Goal: Transaction & Acquisition: Obtain resource

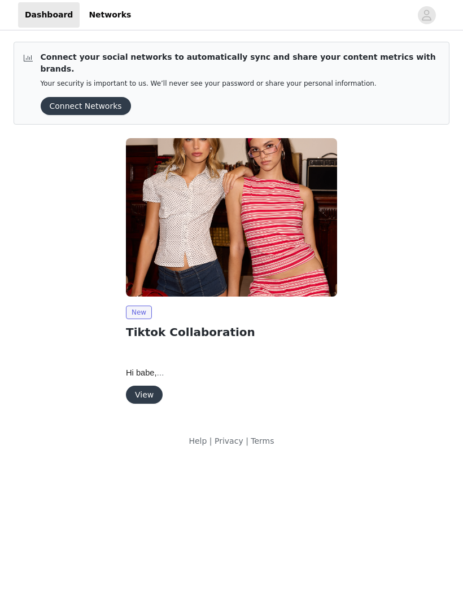
click at [144, 386] on button "View" at bounding box center [144, 395] width 37 height 18
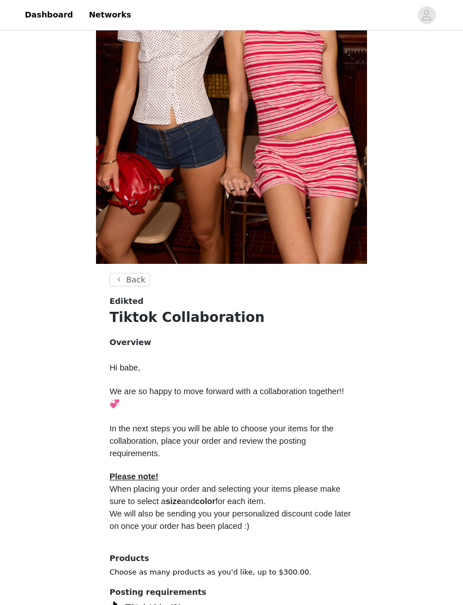
scroll to position [217, 0]
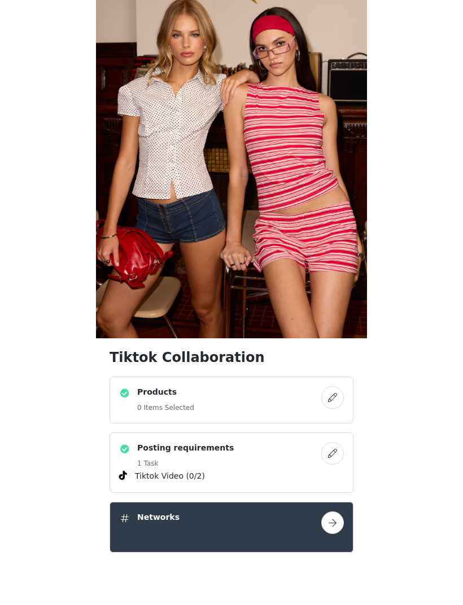
click at [323, 402] on button "button" at bounding box center [332, 442] width 23 height 23
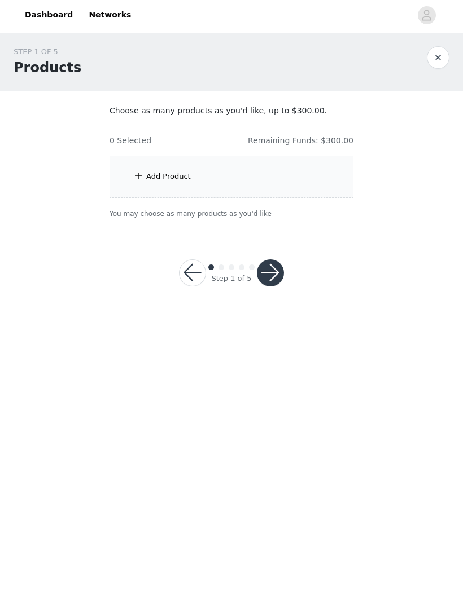
click at [294, 185] on div "Add Product" at bounding box center [231, 177] width 244 height 42
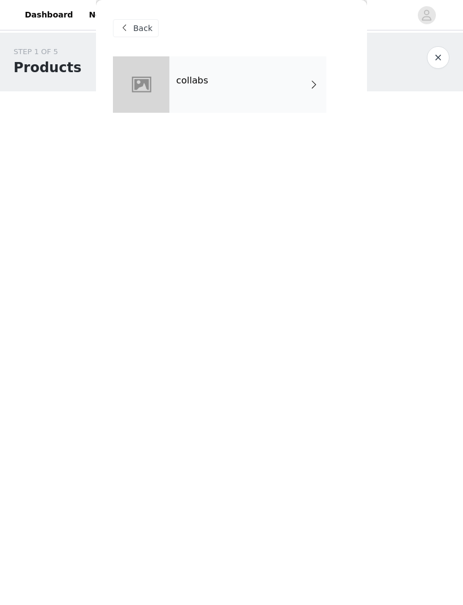
click at [286, 106] on div "collabs" at bounding box center [247, 84] width 157 height 56
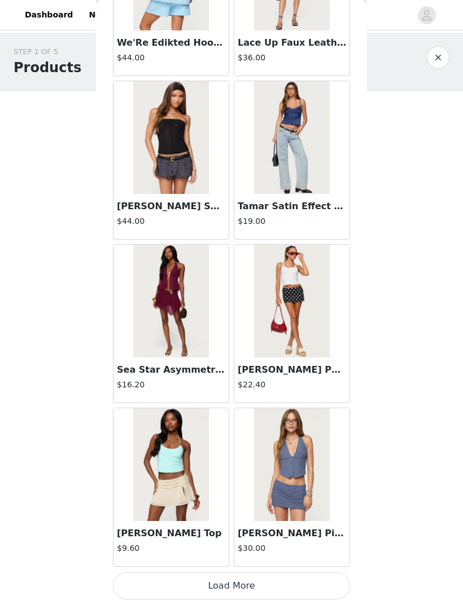
scroll to position [1121, 0]
click at [250, 402] on button "Load More" at bounding box center [231, 586] width 237 height 27
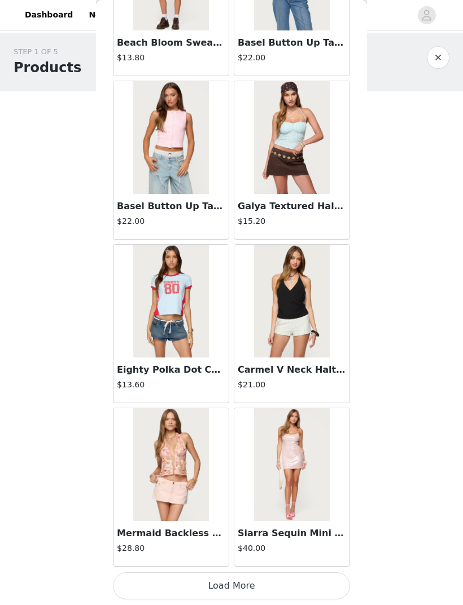
scroll to position [2757, 0]
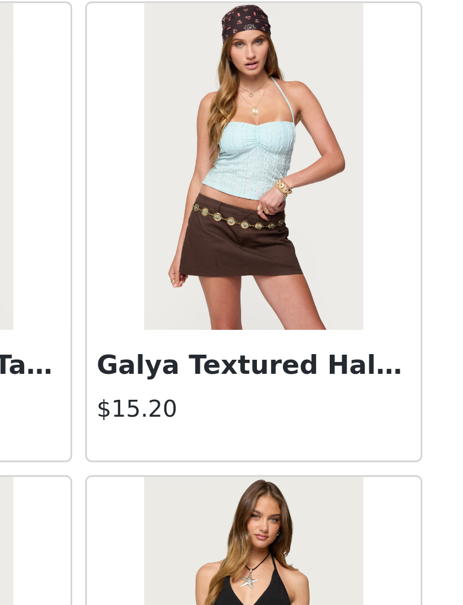
click at [254, 81] on img at bounding box center [291, 137] width 75 height 113
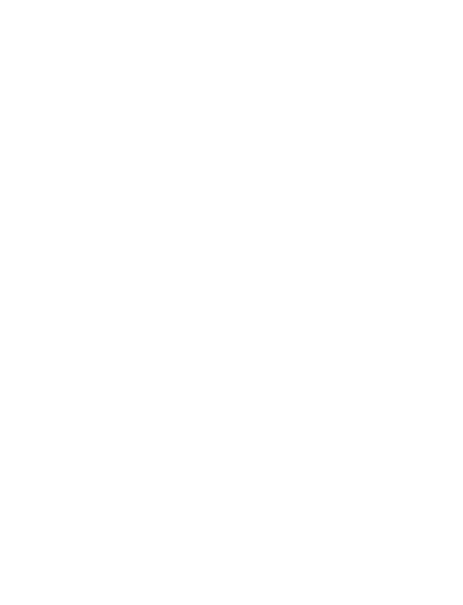
scroll to position [0, 0]
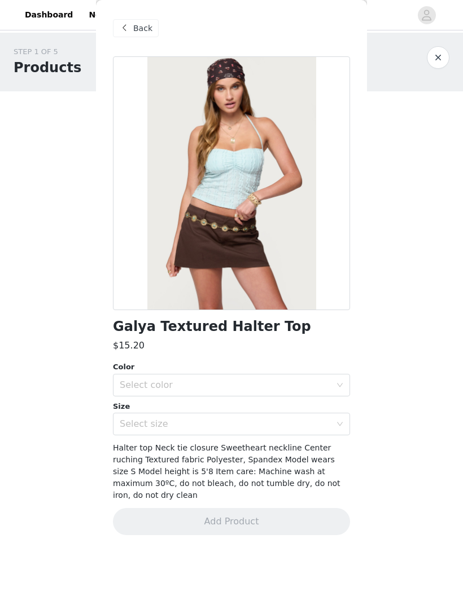
click at [445, 52] on button "button" at bounding box center [438, 57] width 23 height 23
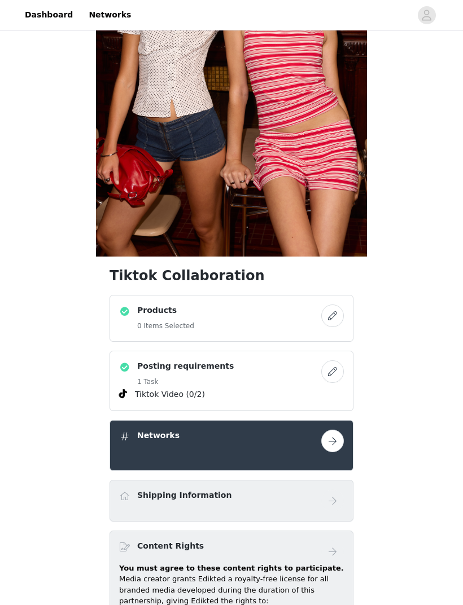
scroll to position [183, 0]
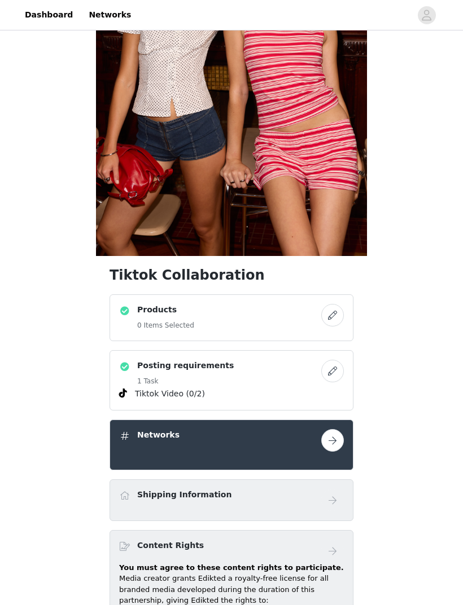
click at [327, 318] on button "button" at bounding box center [332, 315] width 23 height 23
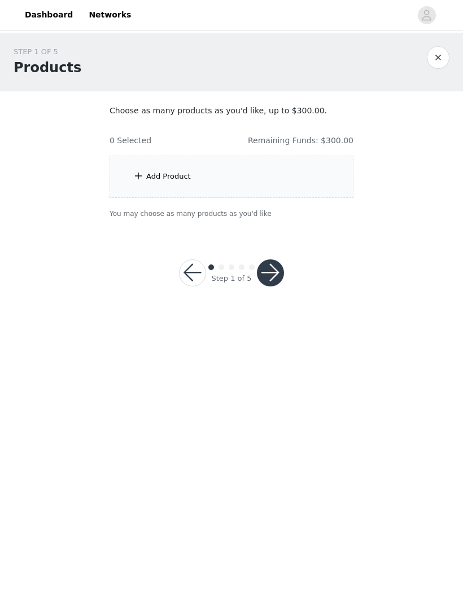
click at [296, 180] on div "Add Product" at bounding box center [231, 177] width 244 height 42
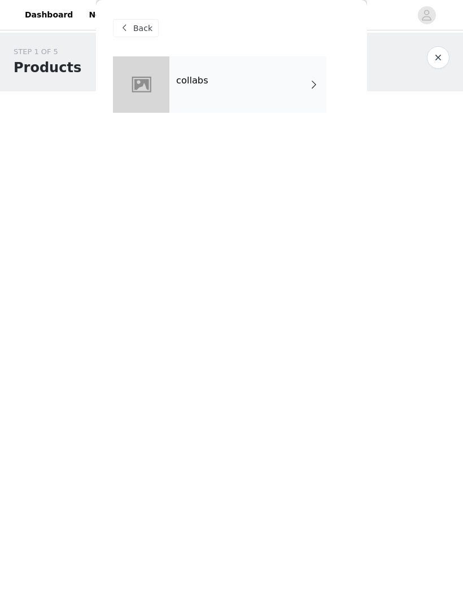
click at [295, 93] on div "collabs" at bounding box center [247, 84] width 157 height 56
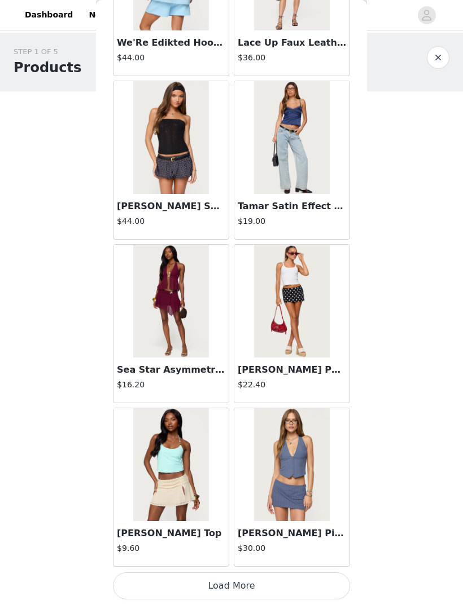
click at [267, 402] on button "Load More" at bounding box center [231, 586] width 237 height 27
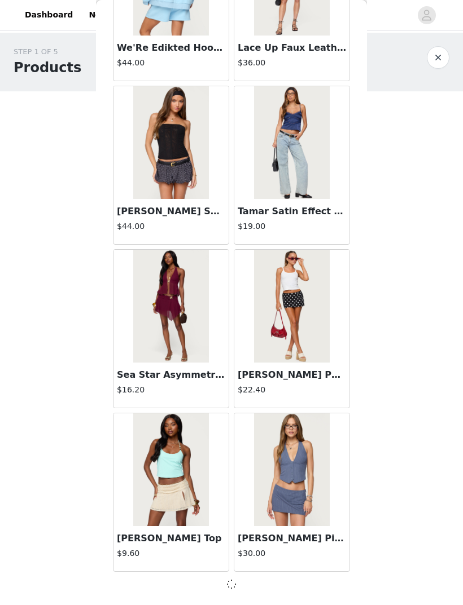
scroll to position [1116, 0]
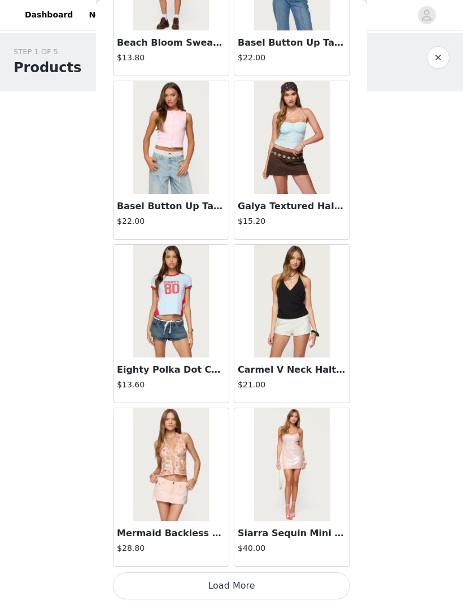
click at [246, 402] on button "Load More" at bounding box center [231, 586] width 237 height 27
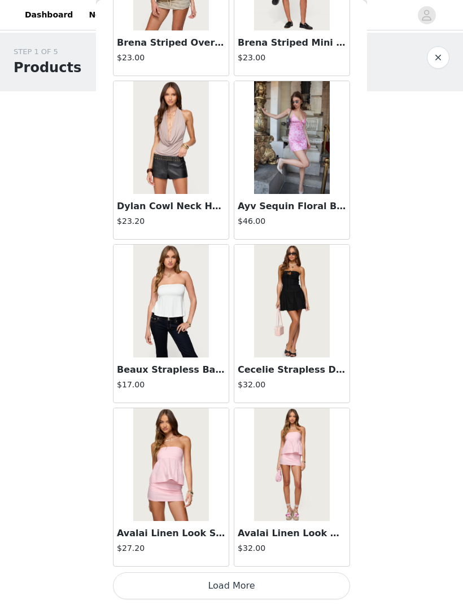
scroll to position [4394, 0]
click at [236, 402] on button "Load More" at bounding box center [231, 586] width 237 height 27
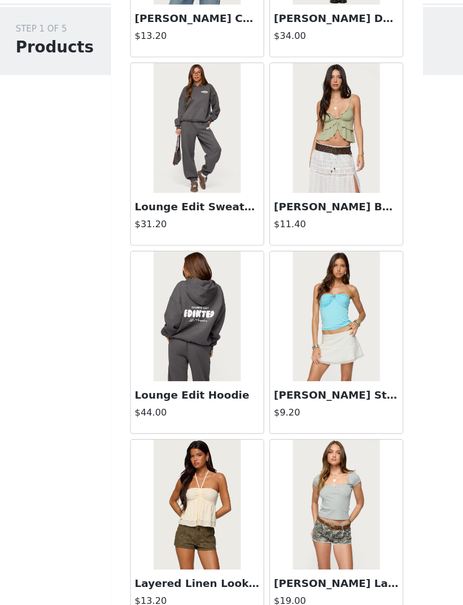
scroll to position [6030, 0]
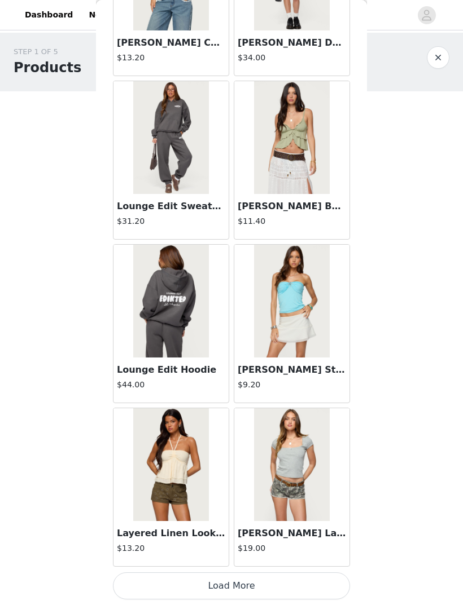
click at [269, 402] on button "Load More" at bounding box center [231, 586] width 237 height 27
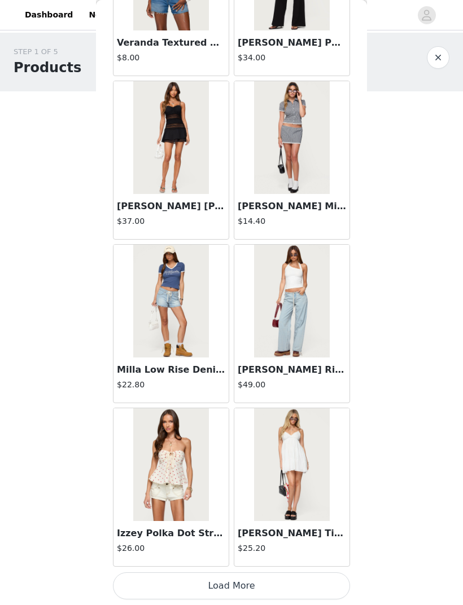
scroll to position [7666, 0]
click at [256, 402] on button "Load More" at bounding box center [231, 586] width 237 height 27
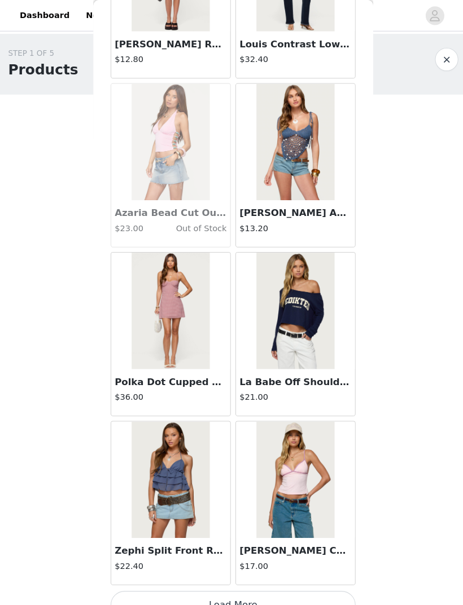
scroll to position [9303, 0]
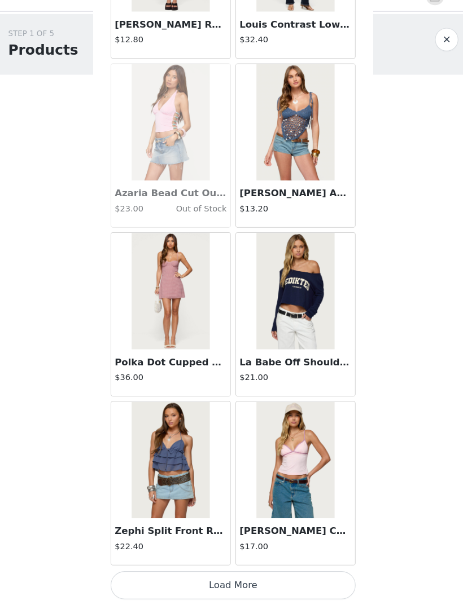
click at [249, 402] on button "Load More" at bounding box center [231, 586] width 237 height 27
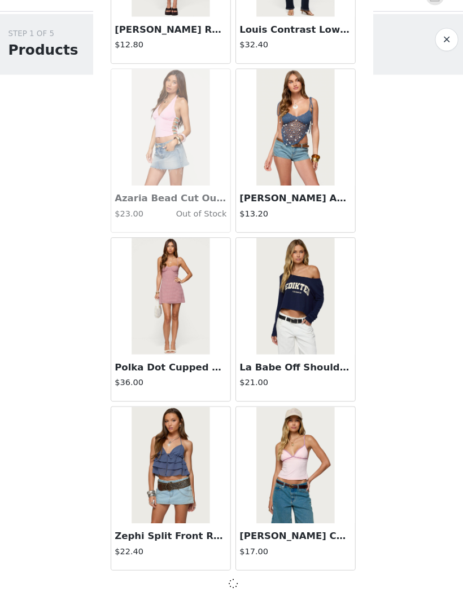
scroll to position [9297, 0]
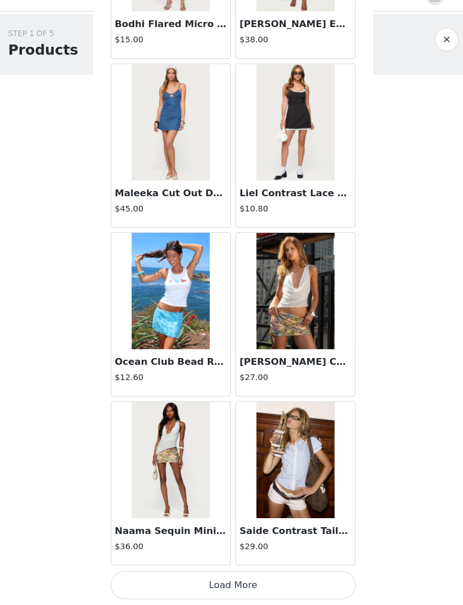
click at [239, 402] on button "Load More" at bounding box center [231, 586] width 237 height 27
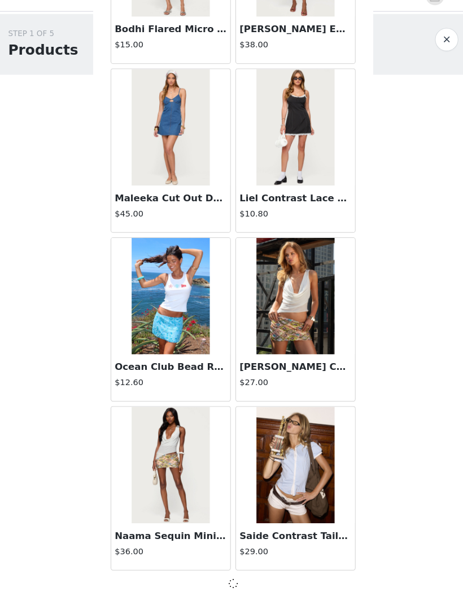
scroll to position [10934, 0]
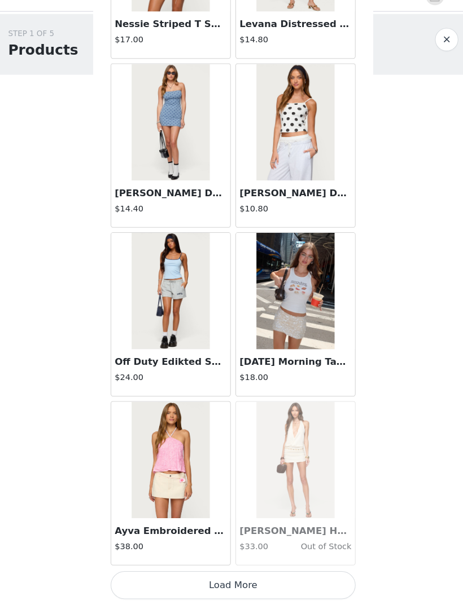
click at [244, 402] on button "Load More" at bounding box center [231, 586] width 237 height 27
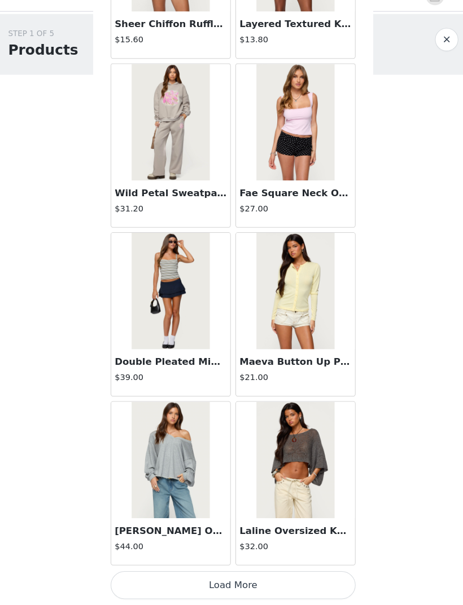
click at [256, 402] on button "Load More" at bounding box center [231, 586] width 237 height 27
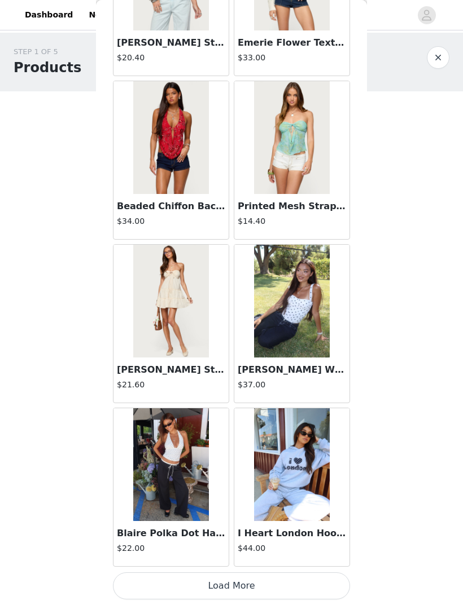
scroll to position [15848, 0]
click at [243, 402] on button "Load More" at bounding box center [231, 586] width 237 height 27
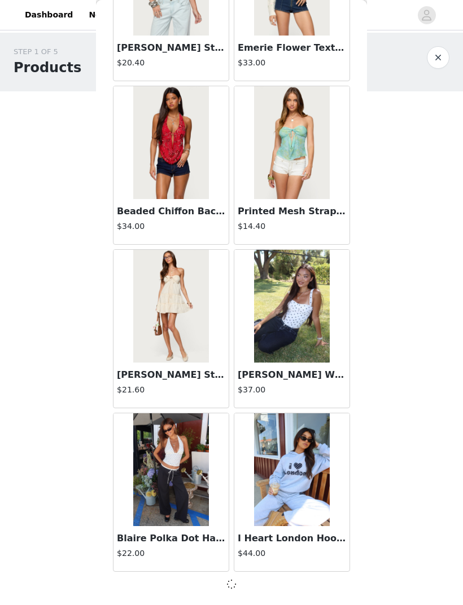
scroll to position [15843, 0]
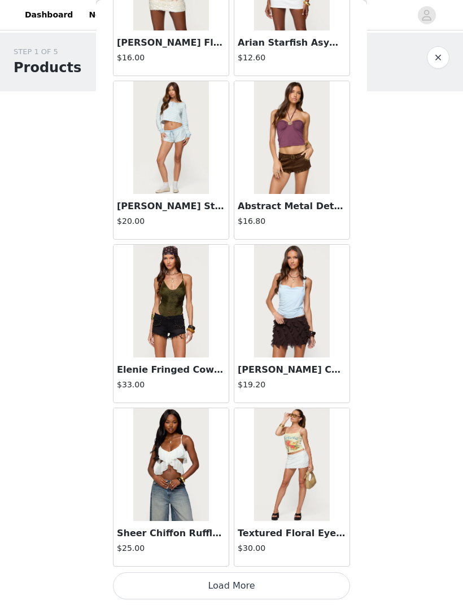
click at [241, 402] on button "Load More" at bounding box center [231, 586] width 237 height 27
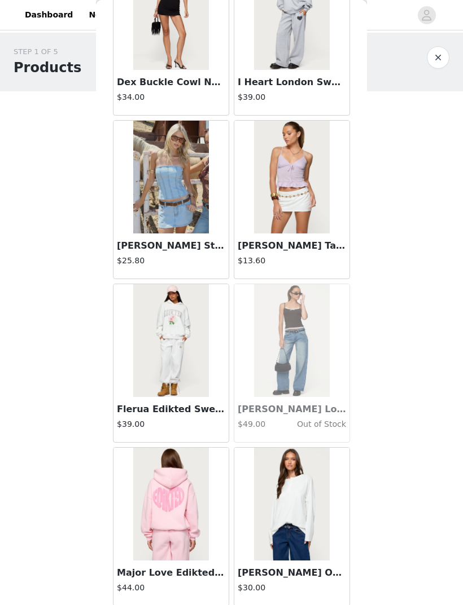
scroll to position [19089, 0]
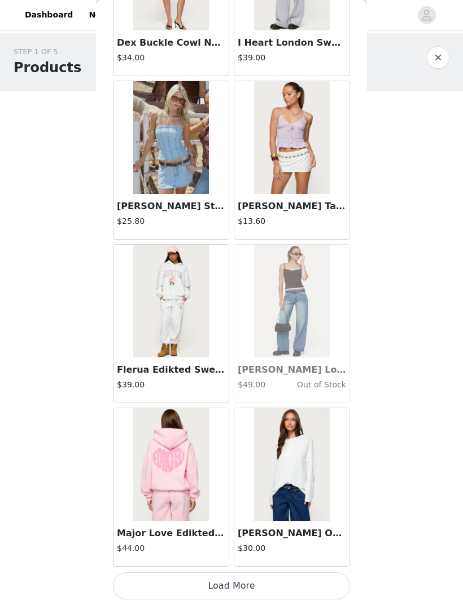
click at [225, 402] on button "Load More" at bounding box center [231, 586] width 237 height 27
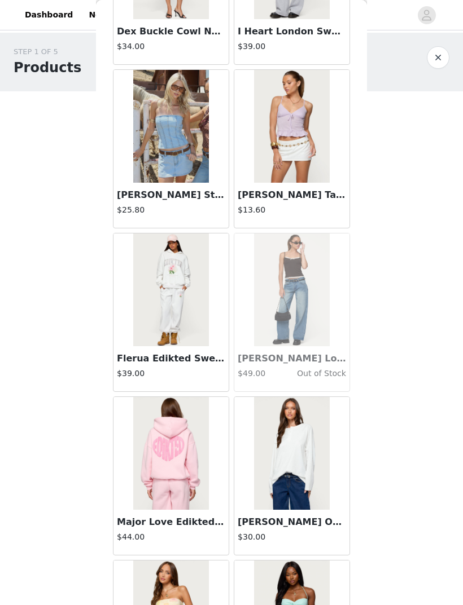
scroll to position [19128, 0]
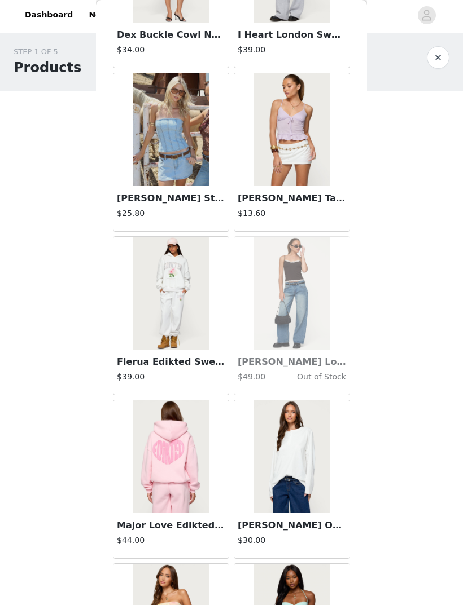
click at [197, 160] on img at bounding box center [170, 129] width 75 height 113
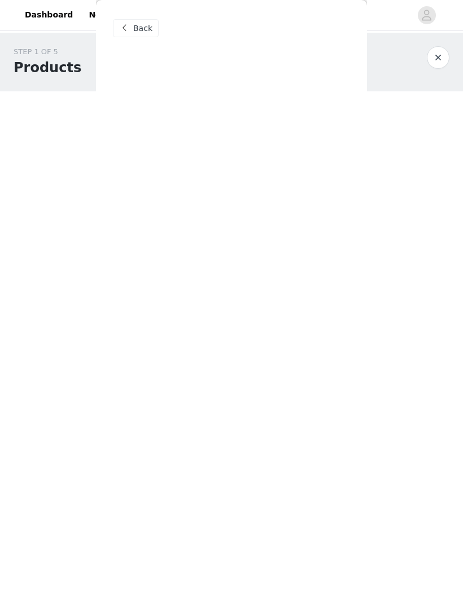
scroll to position [0, 0]
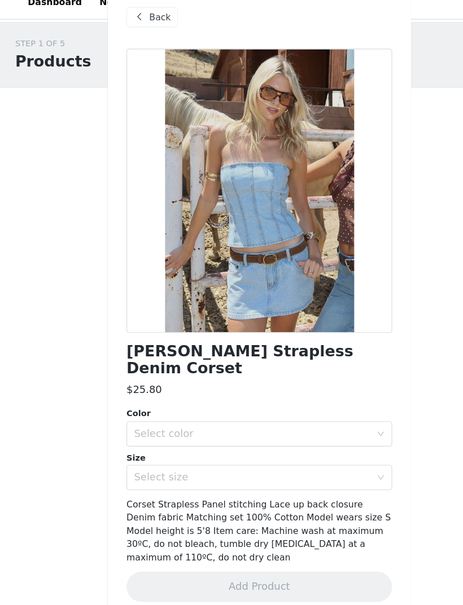
click at [233, 395] on div "Select color" at bounding box center [225, 400] width 211 height 11
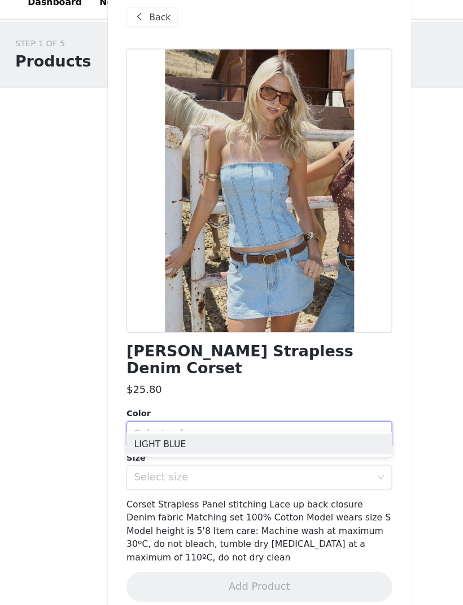
click at [185, 401] on li "LIGHT BLUE" at bounding box center [231, 410] width 237 height 18
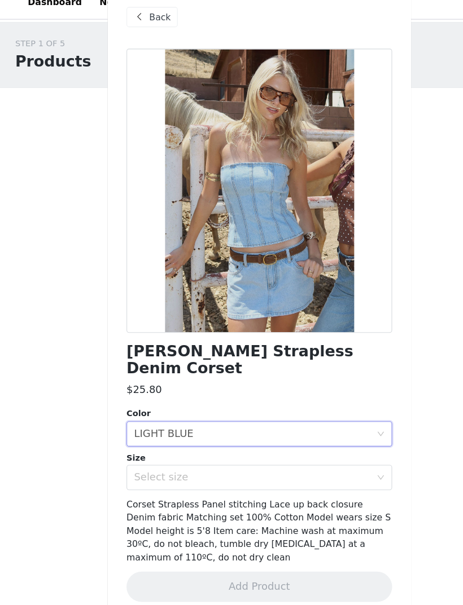
click at [324, 402] on div "Select size" at bounding box center [225, 439] width 211 height 11
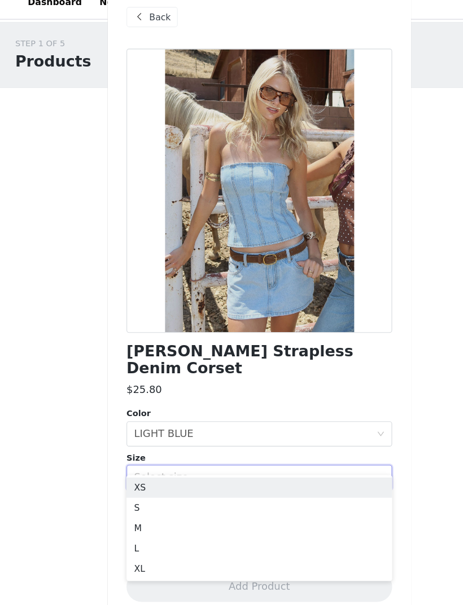
click at [191, 402] on li "XS" at bounding box center [231, 449] width 237 height 18
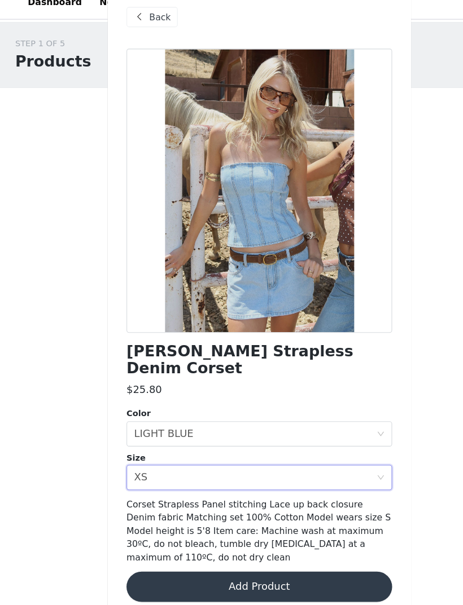
click at [230, 402] on button "Add Product" at bounding box center [231, 537] width 237 height 27
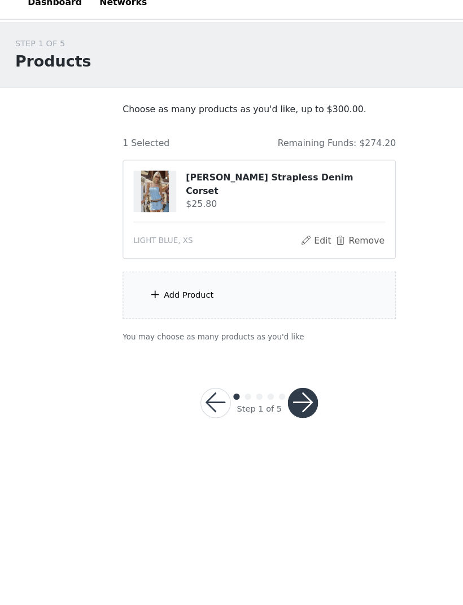
click at [143, 269] on span at bounding box center [138, 276] width 11 height 14
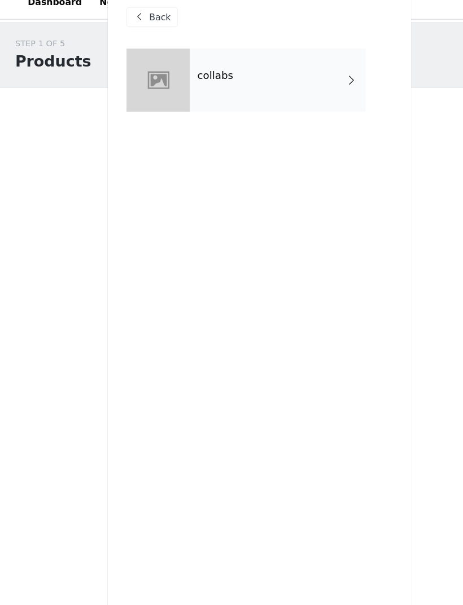
click at [305, 76] on div "collabs" at bounding box center [247, 84] width 157 height 56
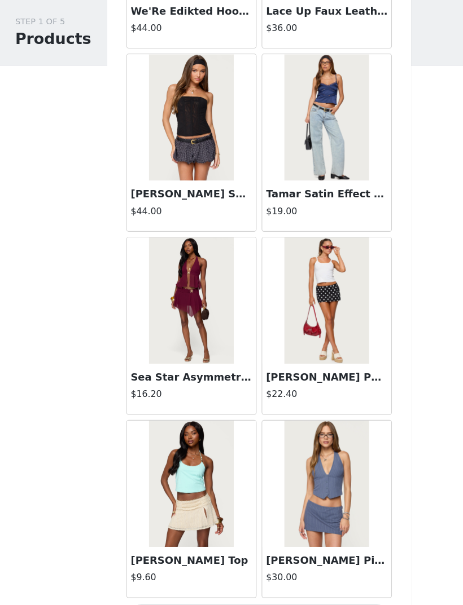
click at [236, 402] on button "Load More" at bounding box center [231, 586] width 237 height 27
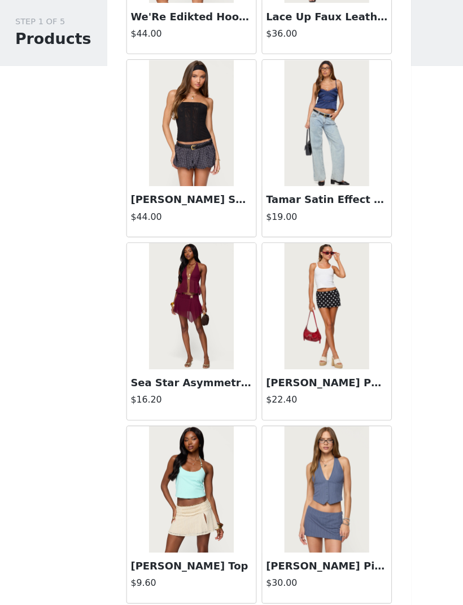
scroll to position [1116, 0]
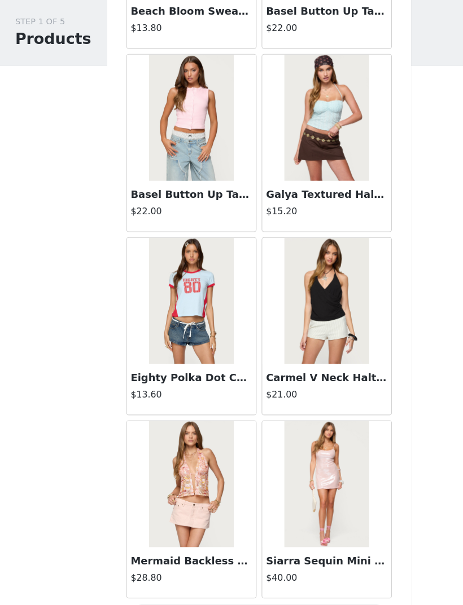
click at [206, 402] on button "Load More" at bounding box center [231, 586] width 237 height 27
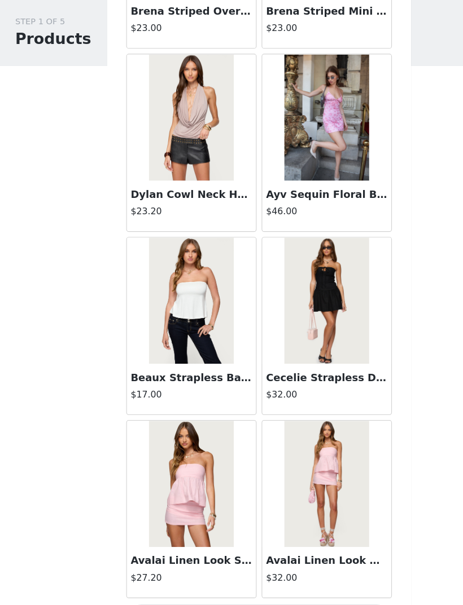
click at [263, 402] on button "Load More" at bounding box center [231, 586] width 237 height 27
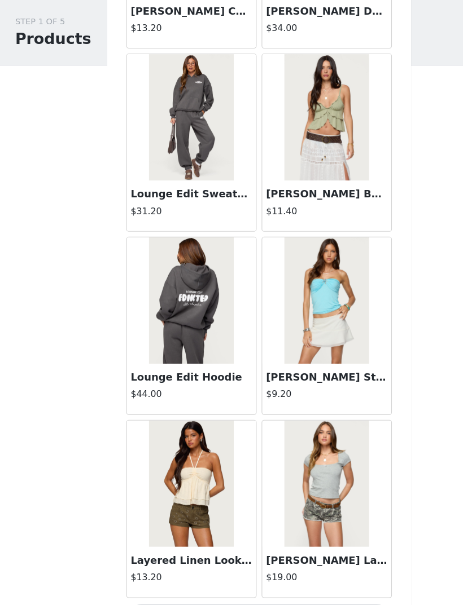
click at [249, 402] on button "Load More" at bounding box center [231, 586] width 237 height 27
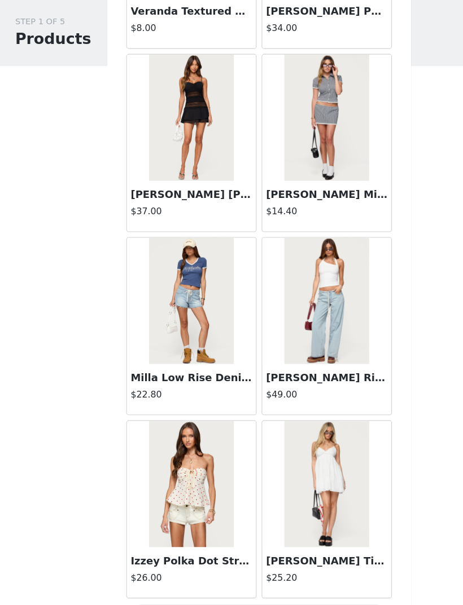
click at [247, 402] on button "Load More" at bounding box center [231, 586] width 237 height 27
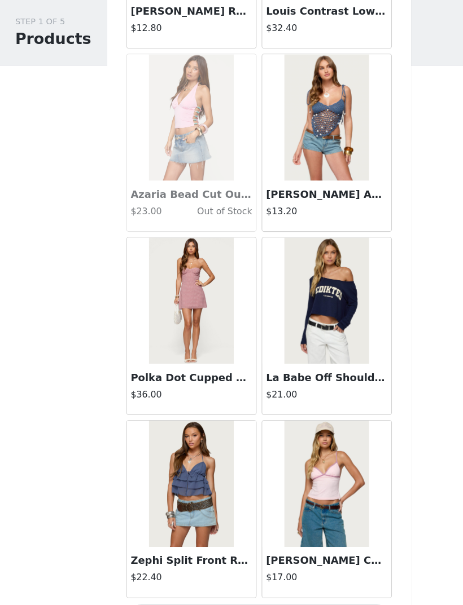
click at [221, 402] on button "Load More" at bounding box center [231, 586] width 237 height 27
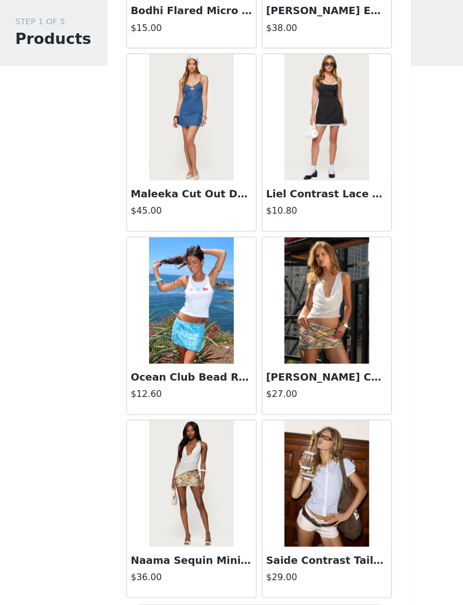
click at [244, 402] on button "Load More" at bounding box center [231, 586] width 237 height 27
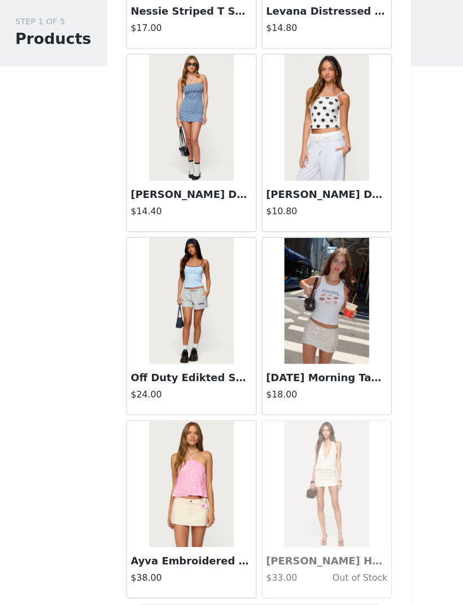
scroll to position [12575, 0]
click at [222, 402] on button "Load More" at bounding box center [231, 586] width 237 height 27
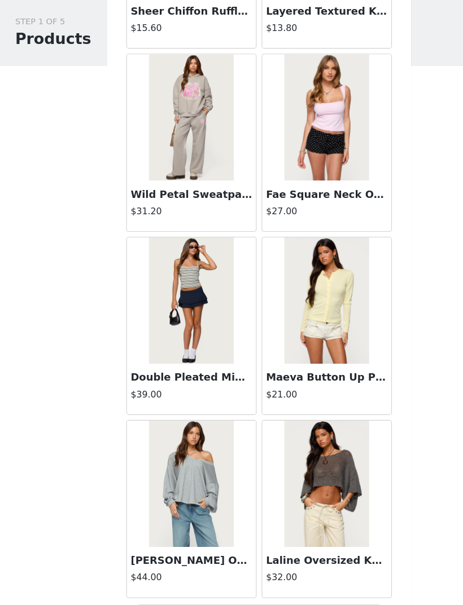
scroll to position [14211, 0]
click at [233, 402] on button "Load More" at bounding box center [231, 586] width 237 height 27
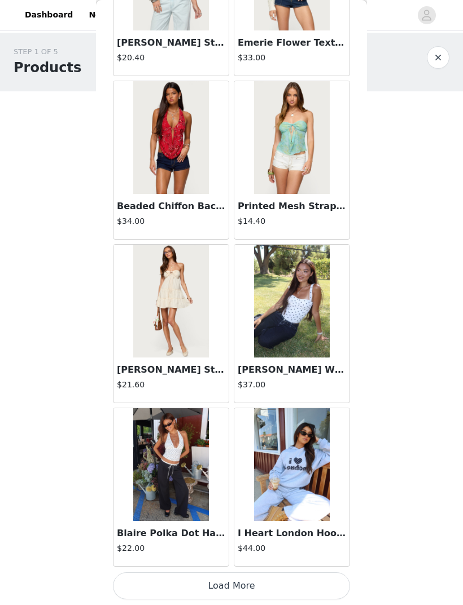
scroll to position [15848, 0]
click at [232, 402] on button "Load More" at bounding box center [231, 586] width 237 height 27
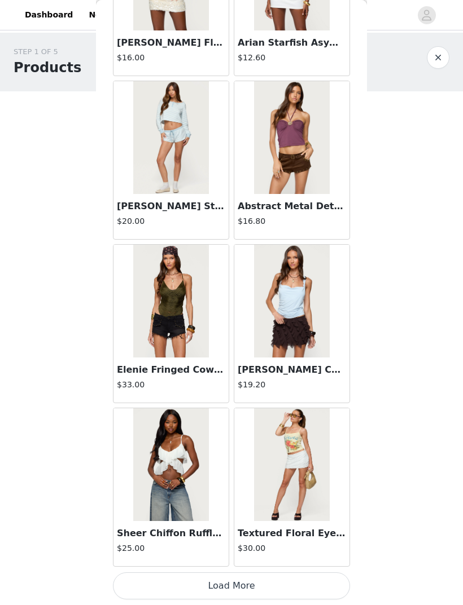
scroll to position [17484, 0]
click at [234, 402] on button "Load More" at bounding box center [231, 586] width 237 height 27
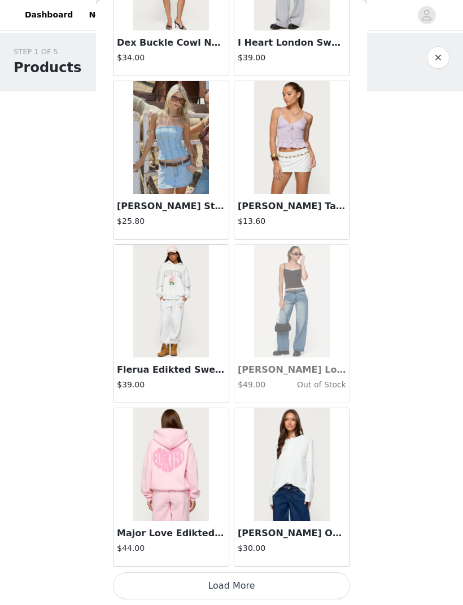
scroll to position [19120, 0]
click at [252, 402] on button "Load More" at bounding box center [231, 586] width 237 height 27
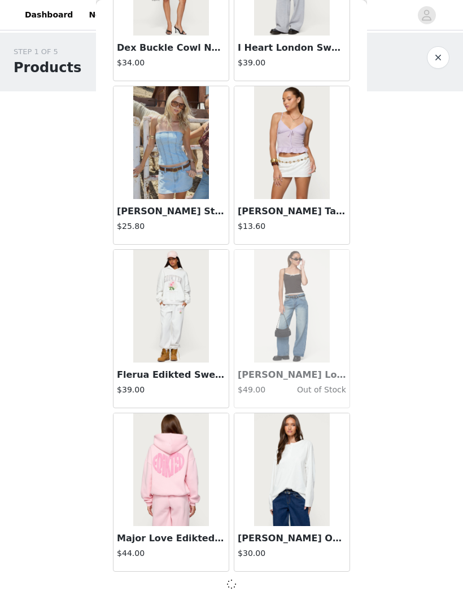
scroll to position [19115, 0]
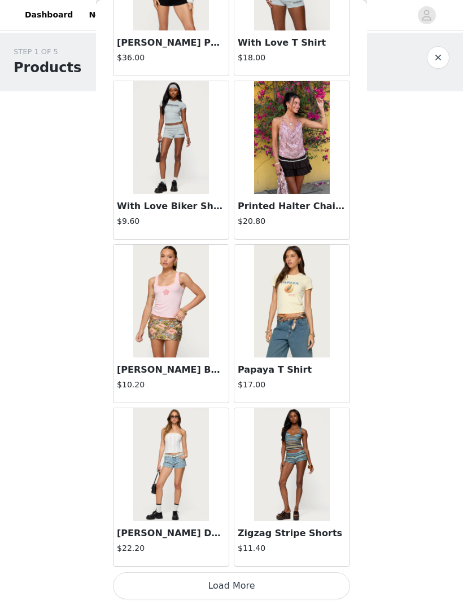
click at [244, 402] on button "Load More" at bounding box center [231, 586] width 237 height 27
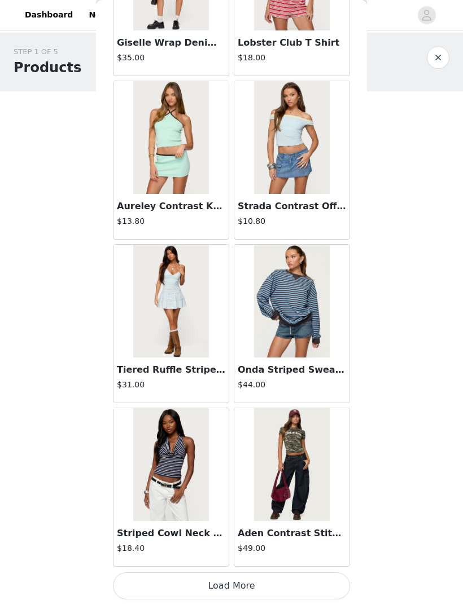
click at [261, 402] on button "Load More" at bounding box center [231, 586] width 237 height 27
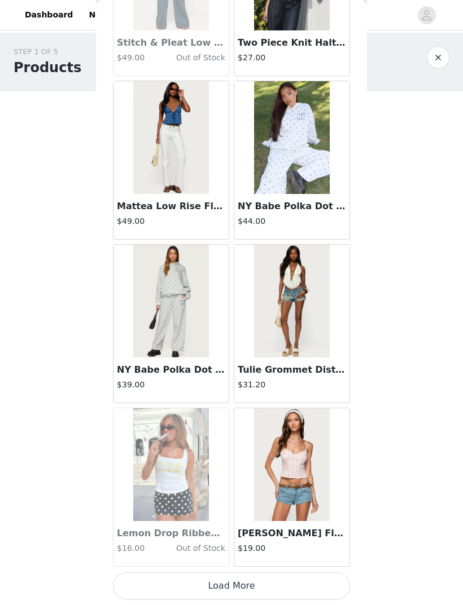
scroll to position [24029, 0]
click at [258, 402] on button "Load More" at bounding box center [231, 586] width 237 height 27
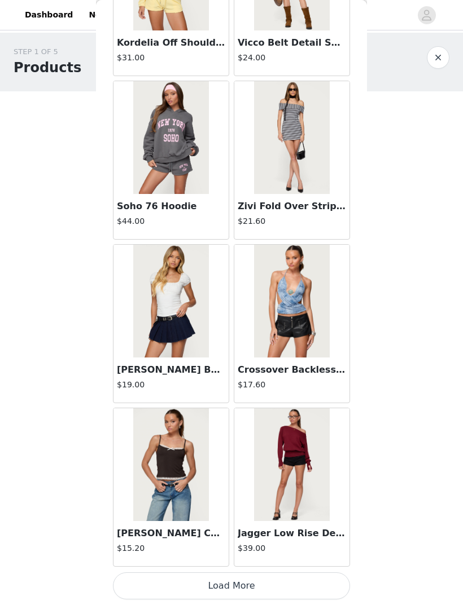
click at [284, 402] on button "Load More" at bounding box center [231, 586] width 237 height 27
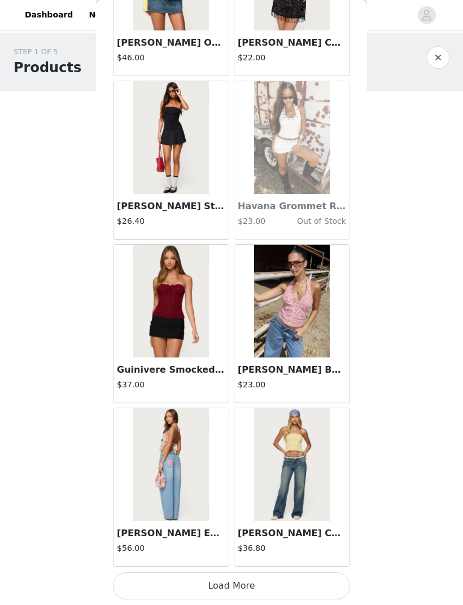
scroll to position [27302, 0]
click at [288, 402] on button "Load More" at bounding box center [231, 586] width 237 height 27
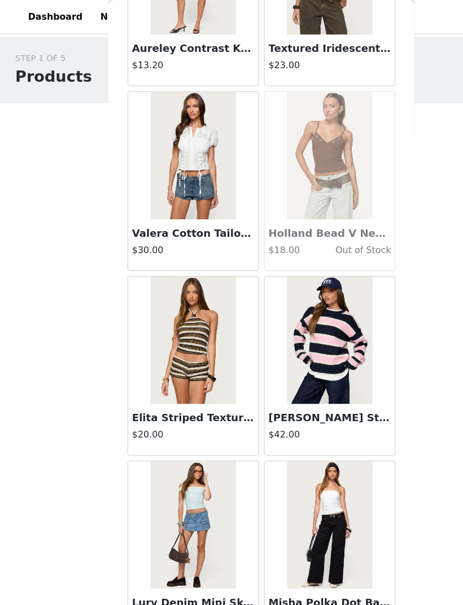
scroll to position [28938, 0]
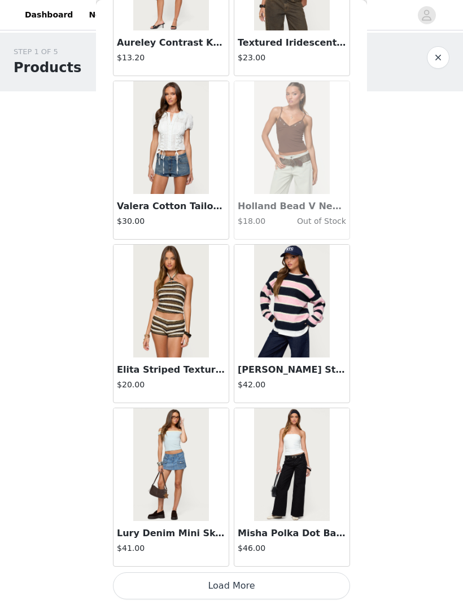
click at [262, 402] on button "Load More" at bounding box center [231, 586] width 237 height 27
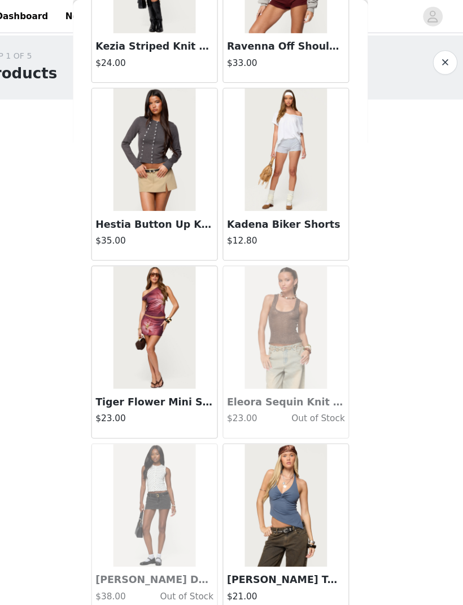
scroll to position [30574, 0]
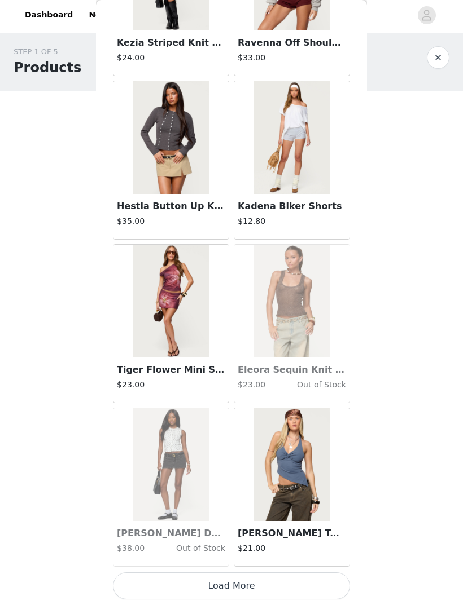
click at [254, 402] on button "Load More" at bounding box center [231, 586] width 237 height 27
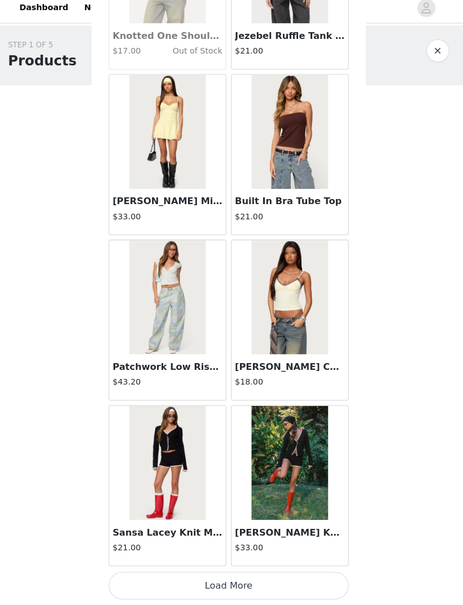
scroll to position [0, 0]
click at [245, 402] on button "Load More" at bounding box center [231, 586] width 237 height 27
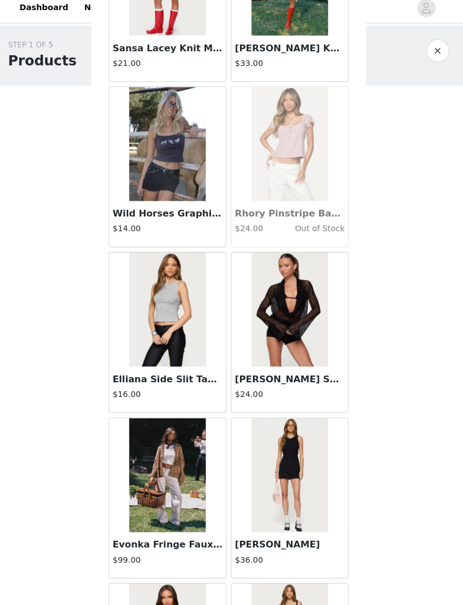
scroll to position [32705, 0]
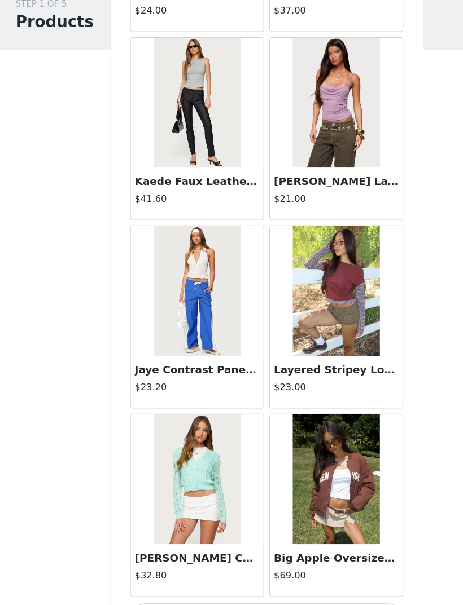
click at [248, 402] on button "Load More" at bounding box center [231, 586] width 237 height 27
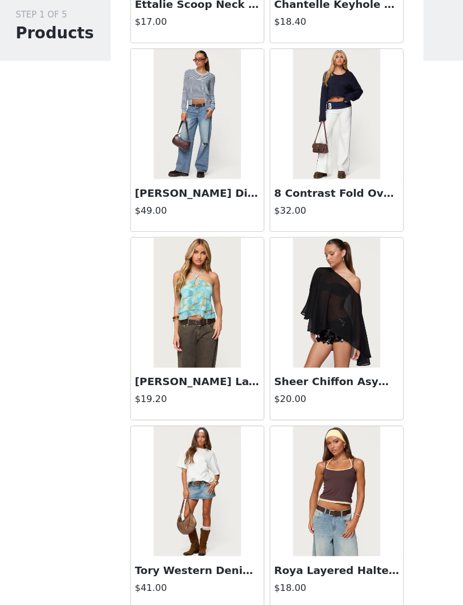
scroll to position [35483, 0]
click at [249, 402] on button "Load More" at bounding box center [231, 586] width 237 height 27
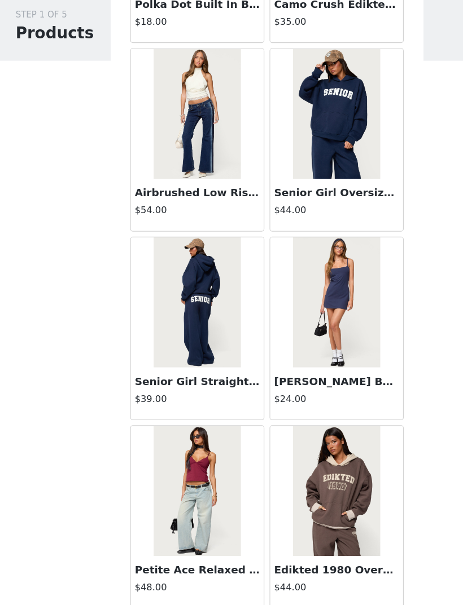
scroll to position [37119, 0]
click at [234, 402] on button "Load More" at bounding box center [231, 586] width 237 height 27
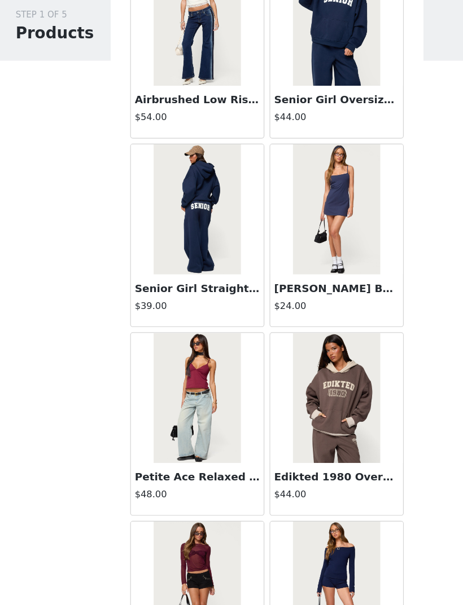
scroll to position [37199, 0]
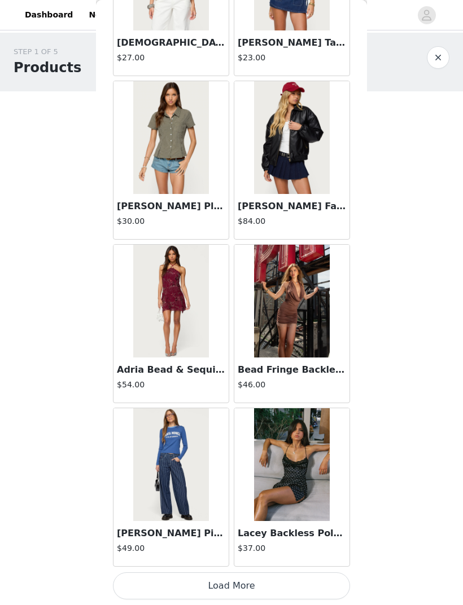
click at [222, 402] on button "Load More" at bounding box center [231, 586] width 237 height 27
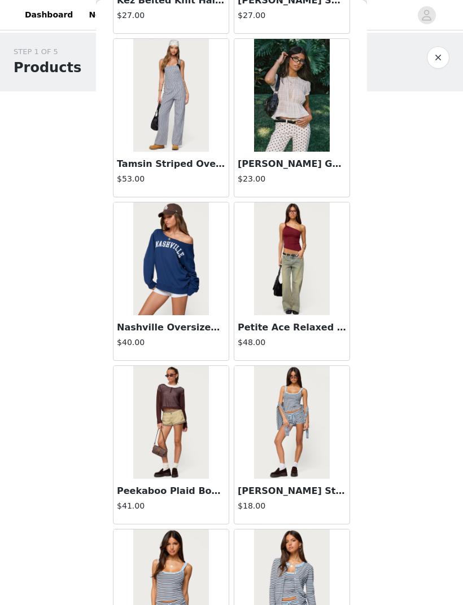
scroll to position [40118, 0]
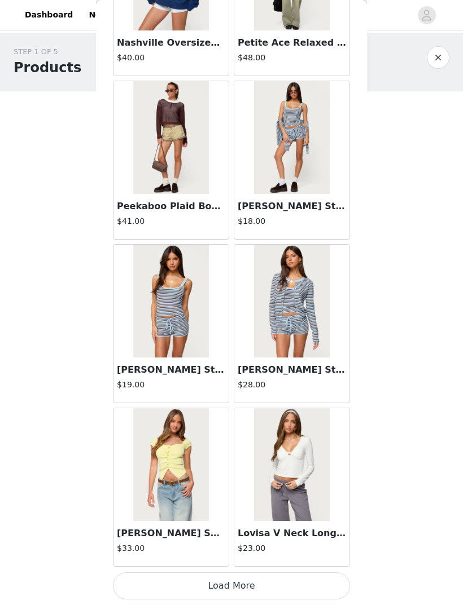
click at [238, 402] on button "Load More" at bounding box center [231, 586] width 237 height 27
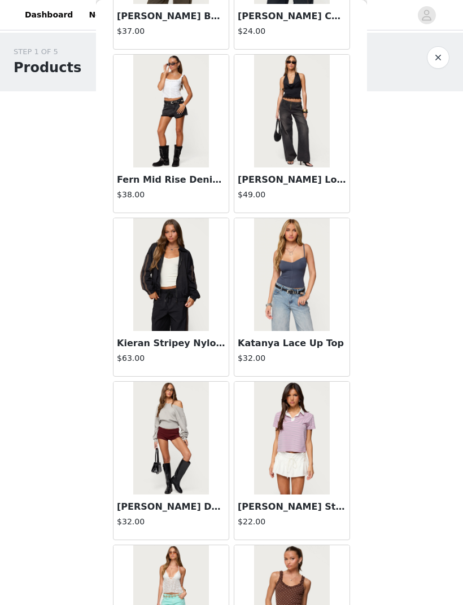
scroll to position [41569, 0]
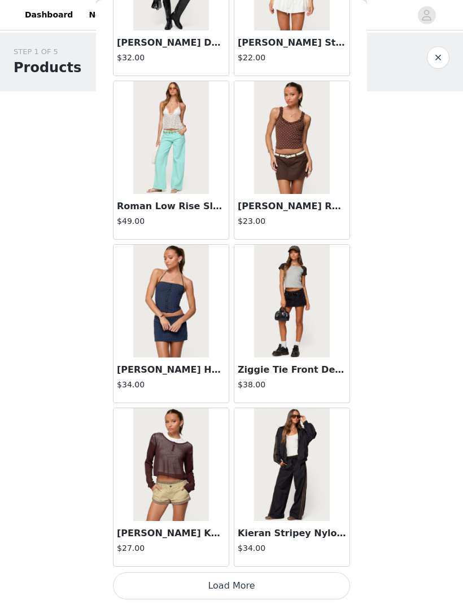
click at [292, 402] on button "Load More" at bounding box center [231, 586] width 237 height 27
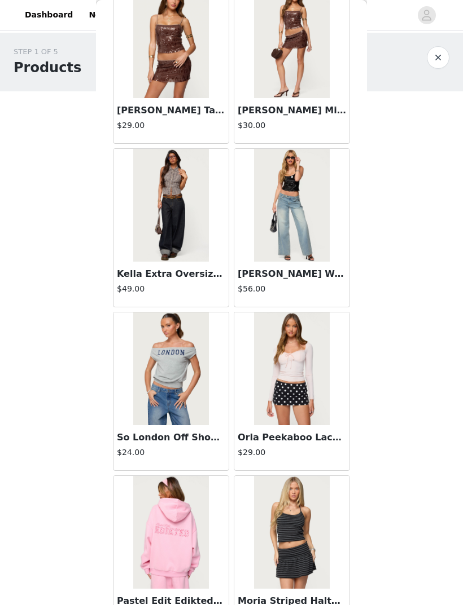
scroll to position [43105, 0]
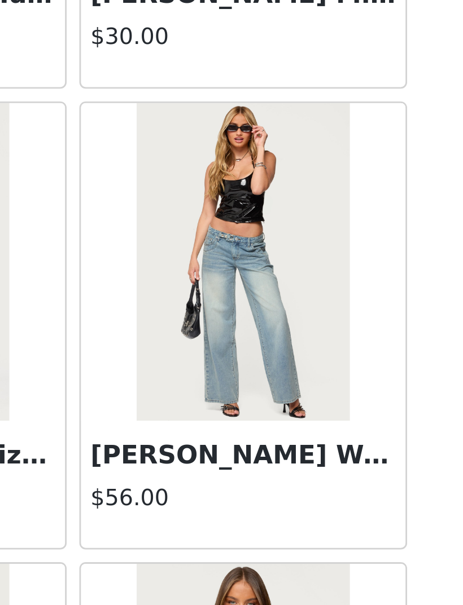
click at [254, 150] on img at bounding box center [291, 206] width 75 height 113
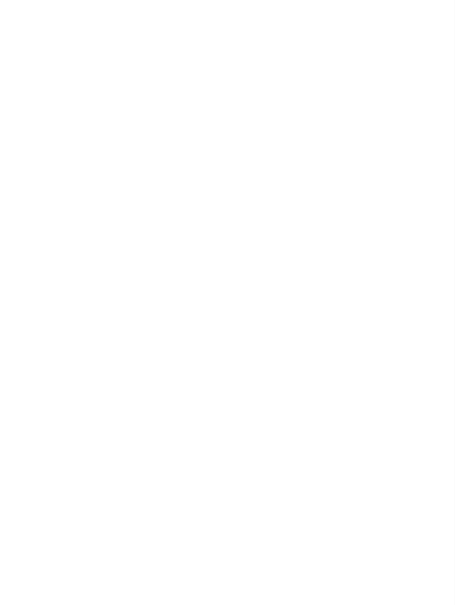
scroll to position [0, 0]
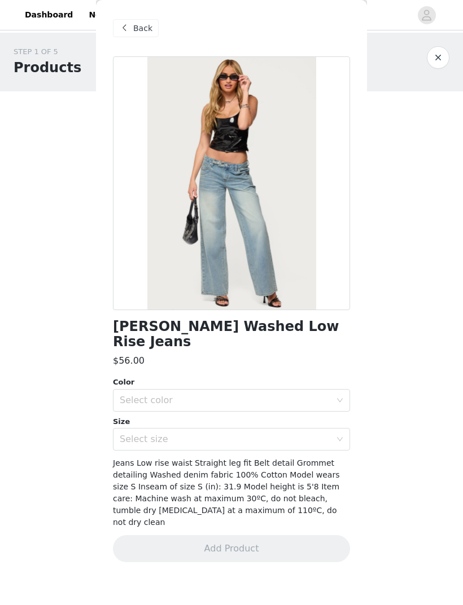
click at [300, 397] on div "Select color" at bounding box center [225, 400] width 211 height 11
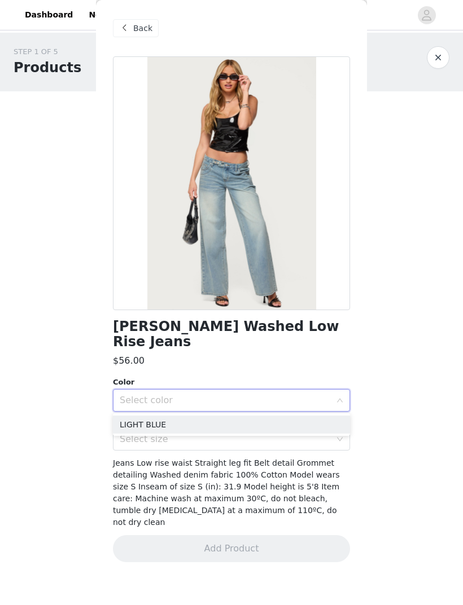
click at [262, 402] on li "LIGHT BLUE" at bounding box center [231, 425] width 237 height 18
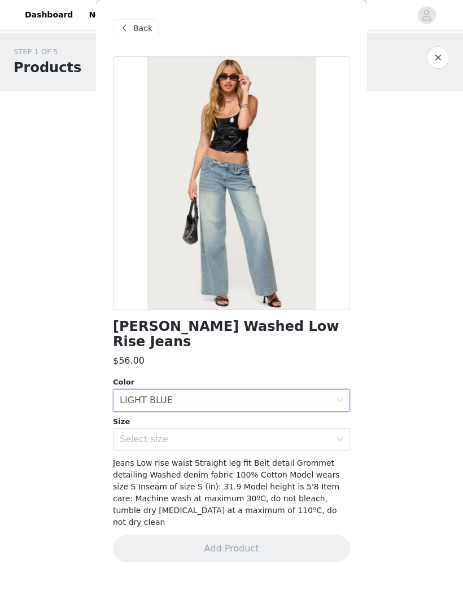
click at [305, 402] on div "Select size" at bounding box center [225, 439] width 211 height 11
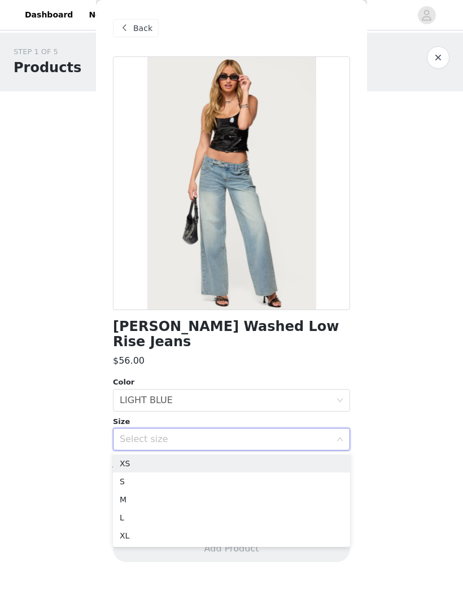
click at [272, 402] on li "XS" at bounding box center [231, 464] width 237 height 18
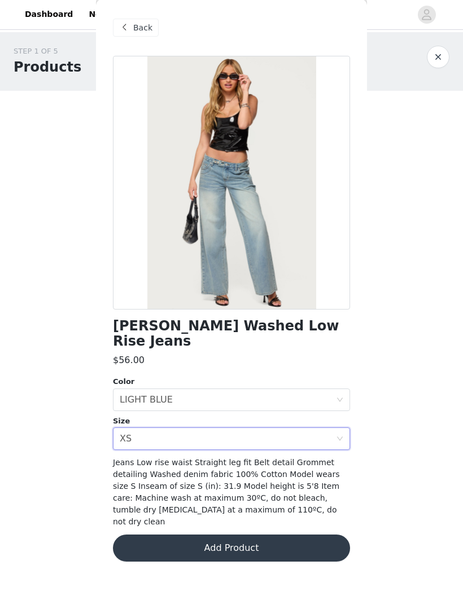
click at [265, 402] on button "Add Product" at bounding box center [231, 548] width 237 height 27
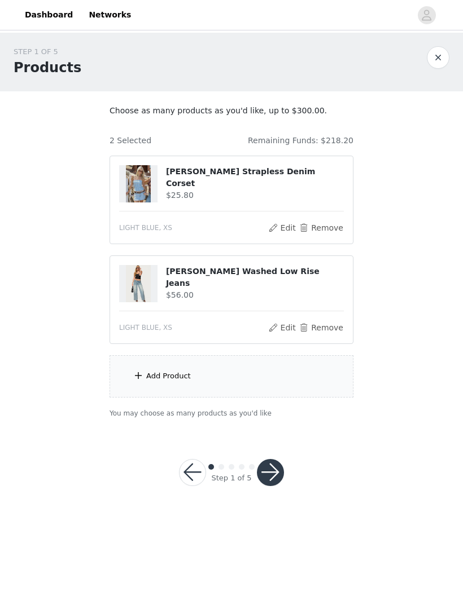
click at [154, 387] on div "Add Product" at bounding box center [231, 376] width 244 height 42
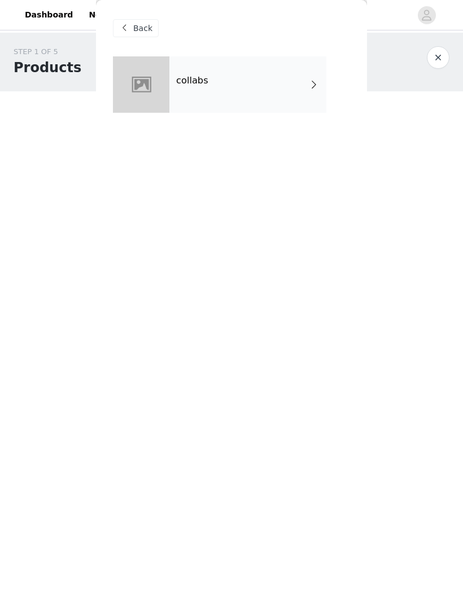
click at [296, 100] on div "collabs" at bounding box center [247, 84] width 157 height 56
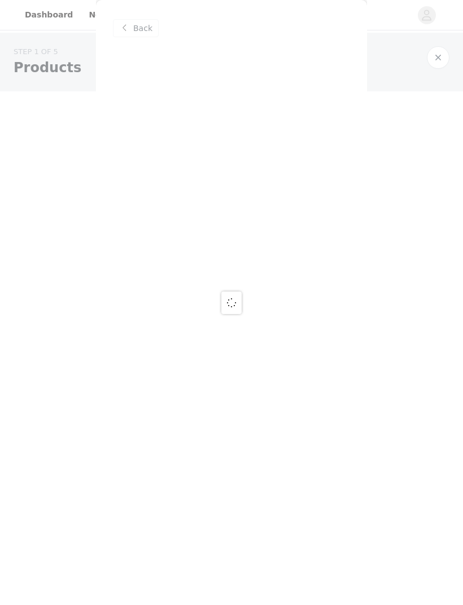
click at [308, 85] on div at bounding box center [231, 302] width 463 height 605
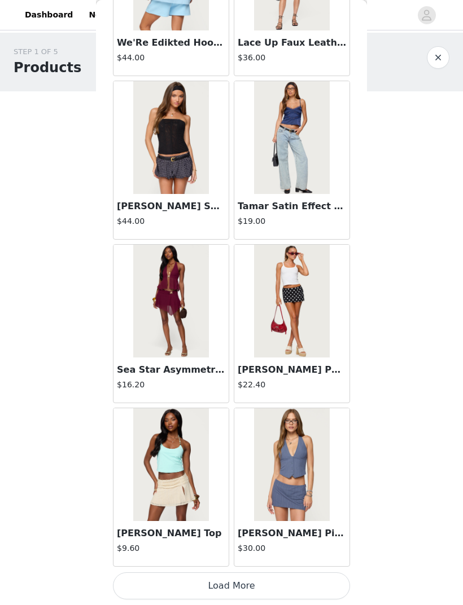
scroll to position [1121, 0]
click at [222, 402] on button "Load More" at bounding box center [231, 586] width 237 height 27
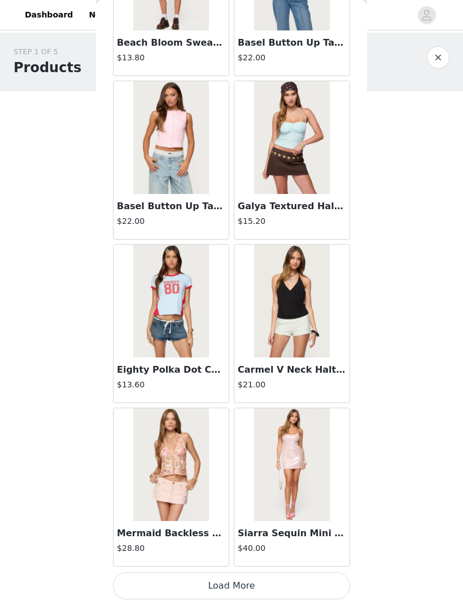
scroll to position [2757, 0]
click at [270, 402] on button "Load More" at bounding box center [231, 586] width 237 height 27
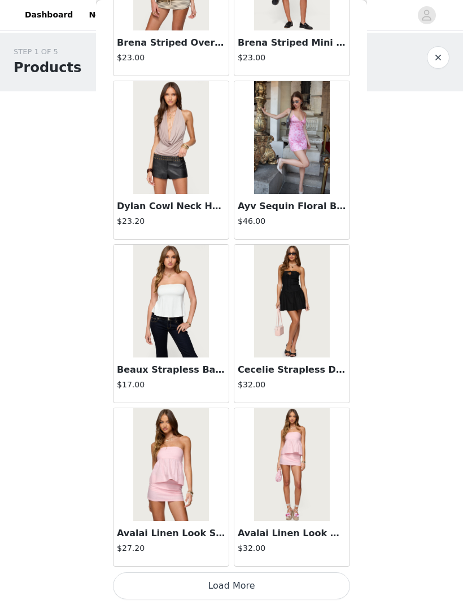
click at [253, 402] on button "Load More" at bounding box center [231, 586] width 237 height 27
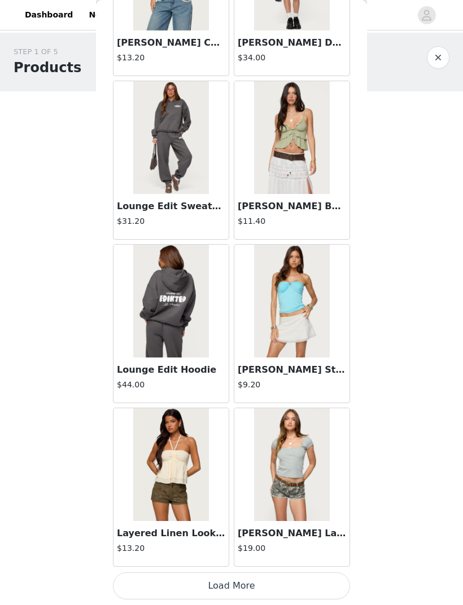
scroll to position [6030, 0]
click at [236, 402] on button "Load More" at bounding box center [231, 586] width 237 height 27
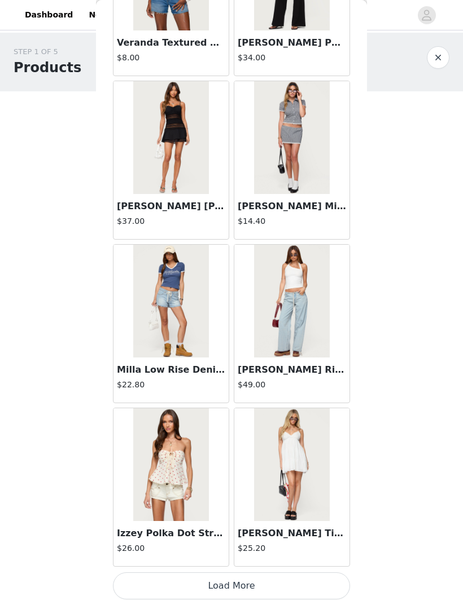
click at [231, 402] on button "Load More" at bounding box center [231, 586] width 237 height 27
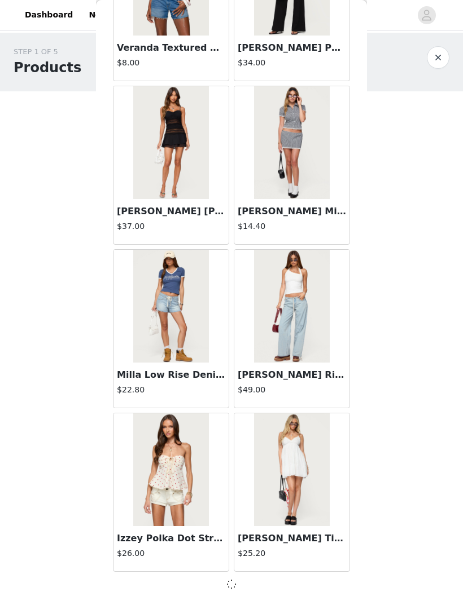
scroll to position [7661, 0]
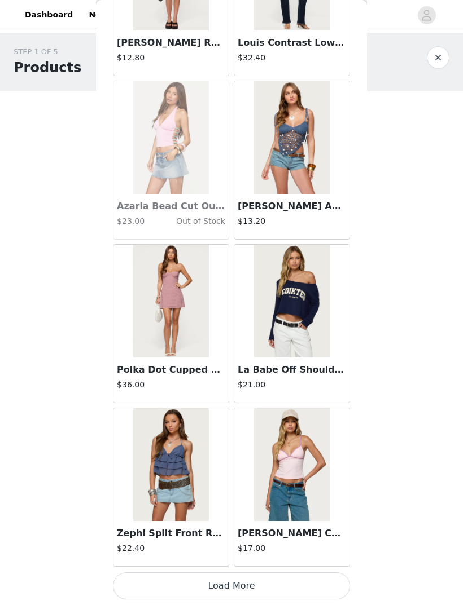
click at [238, 402] on button "Load More" at bounding box center [231, 586] width 237 height 27
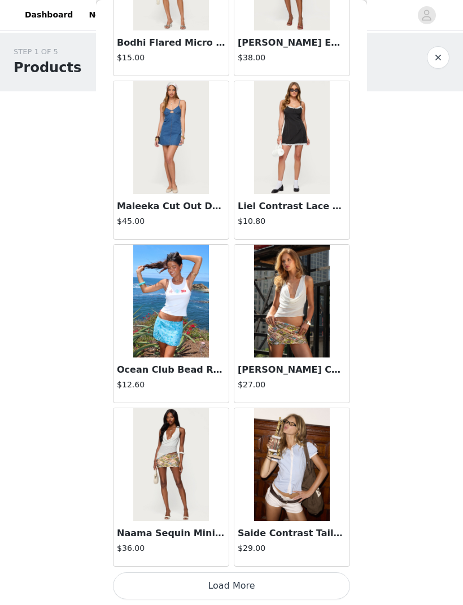
click at [232, 402] on button "Load More" at bounding box center [231, 586] width 237 height 27
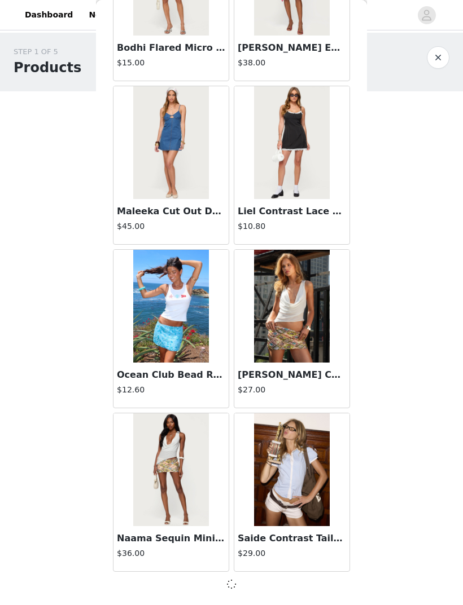
scroll to position [10934, 0]
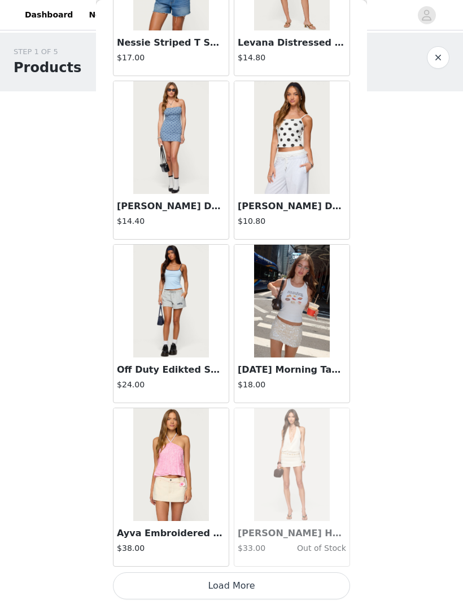
click at [202, 402] on button "Load More" at bounding box center [231, 586] width 237 height 27
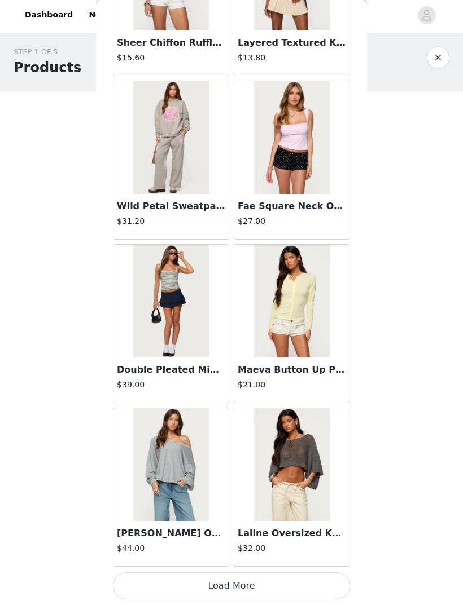
scroll to position [14211, 0]
click at [214, 402] on button "Load More" at bounding box center [231, 586] width 237 height 27
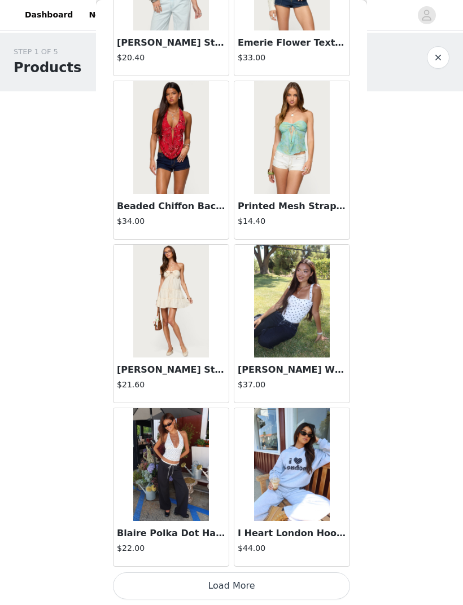
scroll to position [15848, 0]
click at [199, 402] on button "Load More" at bounding box center [231, 586] width 237 height 27
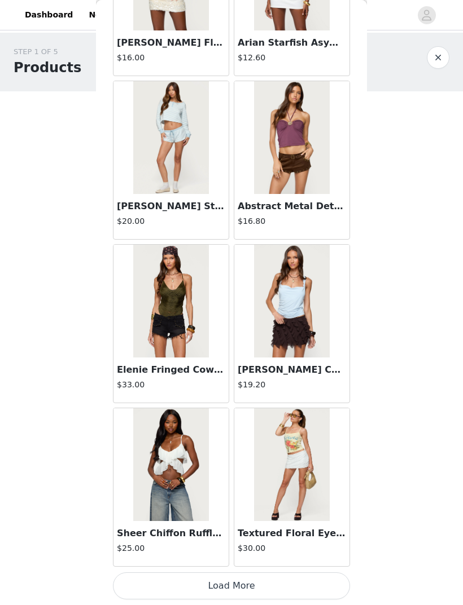
click at [227, 402] on button "Load More" at bounding box center [231, 586] width 237 height 27
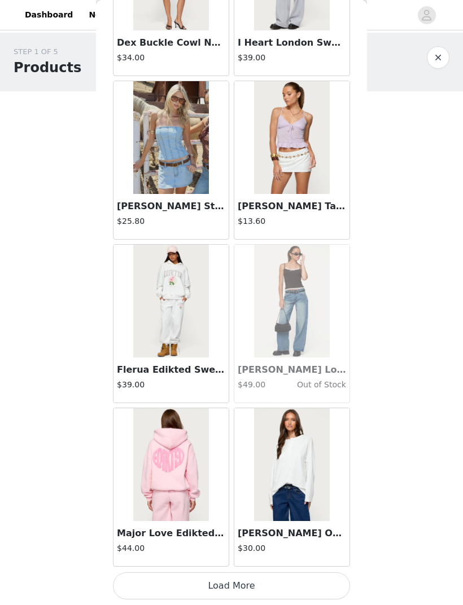
click at [239, 402] on button "Load More" at bounding box center [231, 586] width 237 height 27
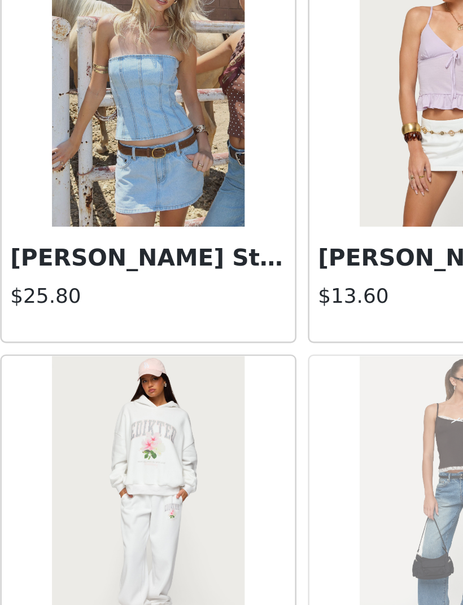
scroll to position [19176, 0]
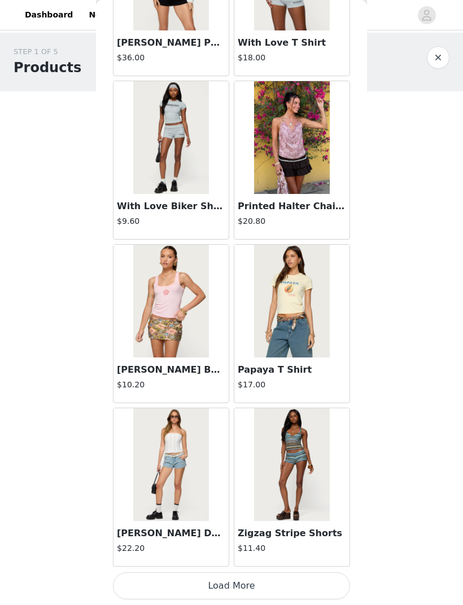
click at [229, 402] on button "Load More" at bounding box center [231, 586] width 237 height 27
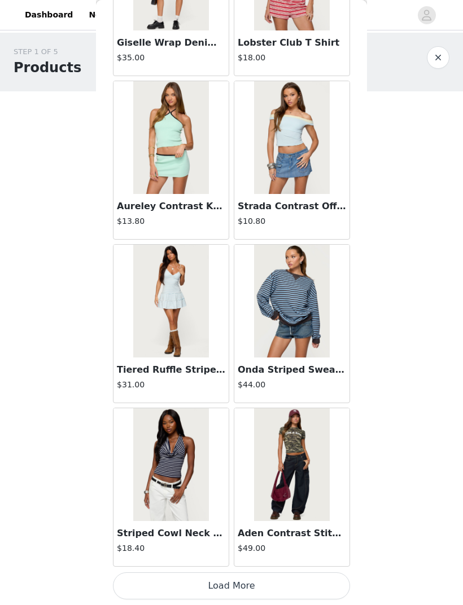
click at [216, 402] on button "Load More" at bounding box center [231, 586] width 237 height 27
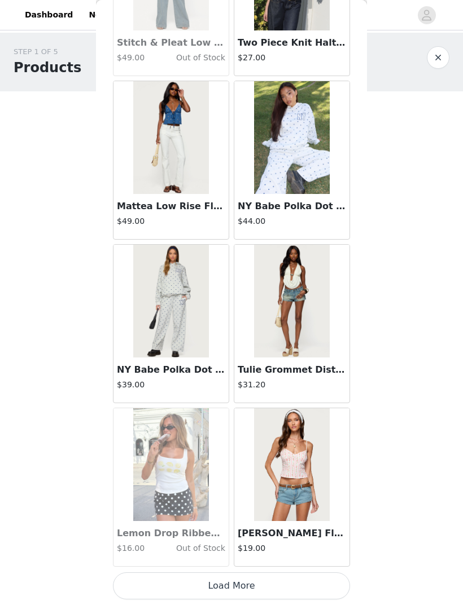
scroll to position [24029, 0]
click at [227, 402] on button "Load More" at bounding box center [231, 586] width 237 height 27
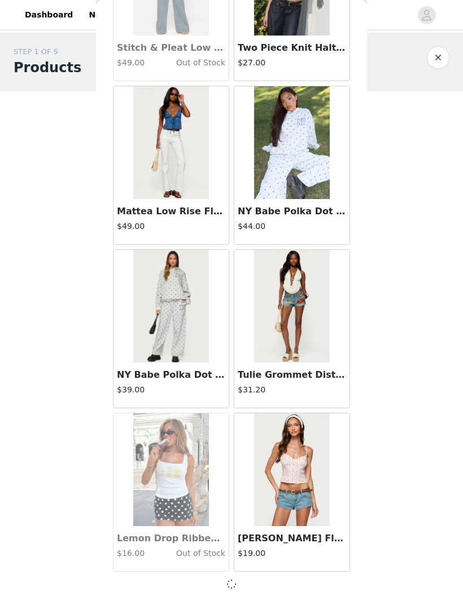
scroll to position [24024, 0]
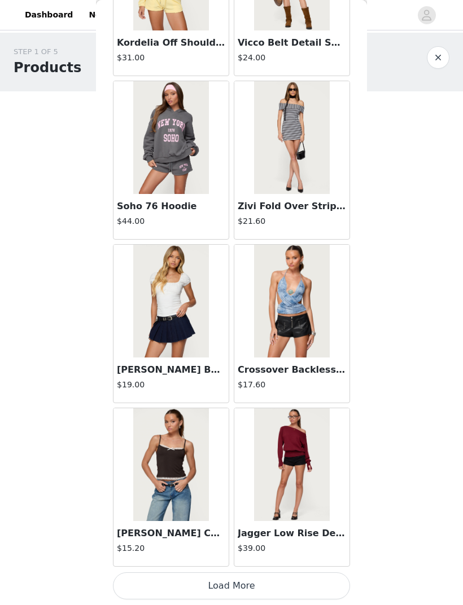
click at [228, 402] on button "Load More" at bounding box center [231, 586] width 237 height 27
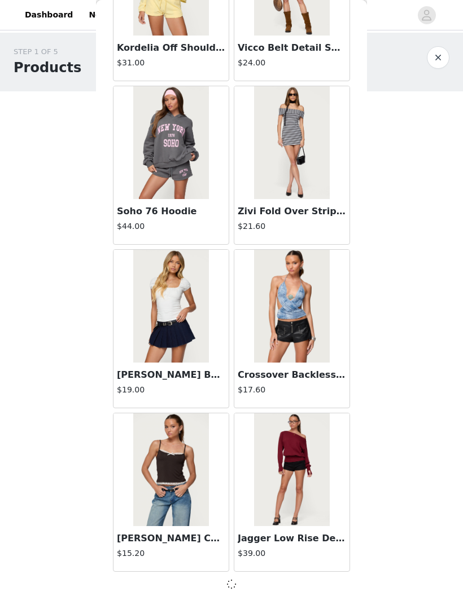
scroll to position [25660, 0]
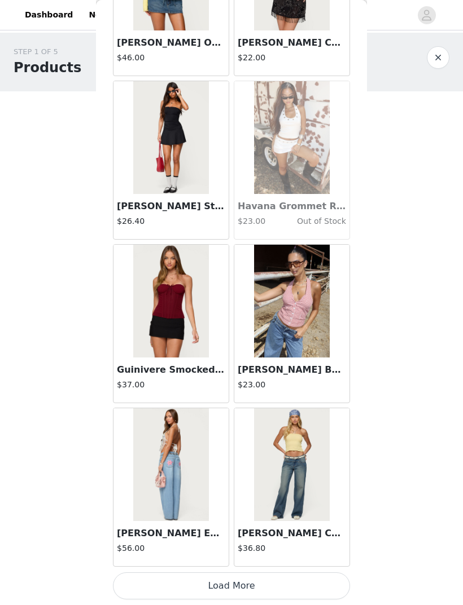
click at [236, 402] on button "Load More" at bounding box center [231, 586] width 237 height 27
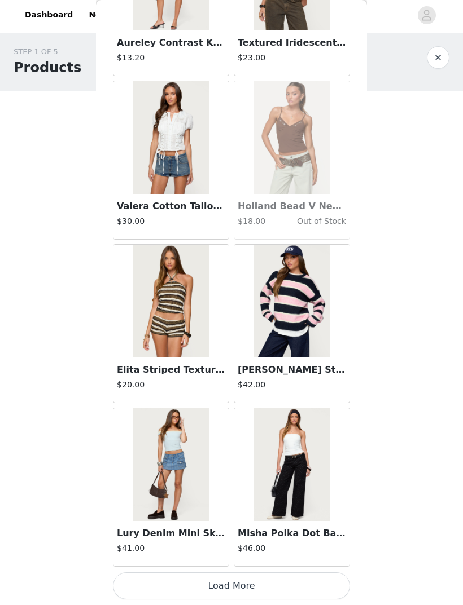
click at [235, 402] on button "Load More" at bounding box center [231, 586] width 237 height 27
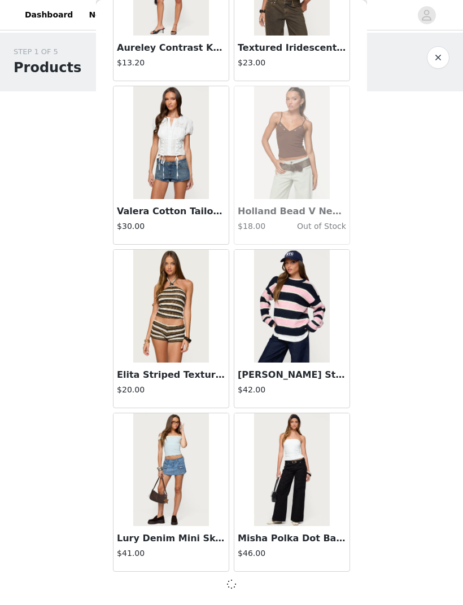
scroll to position [28933, 0]
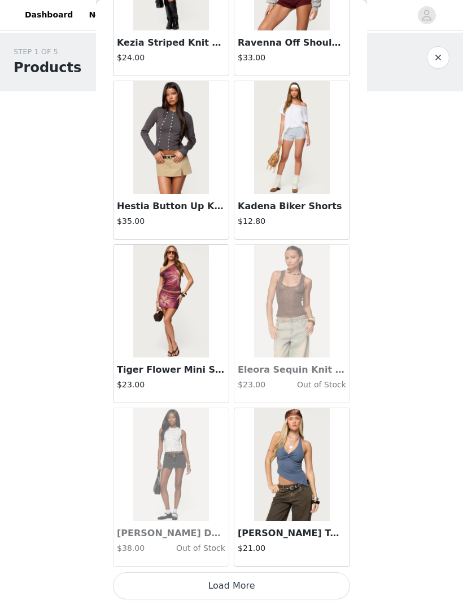
click at [234, 402] on button "Load More" at bounding box center [231, 586] width 237 height 27
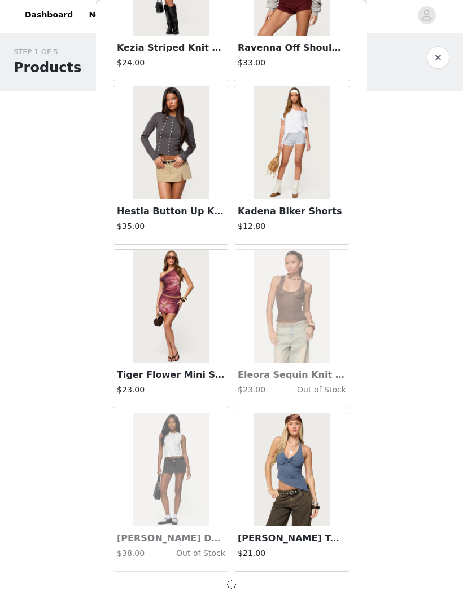
scroll to position [30569, 0]
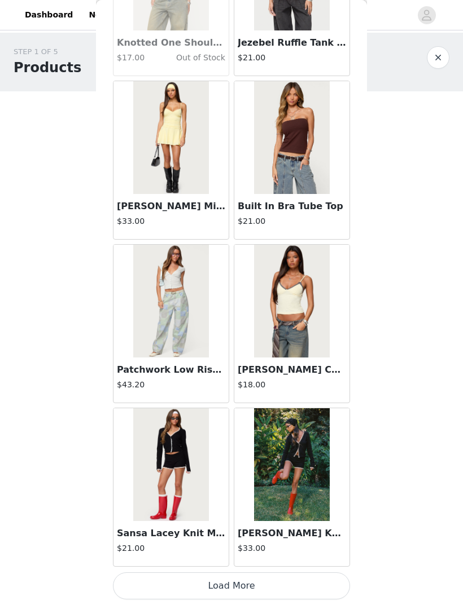
click at [235, 402] on button "Load More" at bounding box center [231, 586] width 237 height 27
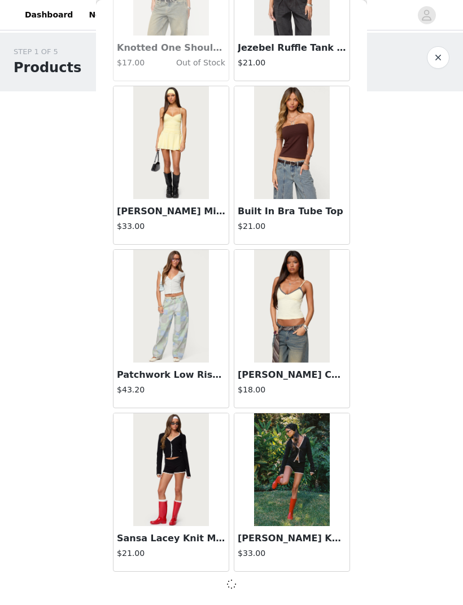
scroll to position [32205, 0]
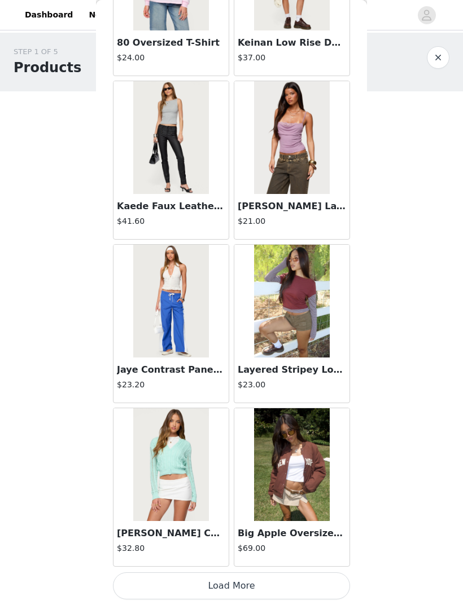
click at [226, 402] on button "Load More" at bounding box center [231, 586] width 237 height 27
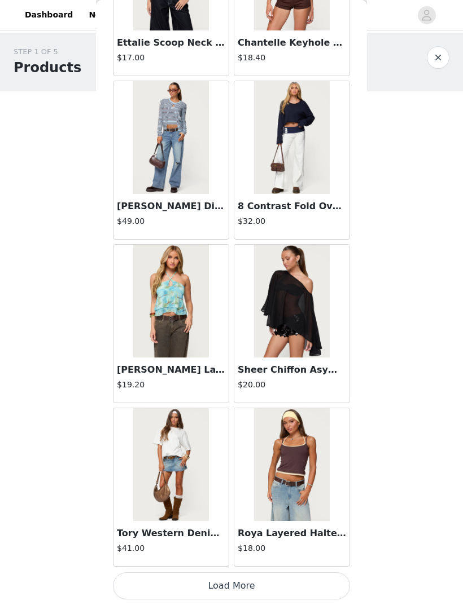
scroll to position [35483, 0]
click at [301, 118] on img at bounding box center [291, 137] width 75 height 113
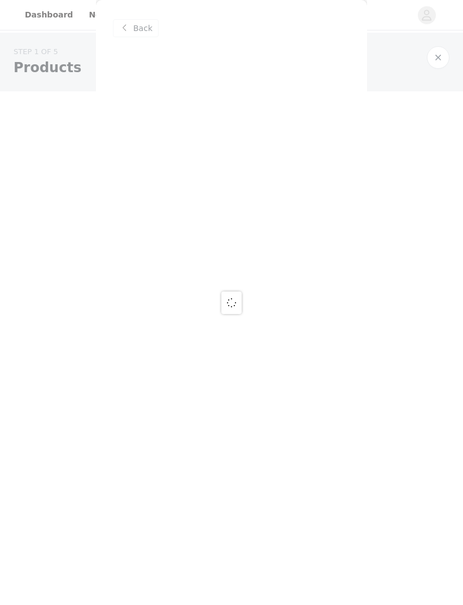
scroll to position [0, 0]
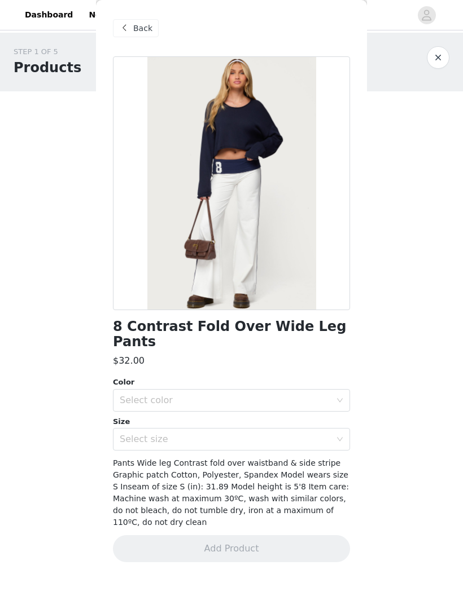
click at [313, 395] on div "Select color" at bounding box center [225, 400] width 211 height 11
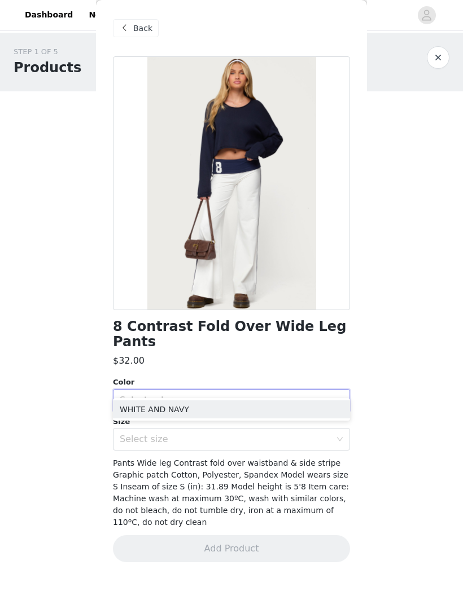
click at [287, 402] on li "WHITE AND NAVY" at bounding box center [231, 410] width 237 height 18
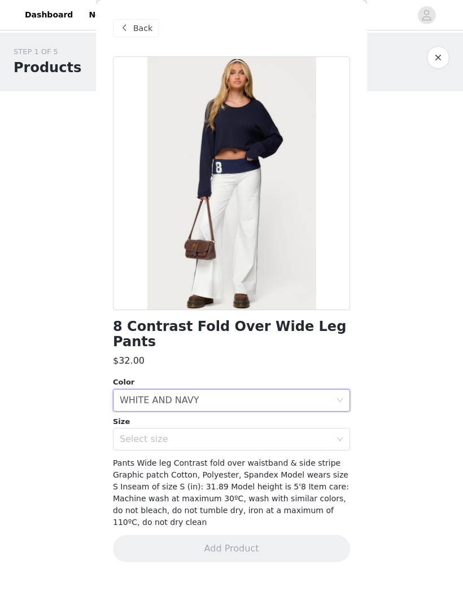
click at [334, 402] on div "Select size" at bounding box center [228, 439] width 216 height 21
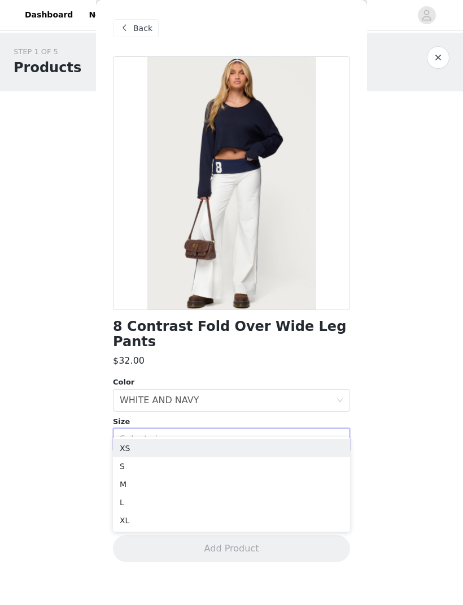
click at [290, 402] on li "XS" at bounding box center [231, 449] width 237 height 18
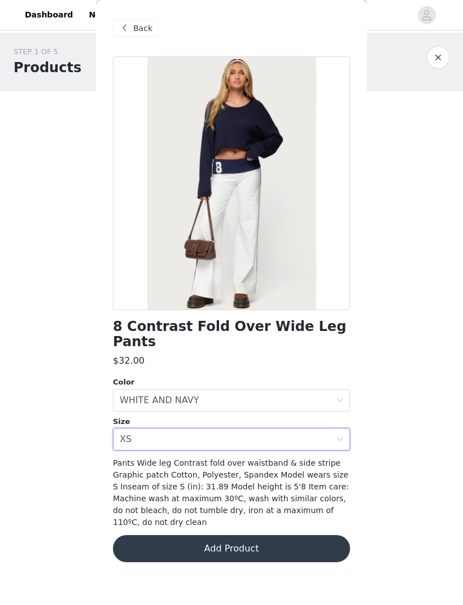
click at [265, 402] on button "Add Product" at bounding box center [231, 548] width 237 height 27
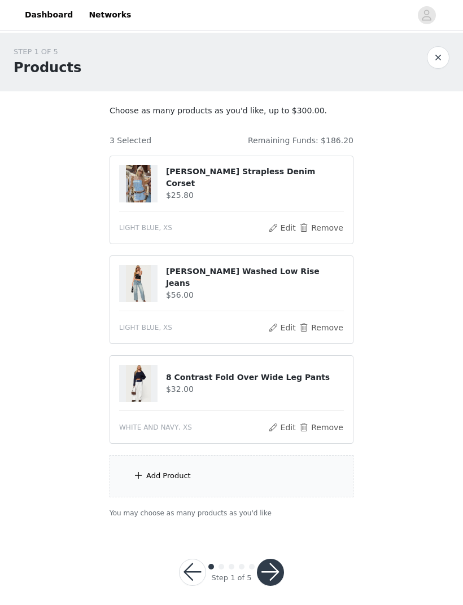
click at [210, 402] on div "Add Product" at bounding box center [231, 476] width 244 height 42
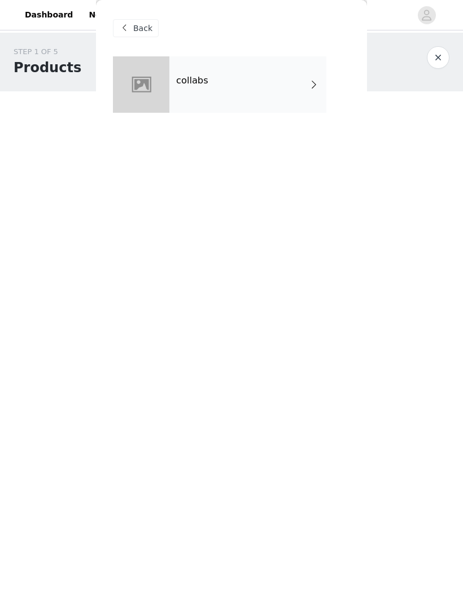
click at [305, 87] on div "collabs" at bounding box center [247, 84] width 157 height 56
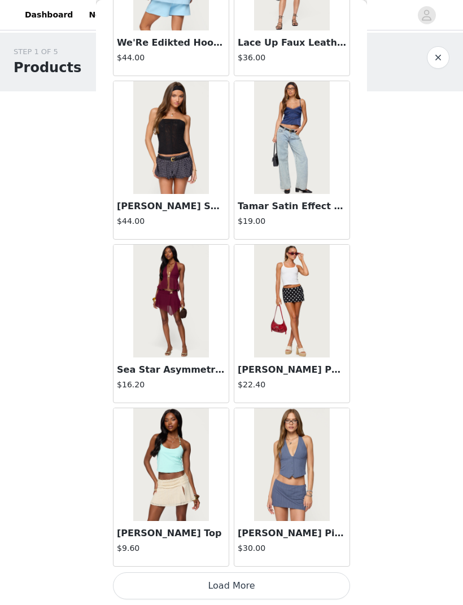
click at [225, 402] on button "Load More" at bounding box center [231, 586] width 237 height 27
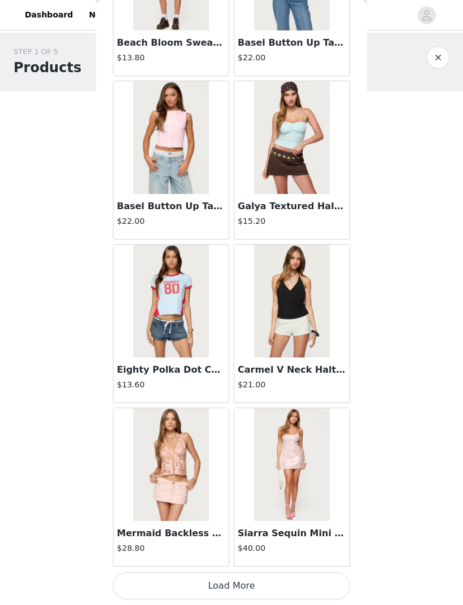
click at [214, 402] on button "Load More" at bounding box center [231, 586] width 237 height 27
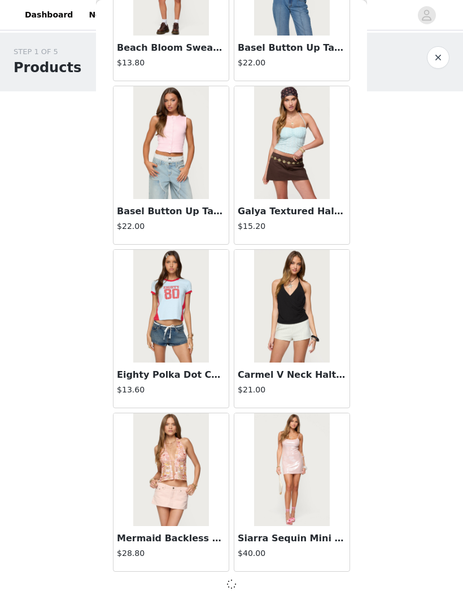
scroll to position [2752, 0]
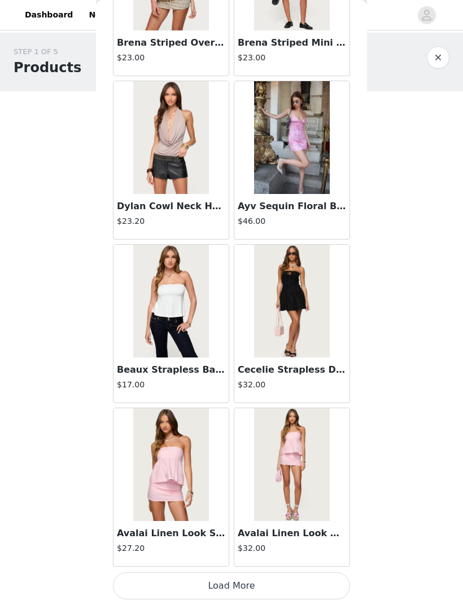
click at [256, 402] on button "Load More" at bounding box center [231, 586] width 237 height 27
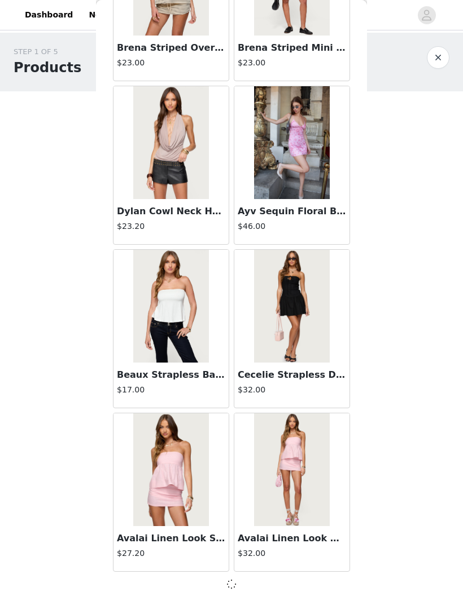
scroll to position [4389, 0]
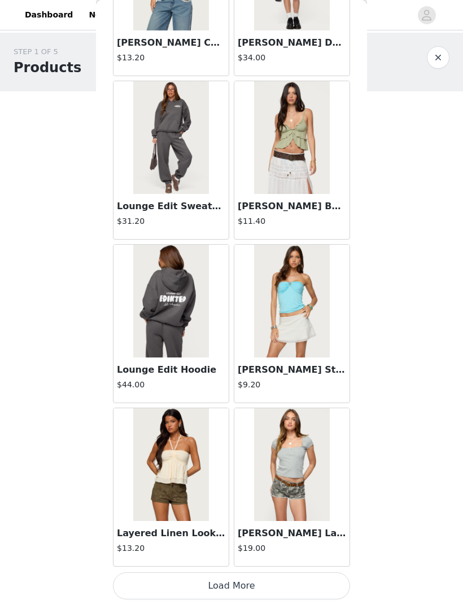
click at [240, 402] on button "Load More" at bounding box center [231, 586] width 237 height 27
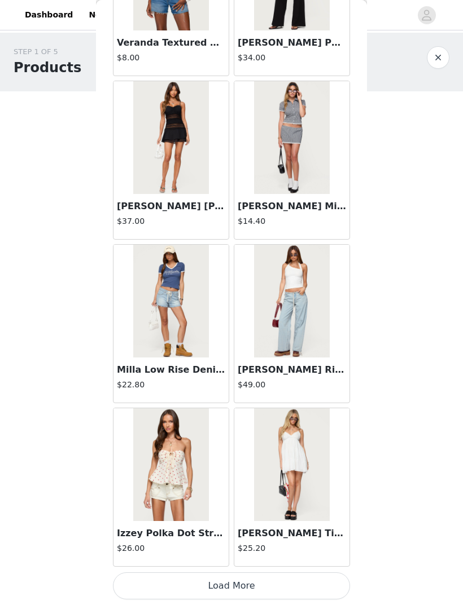
scroll to position [7666, 0]
click at [253, 402] on button "Load More" at bounding box center [231, 586] width 237 height 27
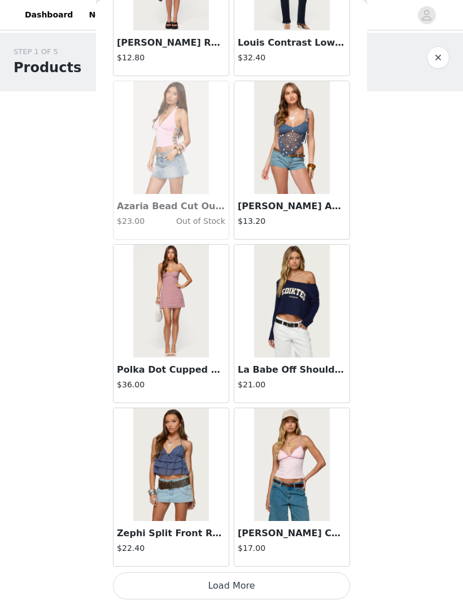
click at [244, 402] on button "Load More" at bounding box center [231, 586] width 237 height 27
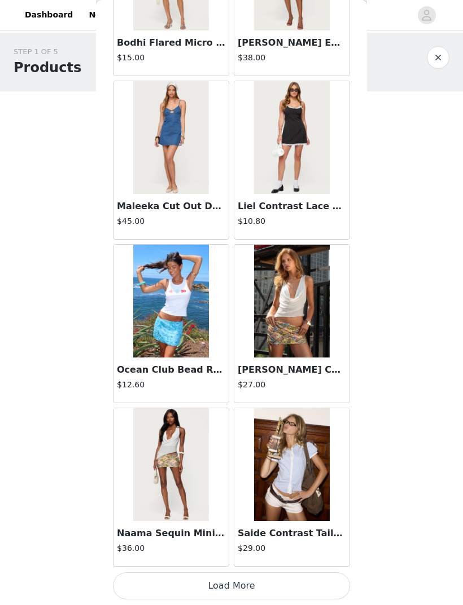
click at [227, 402] on button "Load More" at bounding box center [231, 586] width 237 height 27
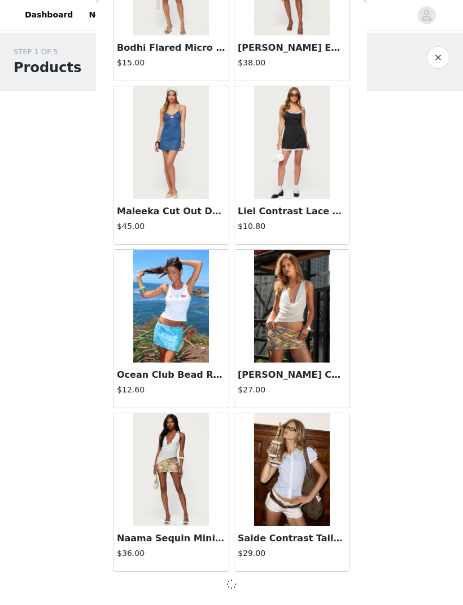
scroll to position [10934, 0]
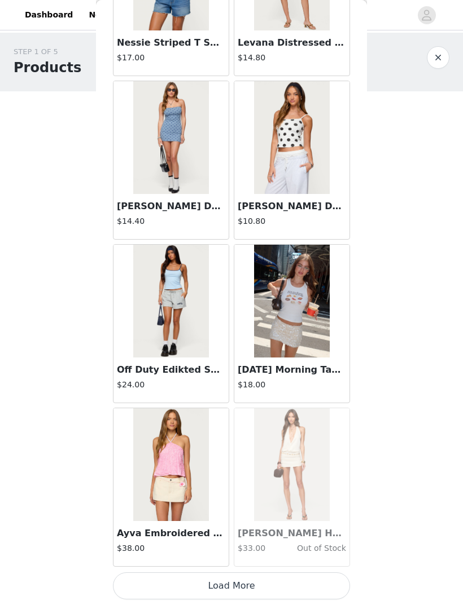
click at [229, 402] on button "Load More" at bounding box center [231, 586] width 237 height 27
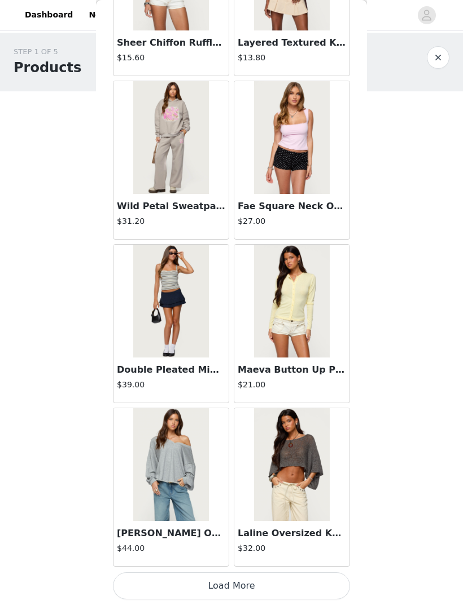
click at [240, 402] on button "Load More" at bounding box center [231, 586] width 237 height 27
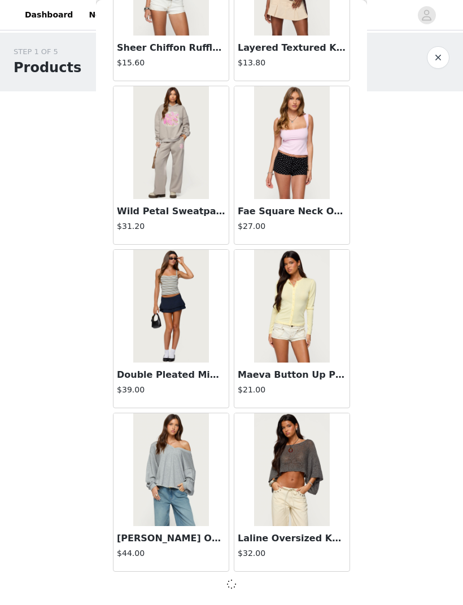
scroll to position [14206, 0]
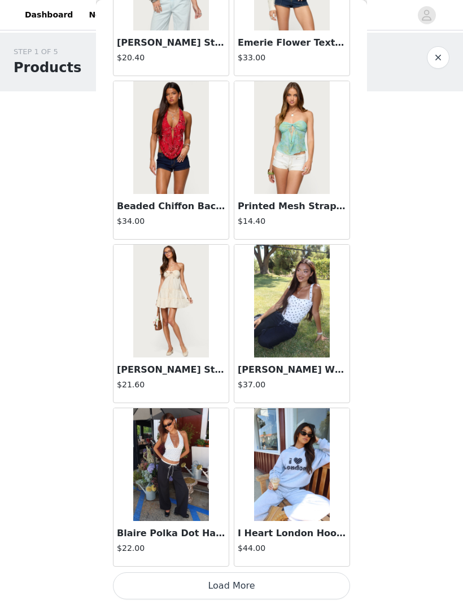
click at [240, 402] on button "Load More" at bounding box center [231, 586] width 237 height 27
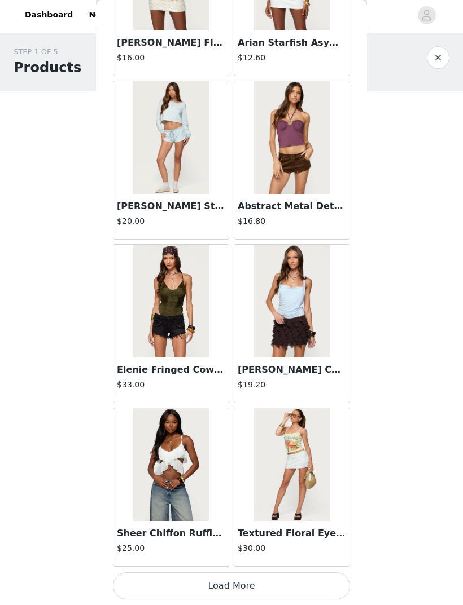
scroll to position [17484, 0]
click at [248, 402] on button "Load More" at bounding box center [231, 586] width 237 height 27
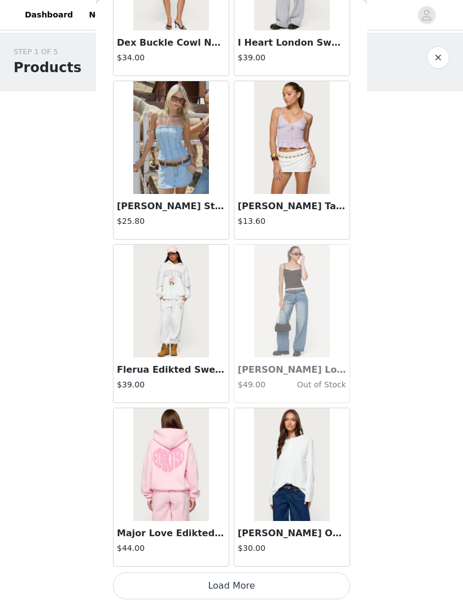
scroll to position [19120, 0]
click at [255, 402] on button "Load More" at bounding box center [231, 586] width 237 height 27
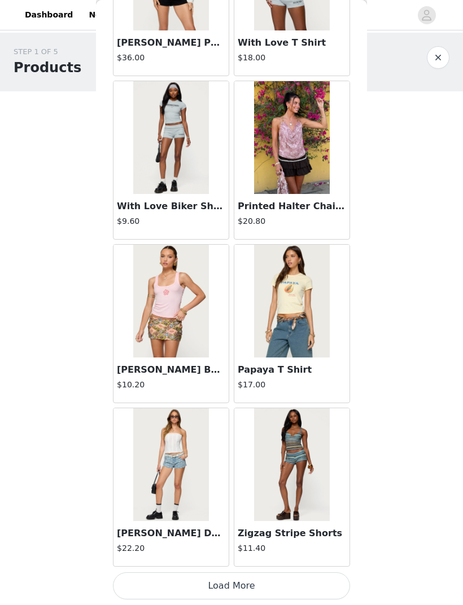
click at [253, 402] on button "Load More" at bounding box center [231, 586] width 237 height 27
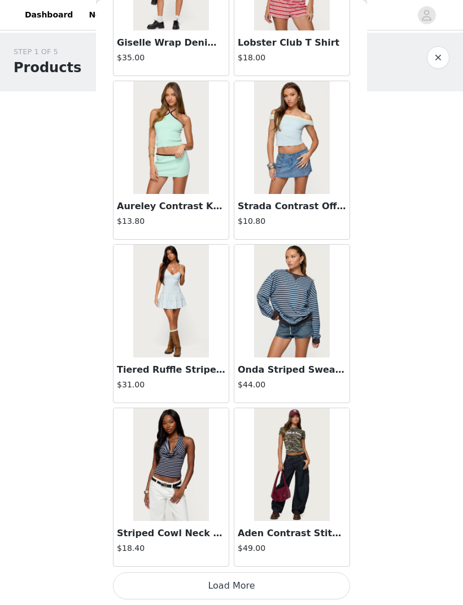
scroll to position [22393, 0]
click at [260, 402] on button "Load More" at bounding box center [231, 586] width 237 height 27
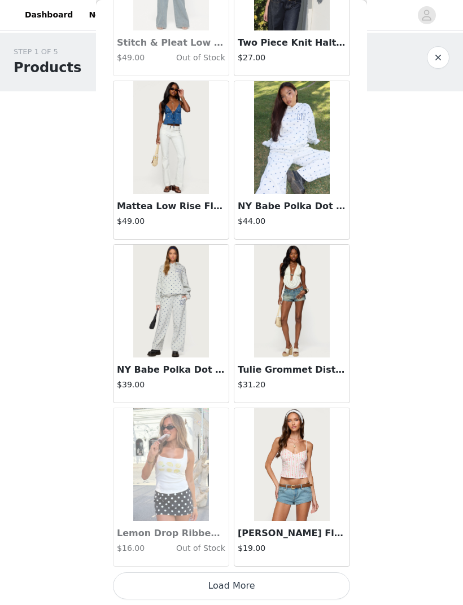
scroll to position [24029, 0]
click at [284, 402] on button "Load More" at bounding box center [231, 586] width 237 height 27
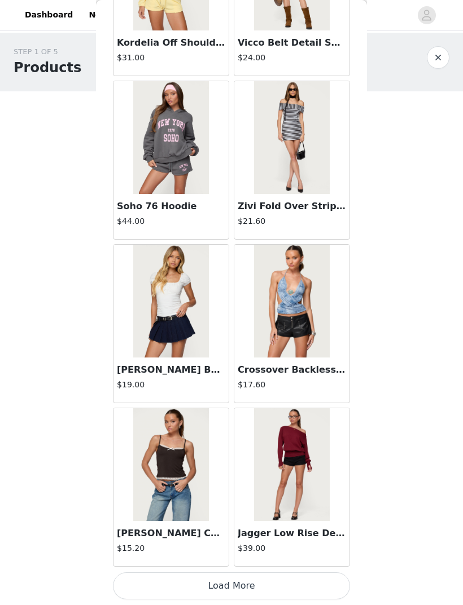
scroll to position [7, 0]
click at [280, 402] on button "Load More" at bounding box center [231, 586] width 237 height 27
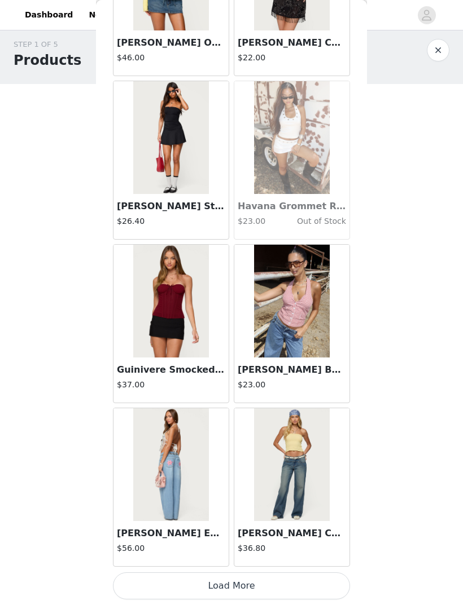
scroll to position [27302, 0]
click at [289, 402] on button "Load More" at bounding box center [231, 586] width 237 height 27
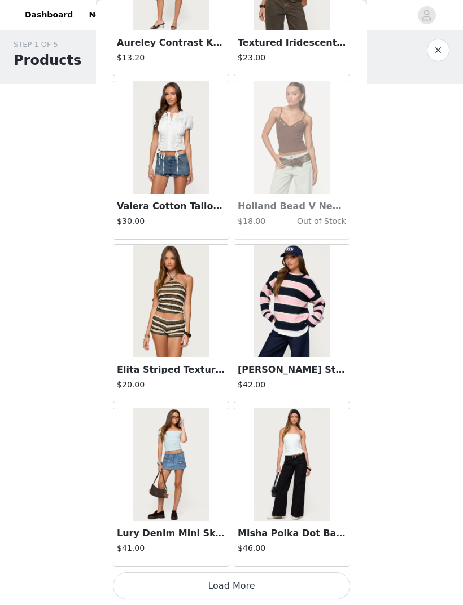
click at [270, 402] on button "Load More" at bounding box center [231, 586] width 237 height 27
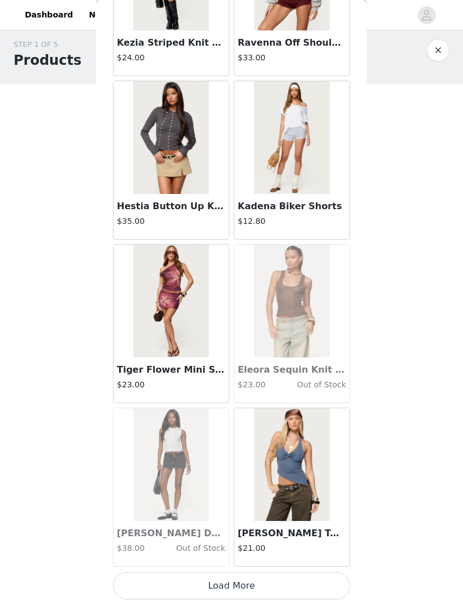
scroll to position [30574, 0]
click at [247, 402] on button "Load More" at bounding box center [231, 586] width 237 height 27
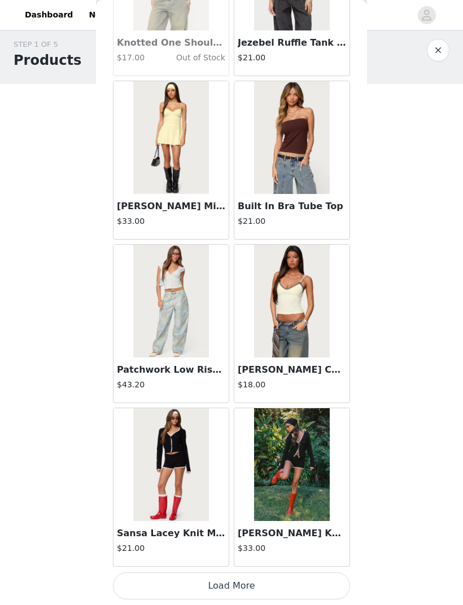
scroll to position [32210, 0]
click at [253, 402] on button "Load More" at bounding box center [231, 586] width 237 height 27
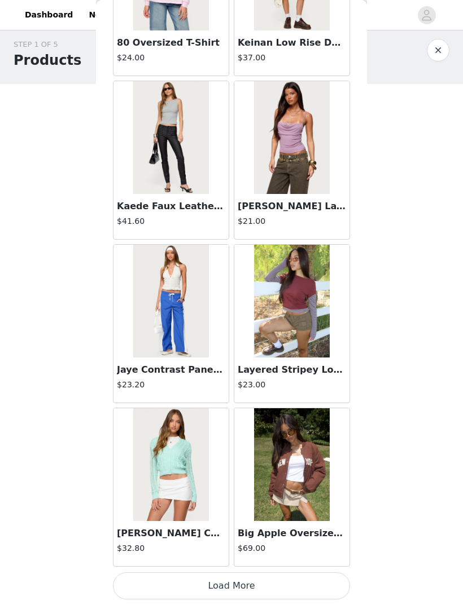
scroll to position [33847, 0]
click at [229, 402] on button "Load More" at bounding box center [231, 586] width 237 height 27
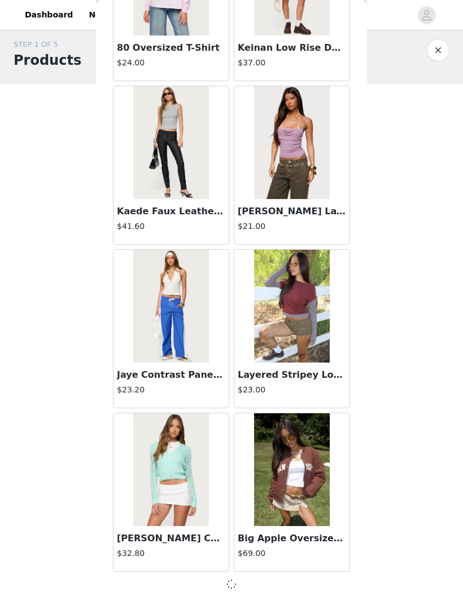
scroll to position [33842, 0]
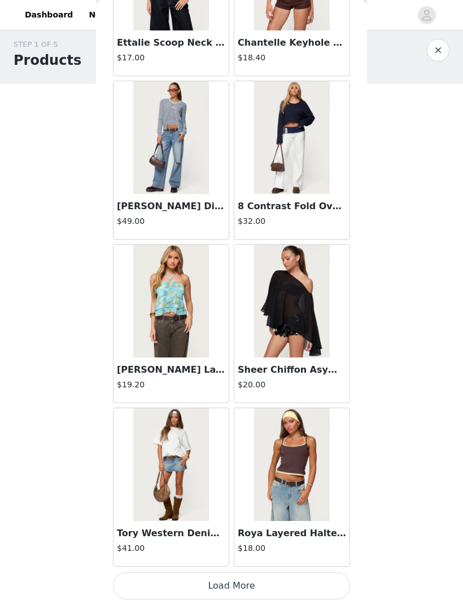
click at [275, 402] on button "Load More" at bounding box center [231, 586] width 237 height 27
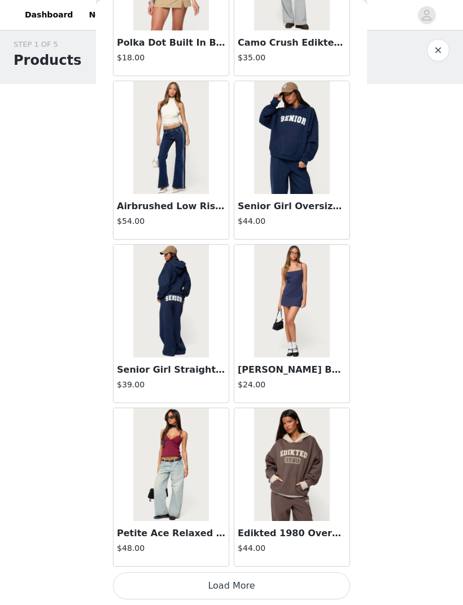
scroll to position [37119, 0]
click at [270, 402] on button "Load More" at bounding box center [231, 586] width 237 height 27
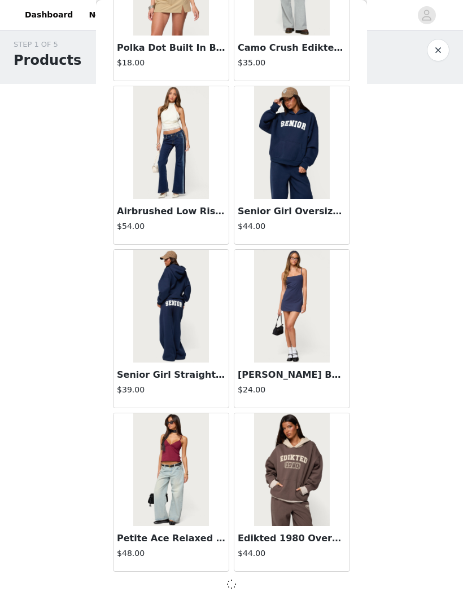
scroll to position [37114, 0]
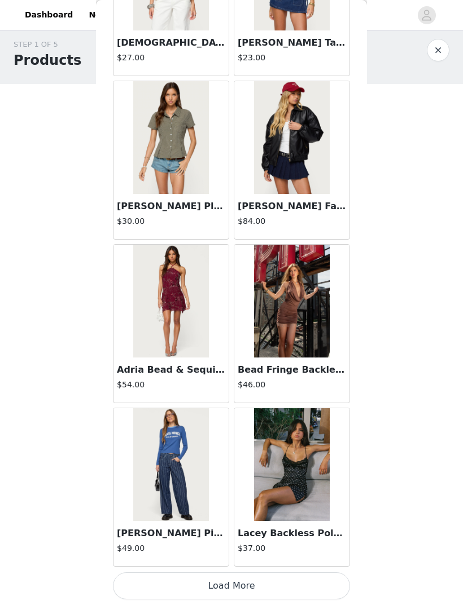
click at [275, 402] on button "Load More" at bounding box center [231, 586] width 237 height 27
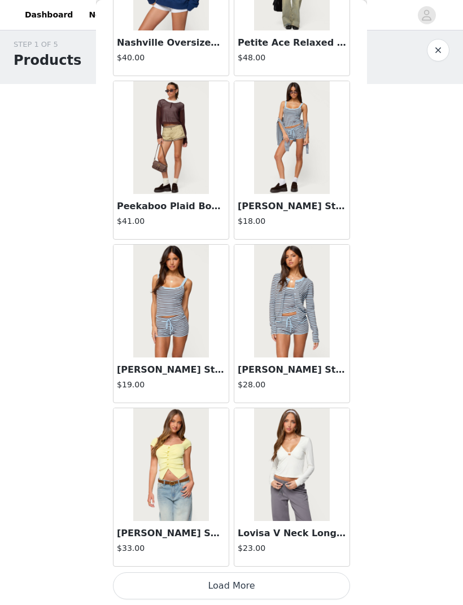
scroll to position [40392, 0]
click at [278, 402] on button "Load More" at bounding box center [231, 586] width 237 height 27
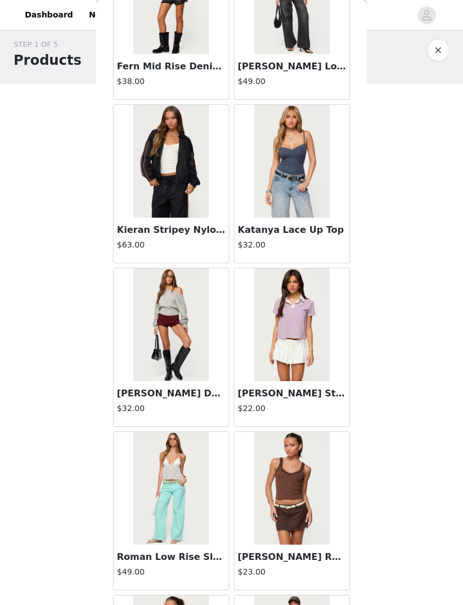
scroll to position [41684, 0]
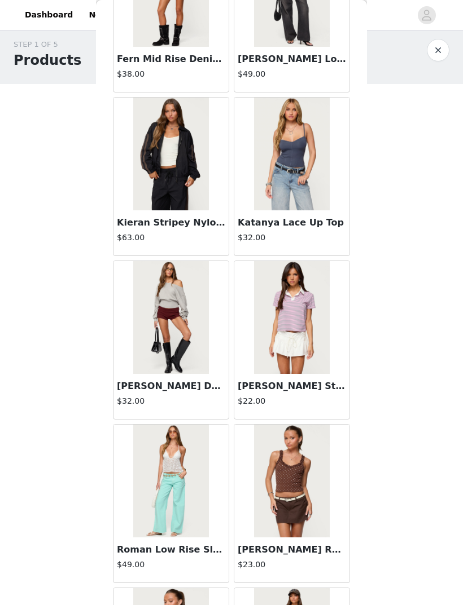
click at [306, 175] on img at bounding box center [291, 154] width 75 height 113
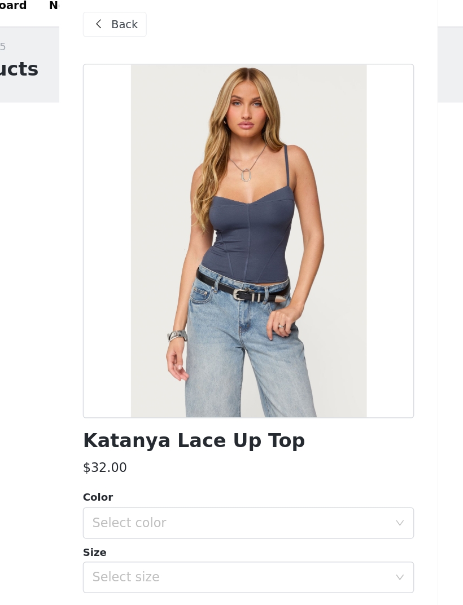
scroll to position [0, 0]
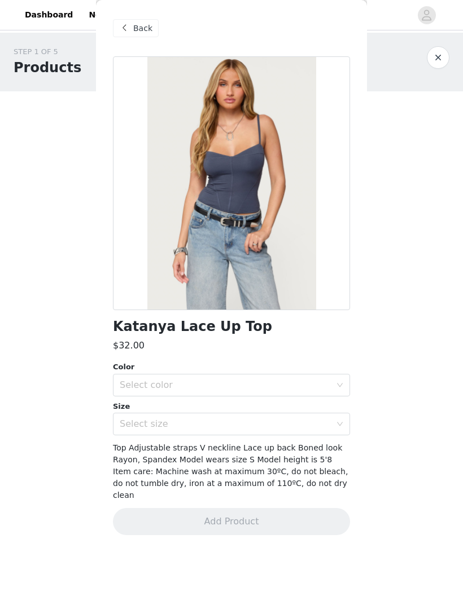
click at [261, 385] on div "Select color" at bounding box center [225, 385] width 211 height 11
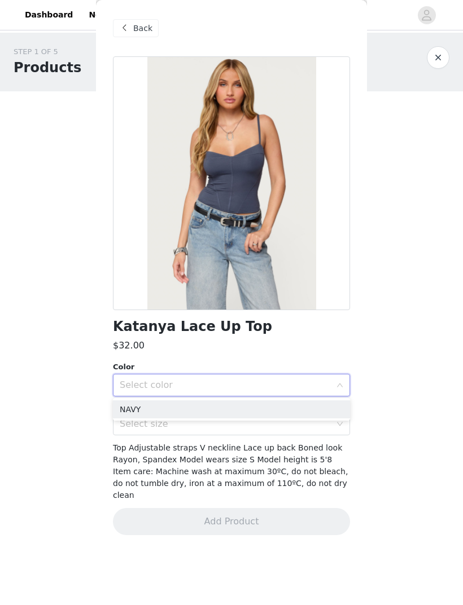
click at [255, 402] on li "NAVY" at bounding box center [231, 410] width 237 height 18
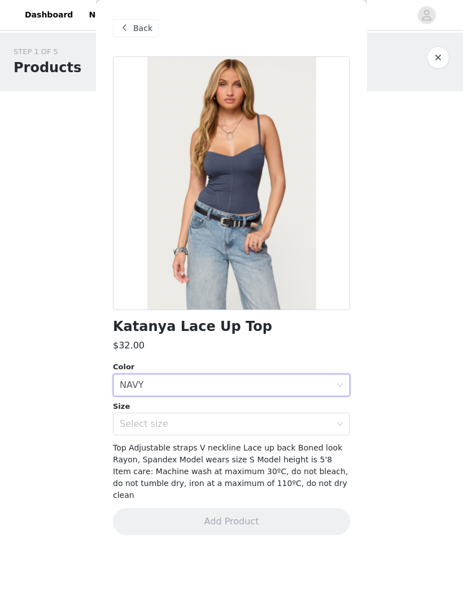
click at [257, 402] on div "Select size" at bounding box center [225, 424] width 211 height 11
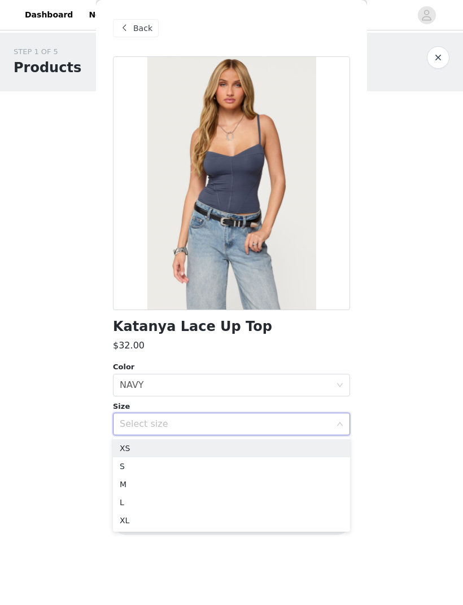
click at [236, 402] on li "XS" at bounding box center [231, 449] width 237 height 18
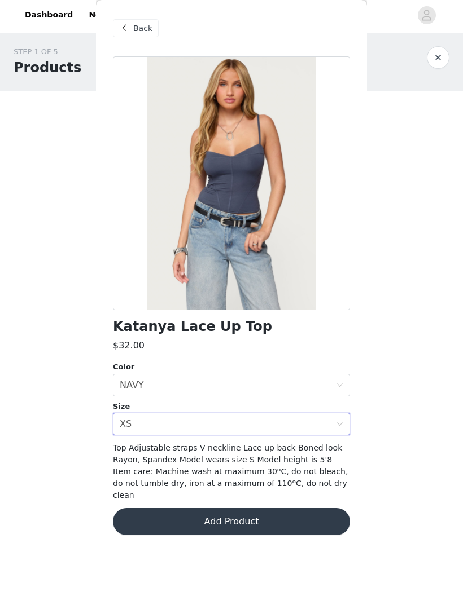
click at [254, 402] on button "Add Product" at bounding box center [231, 521] width 237 height 27
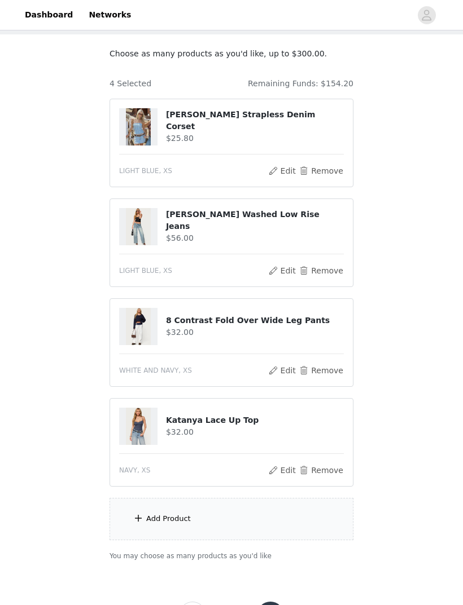
scroll to position [71, 0]
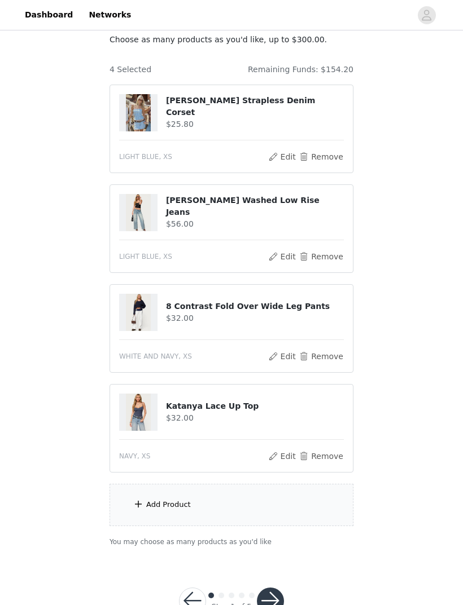
click at [200, 402] on div "Add Product" at bounding box center [231, 505] width 244 height 42
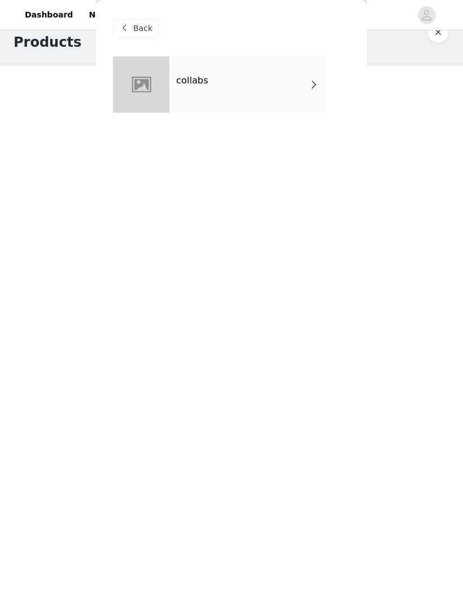
scroll to position [0, 0]
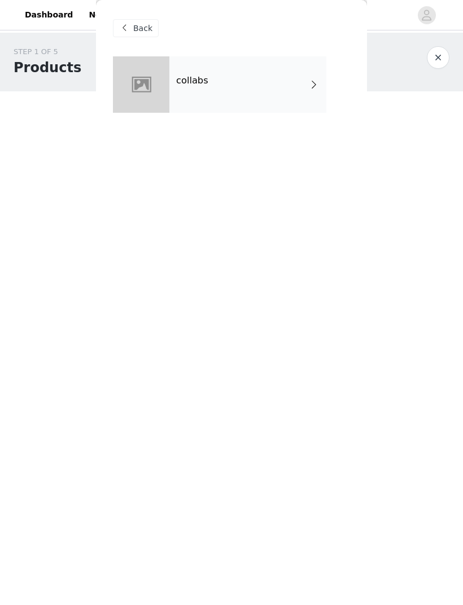
click at [305, 80] on div "collabs" at bounding box center [247, 84] width 157 height 56
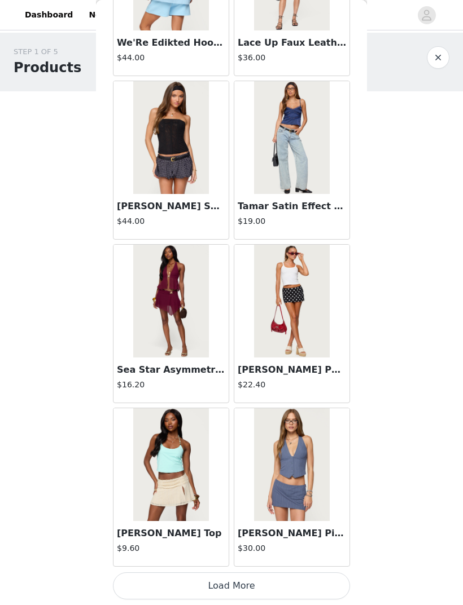
click at [247, 402] on button "Load More" at bounding box center [231, 586] width 237 height 27
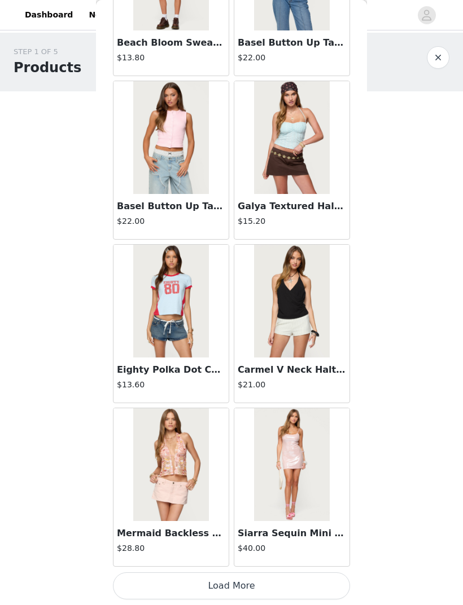
click at [280, 402] on button "Load More" at bounding box center [231, 586] width 237 height 27
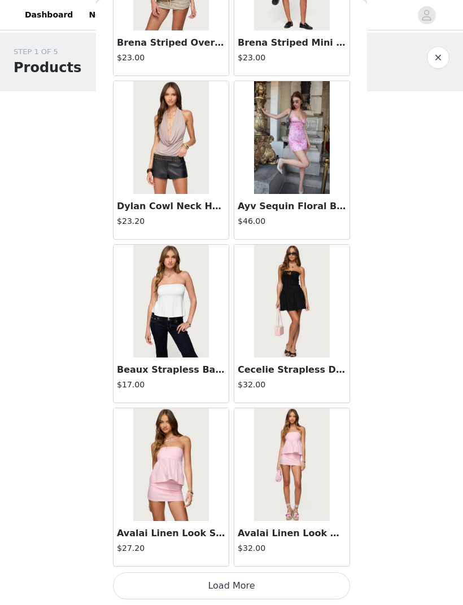
click at [236, 402] on button "Load More" at bounding box center [231, 586] width 237 height 27
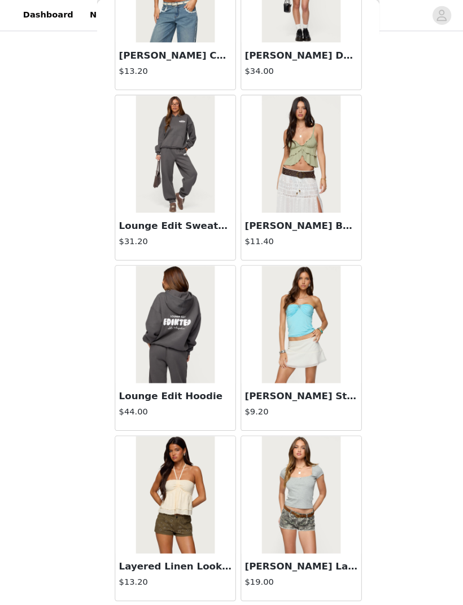
scroll to position [96, 0]
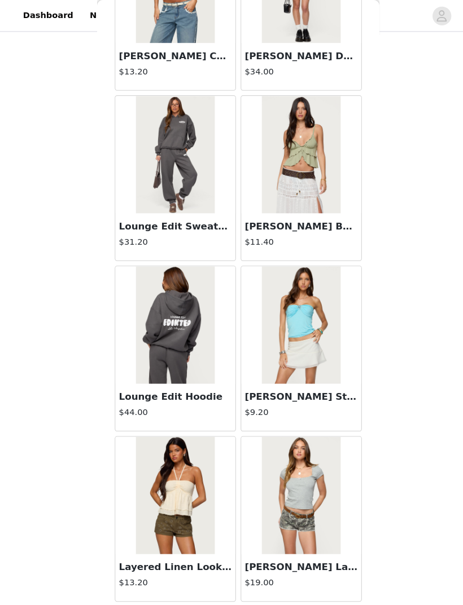
click at [262, 402] on button "Load More" at bounding box center [231, 596] width 237 height 27
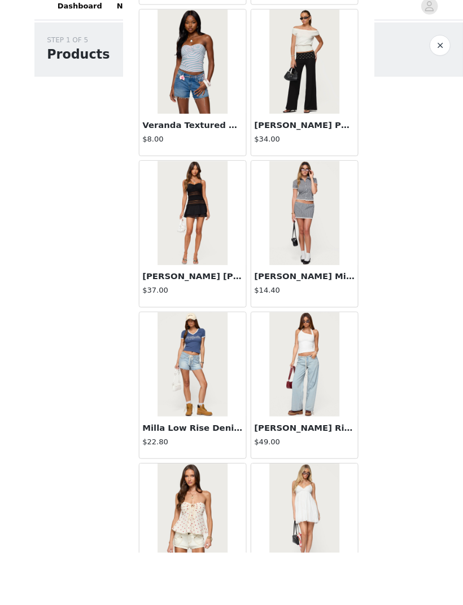
scroll to position [64, 0]
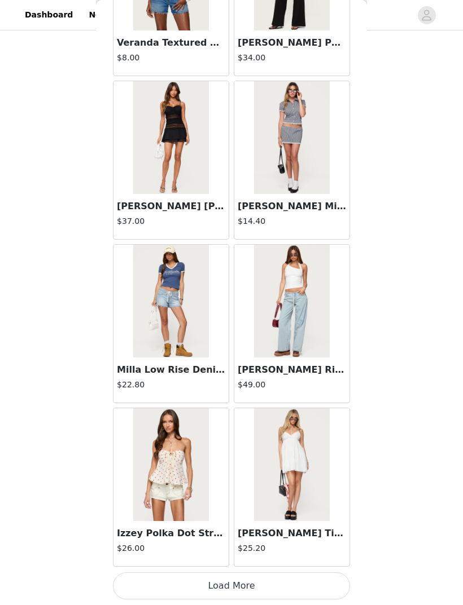
click at [302, 402] on button "Load More" at bounding box center [231, 586] width 237 height 27
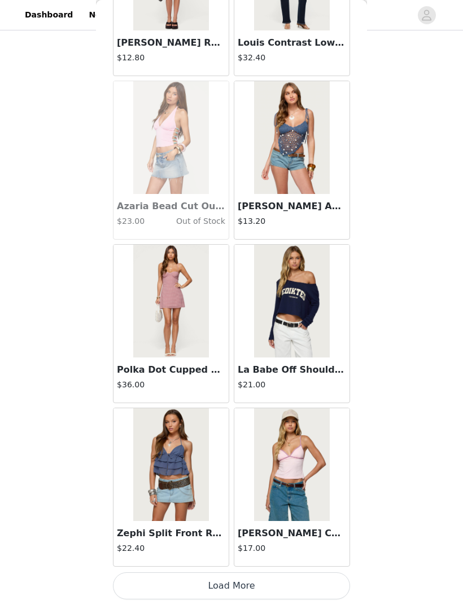
scroll to position [9303, 0]
click at [256, 402] on button "Load More" at bounding box center [231, 586] width 237 height 27
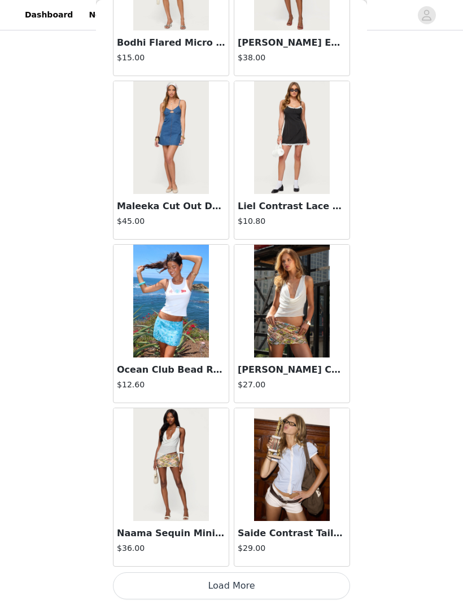
scroll to position [10939, 0]
click at [261, 402] on button "Load More" at bounding box center [231, 586] width 237 height 27
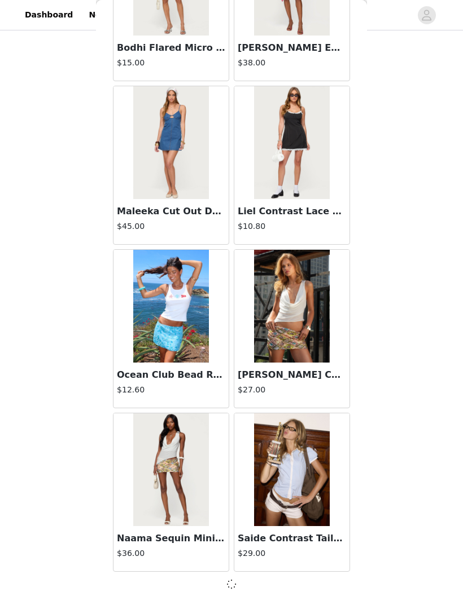
scroll to position [10934, 0]
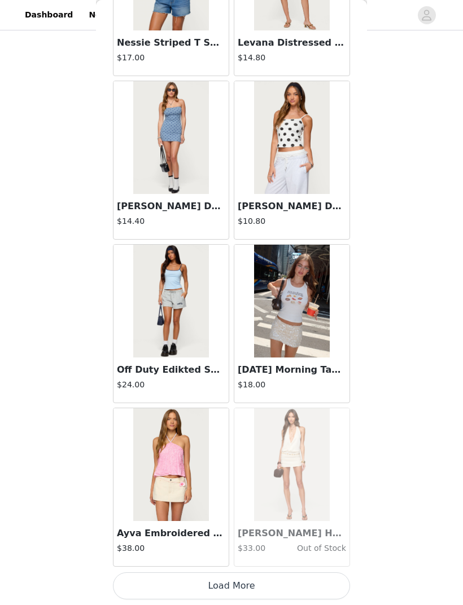
click at [273, 402] on button "Load More" at bounding box center [231, 586] width 237 height 27
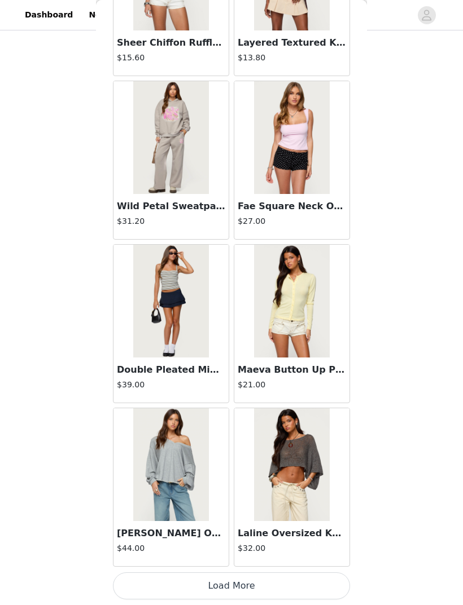
scroll to position [14211, 0]
click at [195, 402] on button "Load More" at bounding box center [231, 586] width 237 height 27
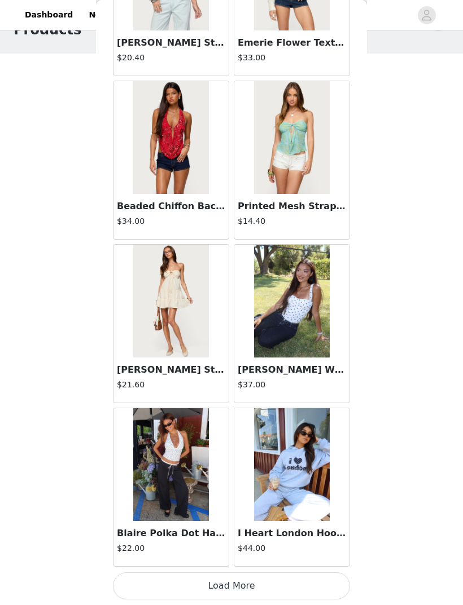
scroll to position [15848, 0]
click at [229, 402] on button "Load More" at bounding box center [231, 586] width 237 height 27
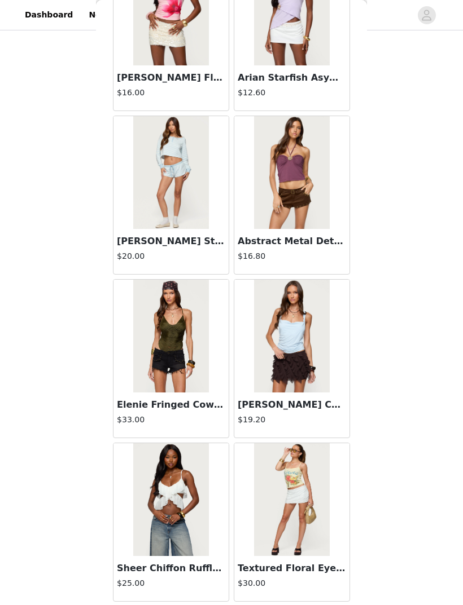
scroll to position [17448, 0]
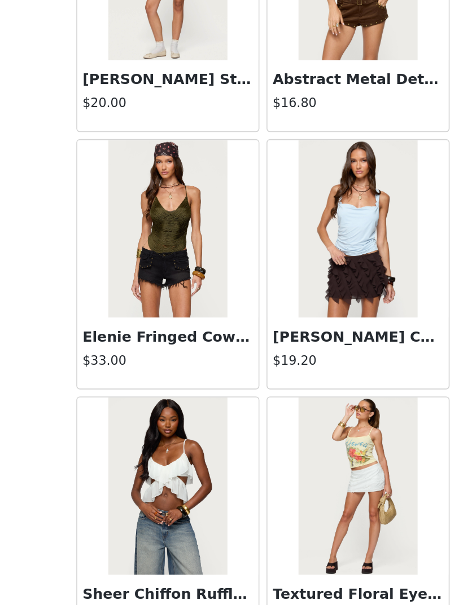
scroll to position [100, 0]
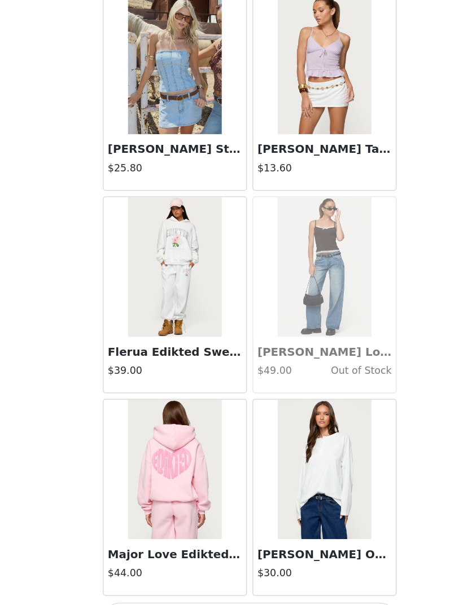
click at [204, 402] on button "Load More" at bounding box center [231, 586] width 237 height 27
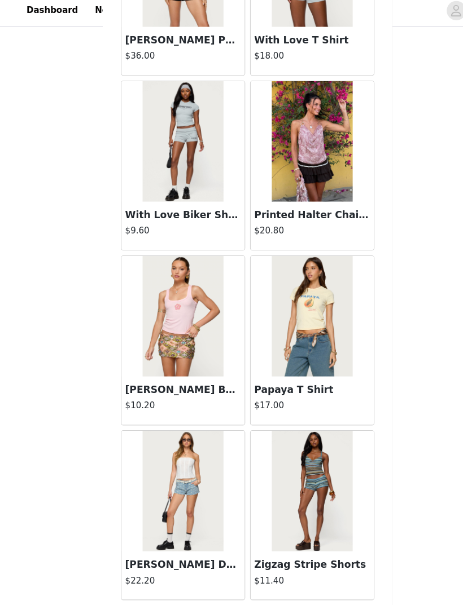
scroll to position [20756, 0]
click at [230, 402] on button "Load More" at bounding box center [231, 586] width 237 height 27
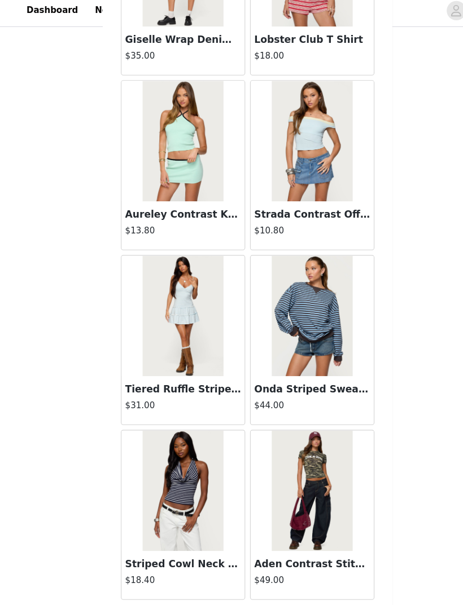
scroll to position [22393, 0]
click at [232, 402] on button "Load More" at bounding box center [231, 586] width 237 height 27
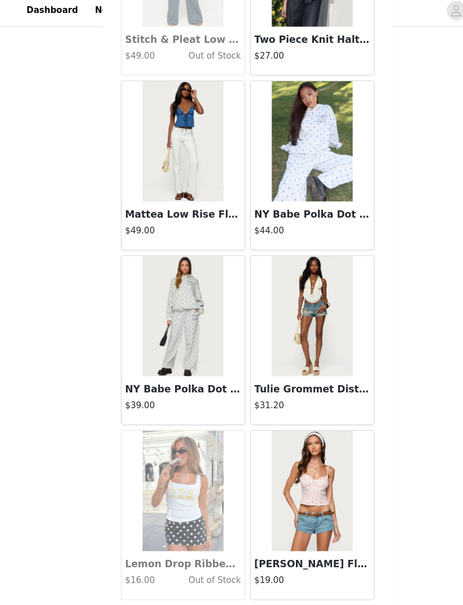
click at [243, 402] on button "Load More" at bounding box center [231, 586] width 237 height 27
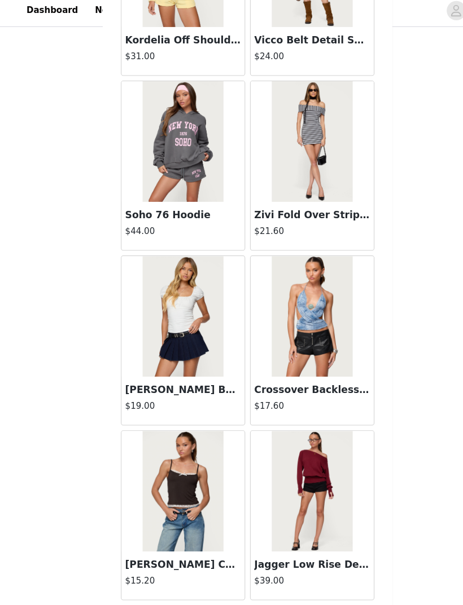
scroll to position [25665, 0]
click at [232, 402] on button "Load More" at bounding box center [231, 586] width 237 height 27
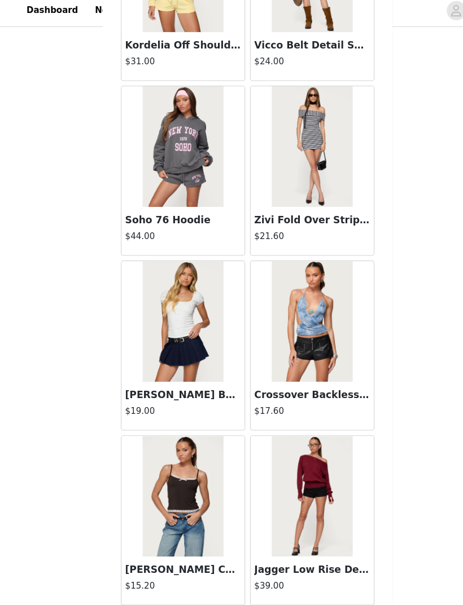
scroll to position [25660, 0]
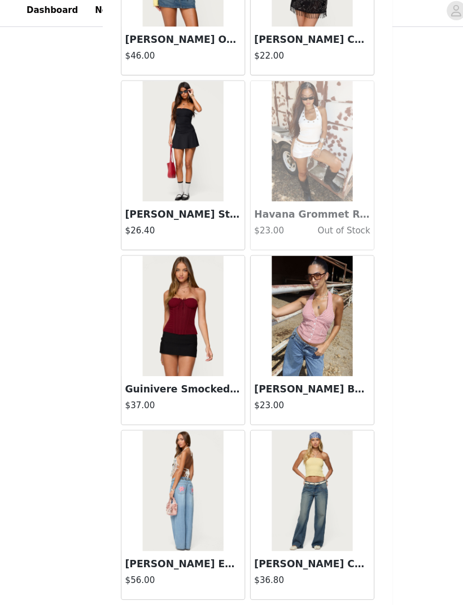
click at [282, 402] on button "Load More" at bounding box center [231, 586] width 237 height 27
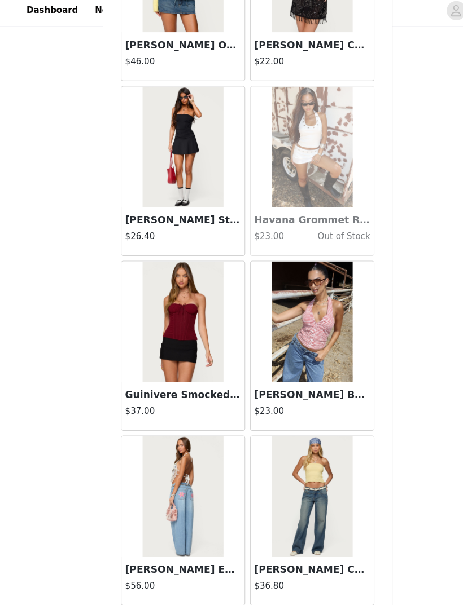
scroll to position [27297, 0]
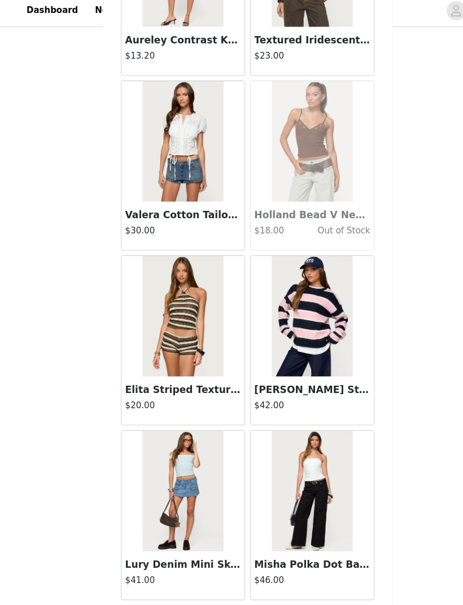
click at [288, 402] on button "Load More" at bounding box center [231, 586] width 237 height 27
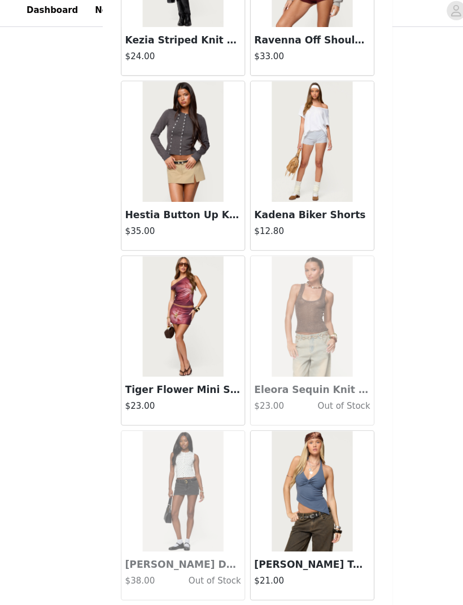
click at [289, 402] on button "Load More" at bounding box center [231, 586] width 237 height 27
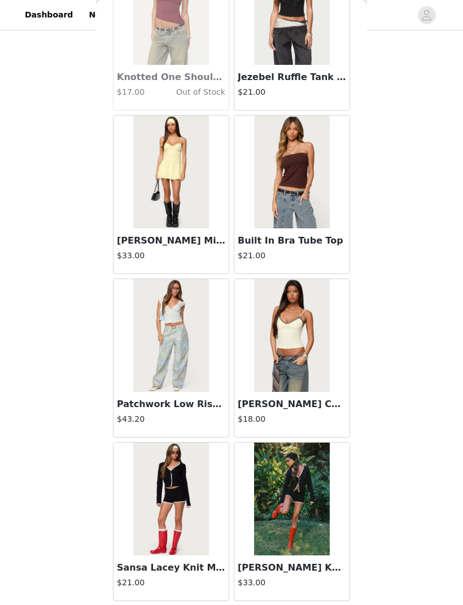
scroll to position [32174, 0]
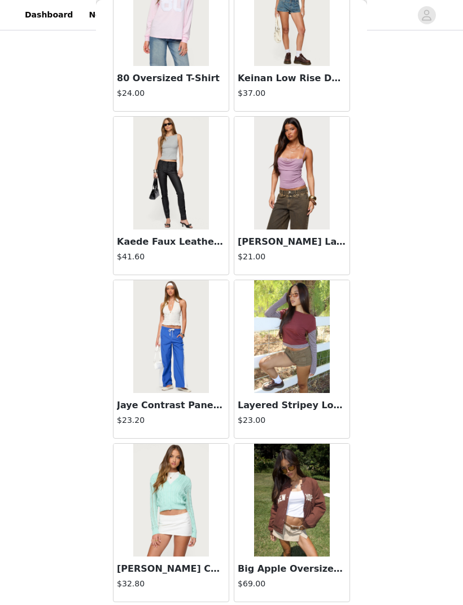
scroll to position [33811, 0]
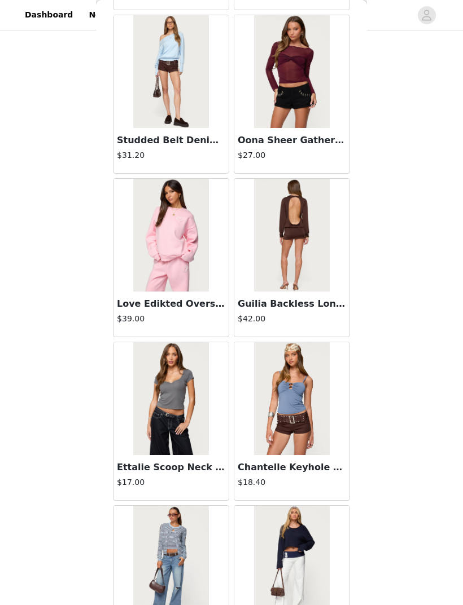
scroll to position [35059, 0]
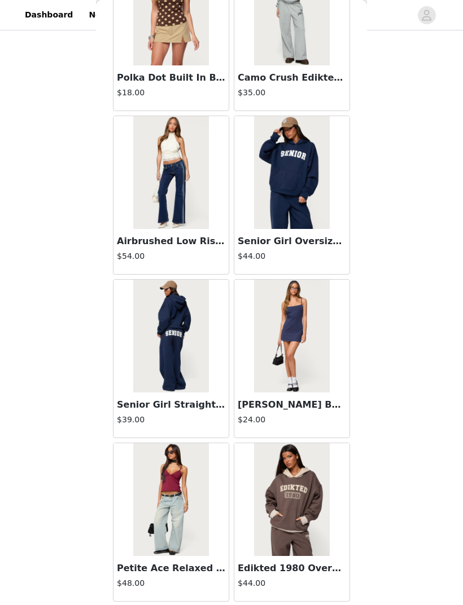
scroll to position [37083, 0]
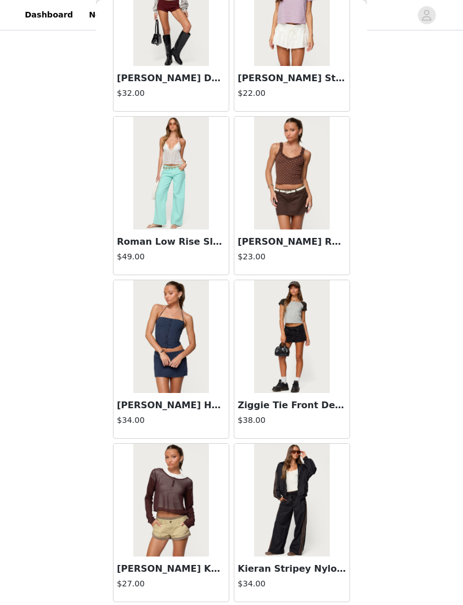
scroll to position [41992, 0]
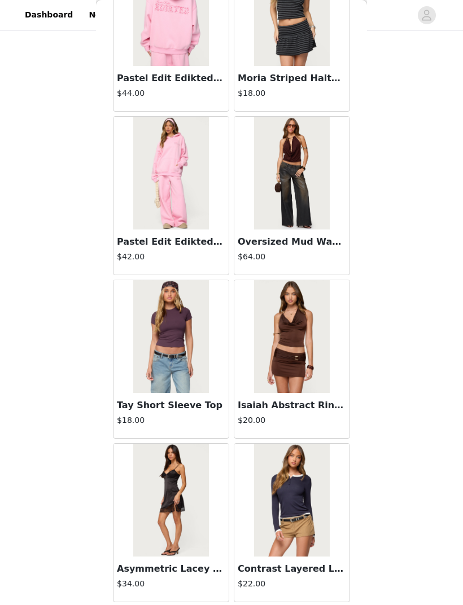
scroll to position [43628, 0]
click at [325, 172] on img at bounding box center [291, 173] width 75 height 113
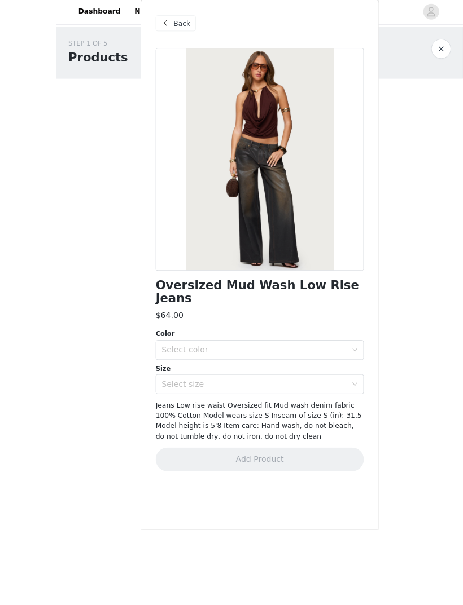
scroll to position [26, 0]
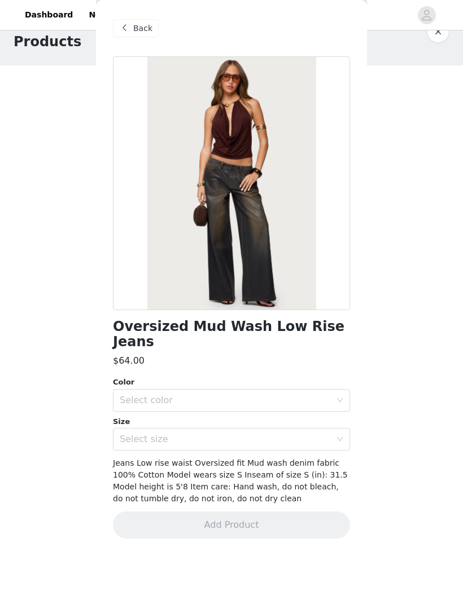
click at [321, 395] on div "Select color" at bounding box center [225, 400] width 211 height 11
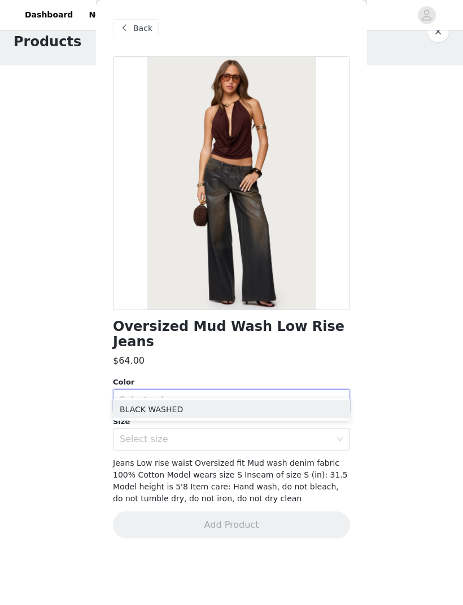
click at [294, 402] on li "BLACK WASHED" at bounding box center [231, 410] width 237 height 18
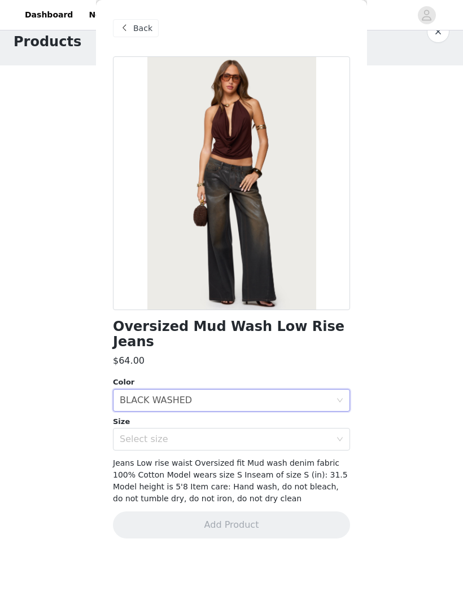
click at [324, 402] on div "Select size" at bounding box center [225, 439] width 211 height 11
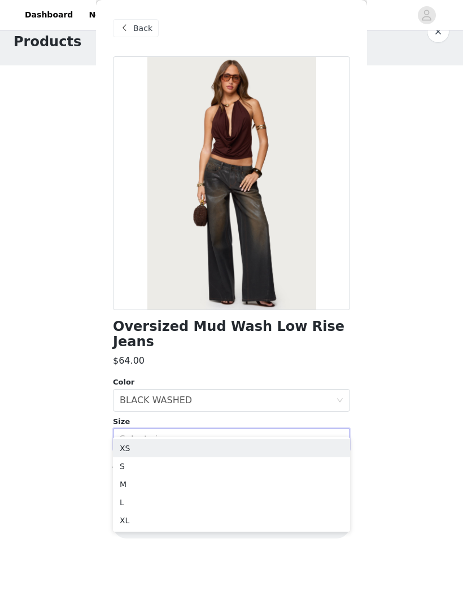
click at [284, 402] on li "XS" at bounding box center [231, 449] width 237 height 18
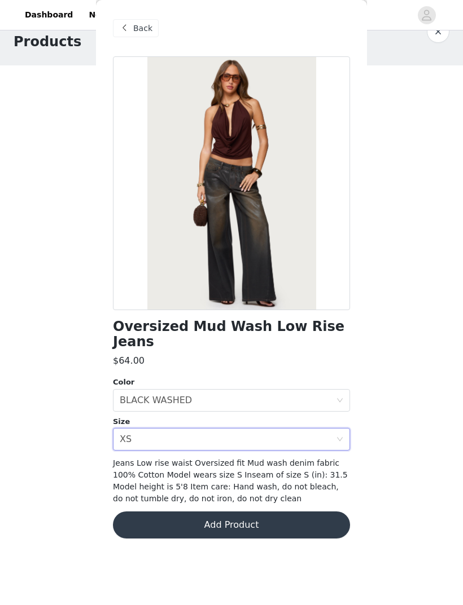
click at [278, 402] on button "Add Product" at bounding box center [231, 525] width 237 height 27
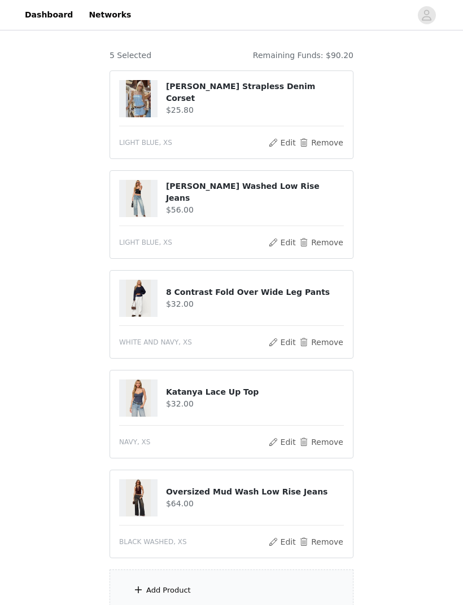
scroll to position [171, 0]
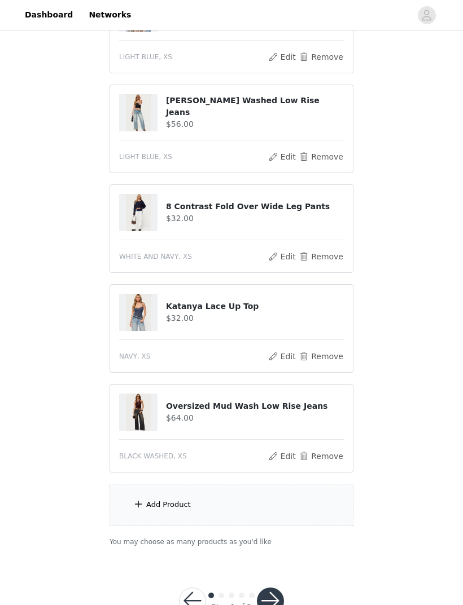
click at [151, 402] on div "Add Product" at bounding box center [231, 505] width 244 height 42
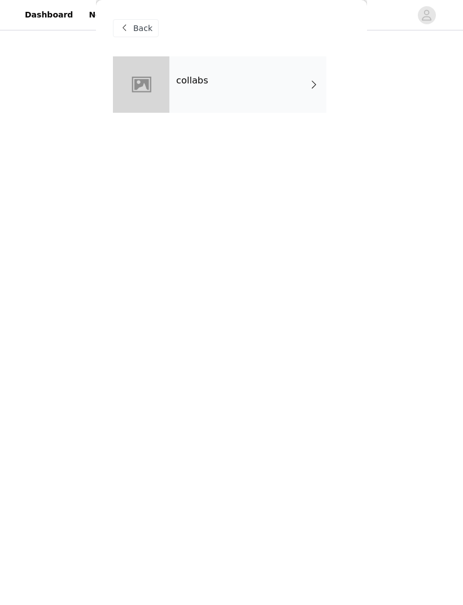
click at [310, 80] on span at bounding box center [313, 85] width 11 height 14
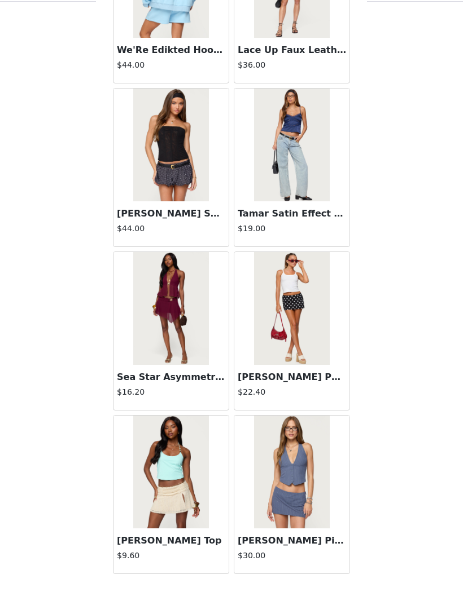
scroll to position [1085, 0]
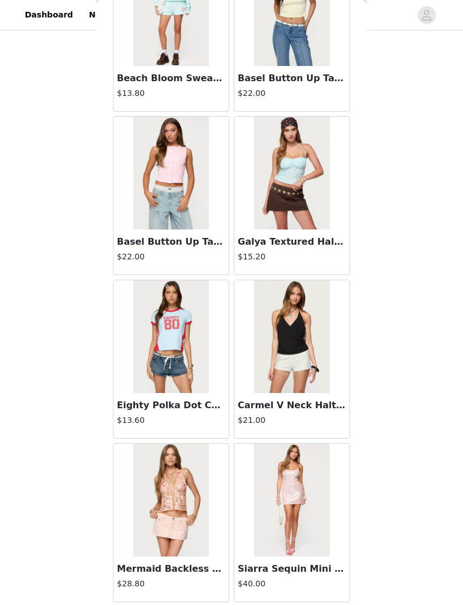
scroll to position [2721, 0]
click at [295, 402] on div "Siarra Sequin Mini Dress $40.00" at bounding box center [291, 579] width 115 height 45
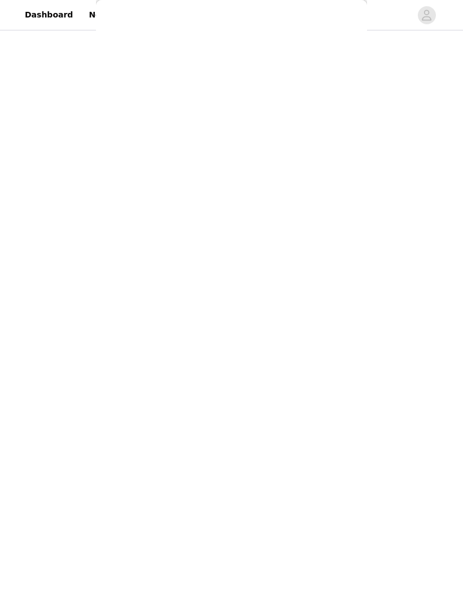
scroll to position [0, 0]
click at [145, 27] on div at bounding box center [231, 302] width 463 height 605
click at [139, 25] on div at bounding box center [231, 302] width 463 height 605
click at [142, 36] on div at bounding box center [231, 302] width 463 height 605
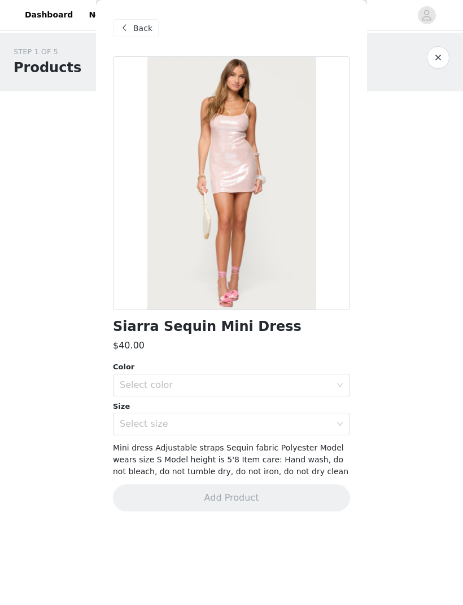
click at [132, 27] on div "Back" at bounding box center [136, 28] width 46 height 18
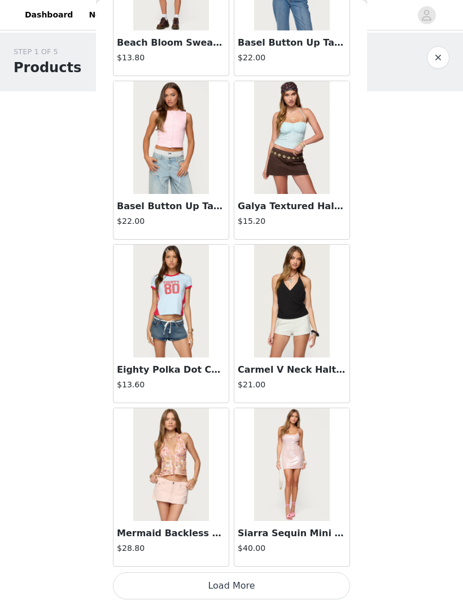
click at [282, 402] on button "Load More" at bounding box center [231, 586] width 237 height 27
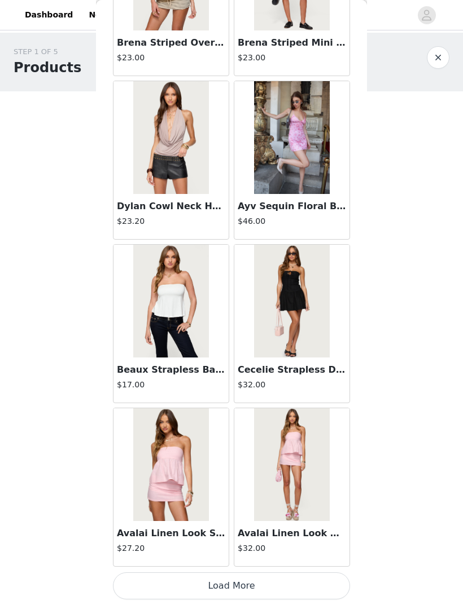
scroll to position [4394, 0]
click at [188, 305] on img at bounding box center [170, 301] width 75 height 113
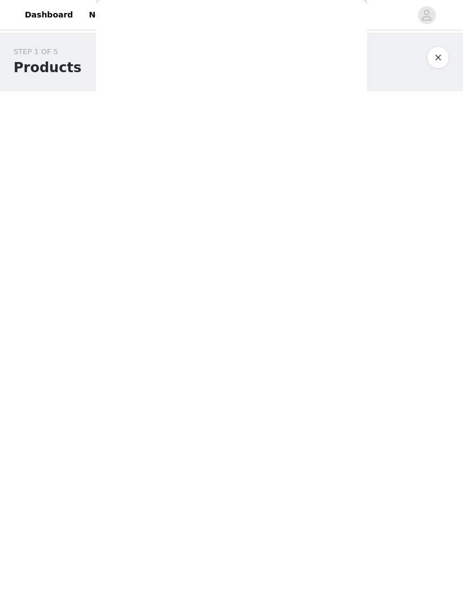
scroll to position [0, 0]
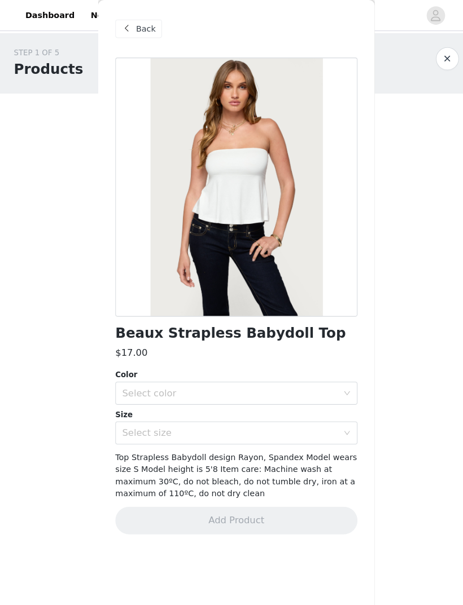
click at [330, 387] on div "Select color" at bounding box center [225, 385] width 211 height 11
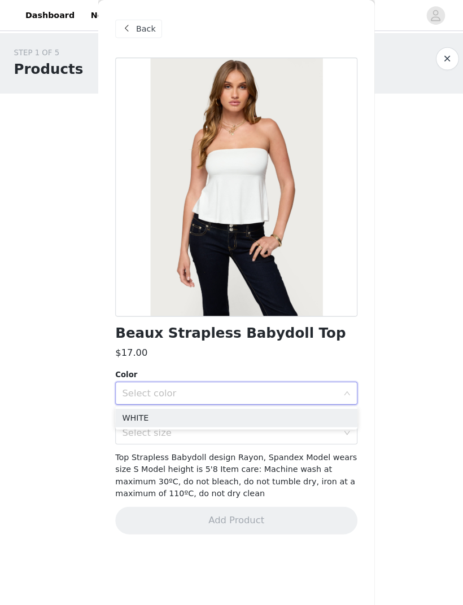
click at [142, 402] on li "WHITE" at bounding box center [231, 410] width 237 height 18
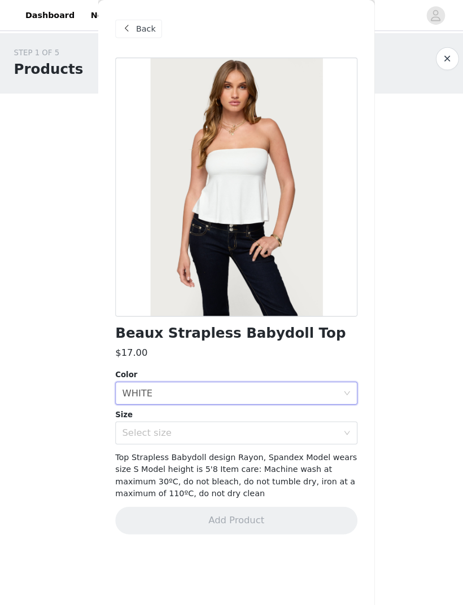
click at [144, 402] on div "Size" at bounding box center [231, 406] width 237 height 11
click at [345, 402] on div "Select size" at bounding box center [231, 424] width 237 height 23
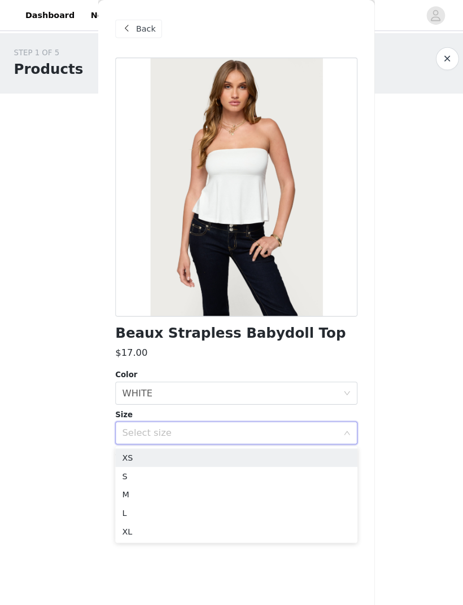
click at [223, 402] on li "XS" at bounding box center [231, 449] width 237 height 18
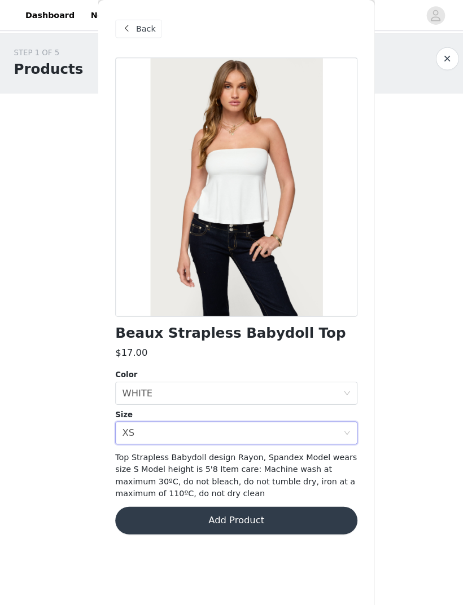
click at [237, 402] on button "Add Product" at bounding box center [231, 510] width 237 height 27
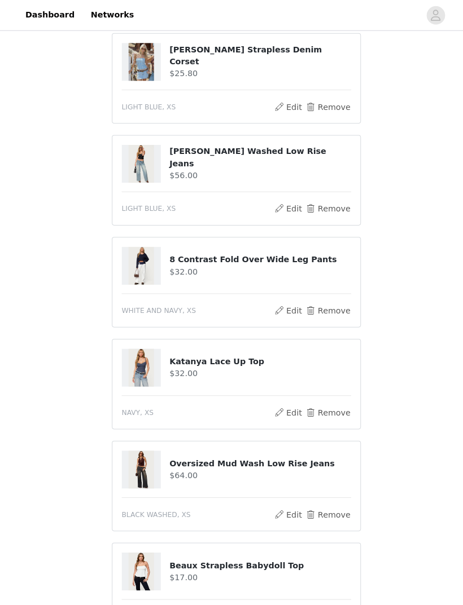
scroll to position [284, 0]
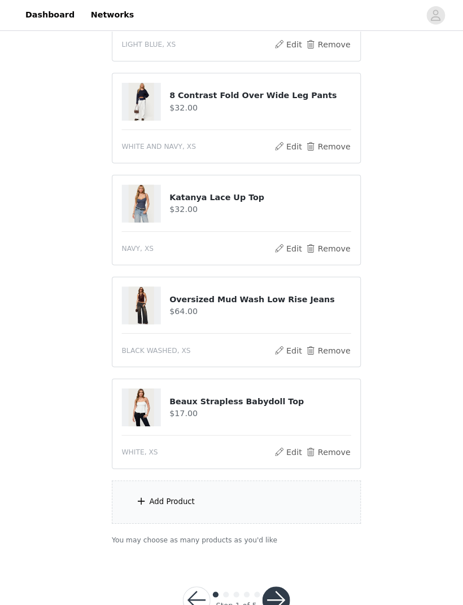
click at [149, 402] on div "Add Product" at bounding box center [168, 491] width 45 height 11
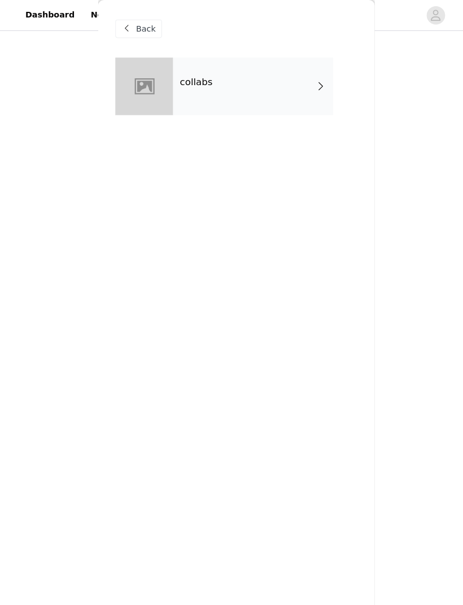
click at [309, 82] on span at bounding box center [313, 85] width 11 height 14
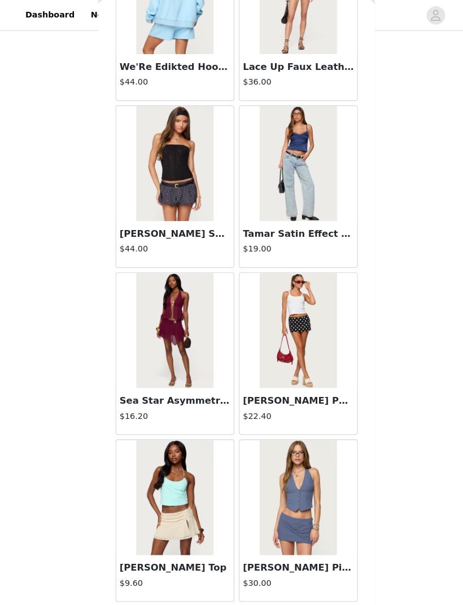
scroll to position [1098, 0]
click at [261, 402] on button "Load More" at bounding box center [231, 609] width 237 height 27
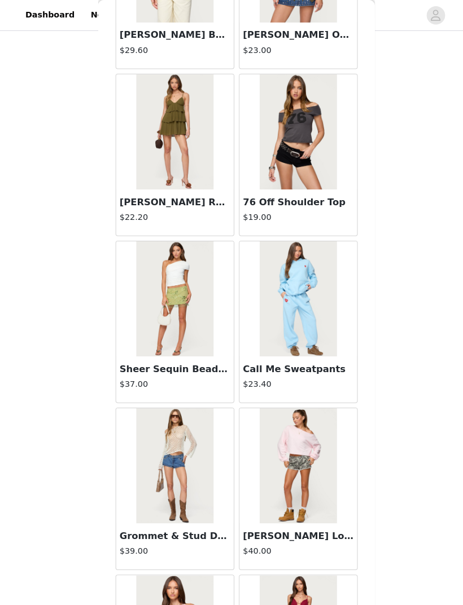
scroll to position [1942, 0]
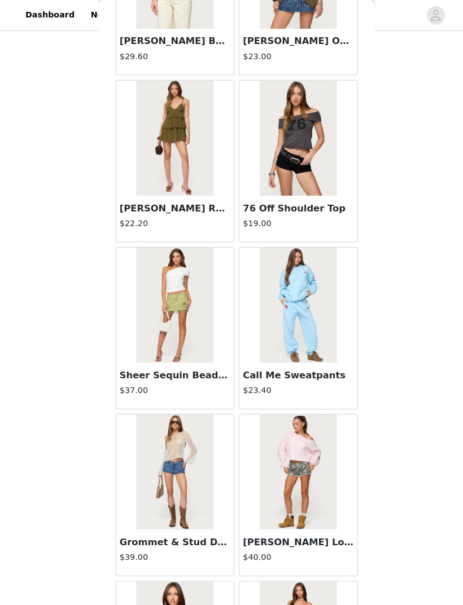
click at [312, 169] on img at bounding box center [291, 135] width 75 height 113
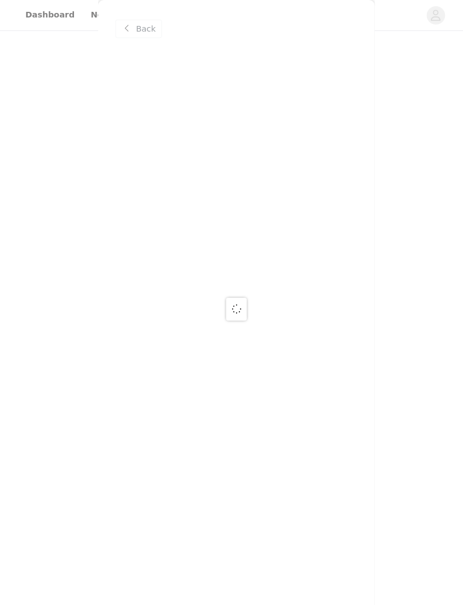
scroll to position [0, 0]
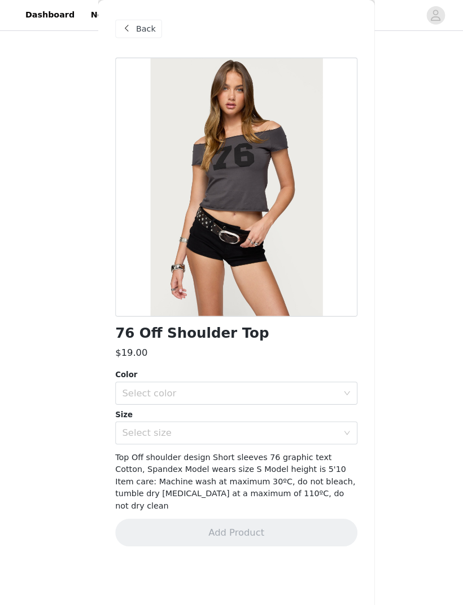
click at [284, 380] on div "Select color" at bounding box center [225, 385] width 211 height 11
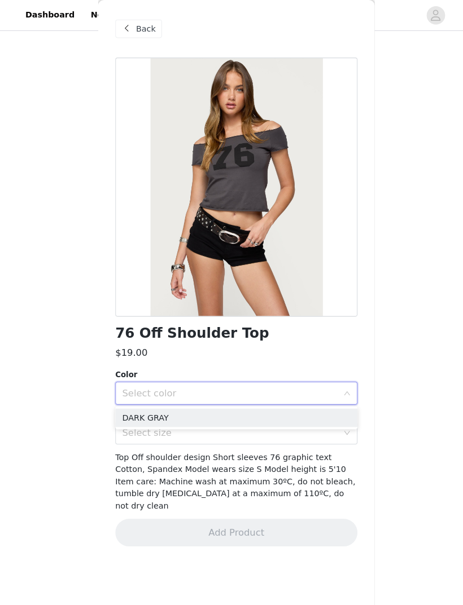
click at [257, 402] on li "DARK GRAY" at bounding box center [231, 410] width 237 height 18
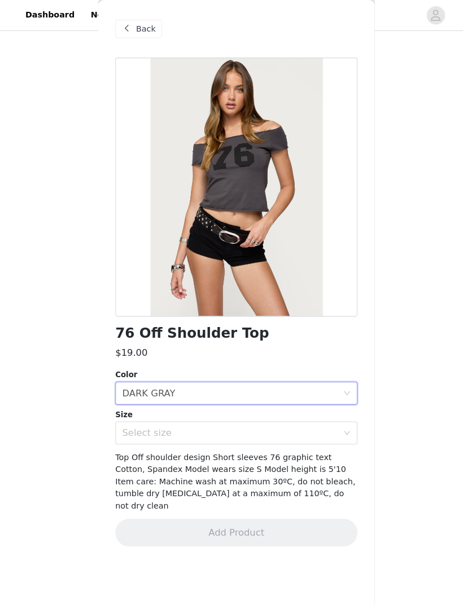
click at [290, 402] on div "Select size" at bounding box center [225, 424] width 211 height 11
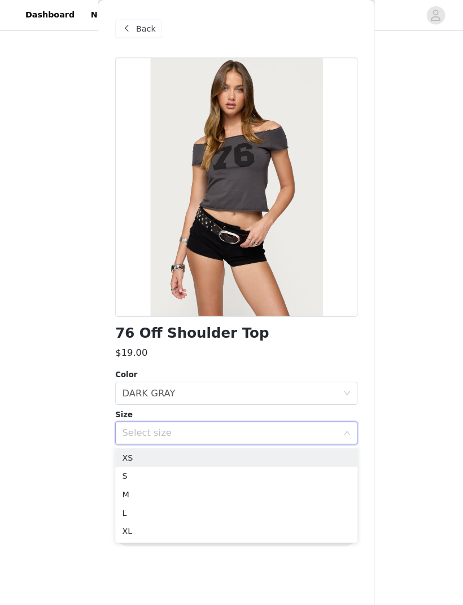
click at [229, 402] on li "XS" at bounding box center [231, 449] width 237 height 18
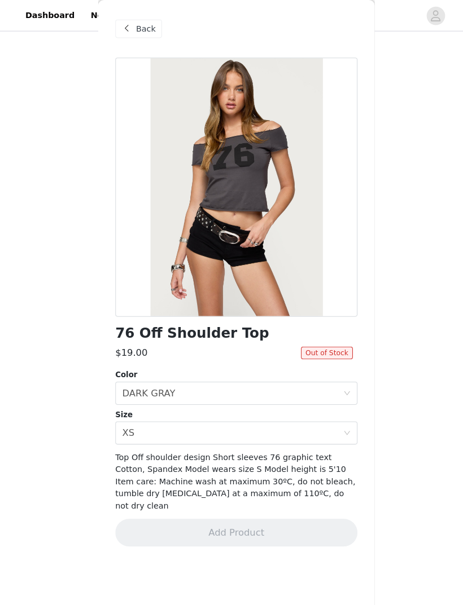
scroll to position [94, 0]
click at [142, 25] on span "Back" at bounding box center [142, 29] width 19 height 12
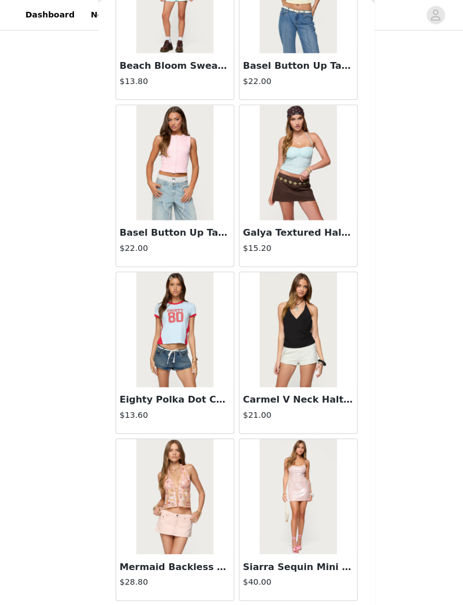
scroll to position [2734, 0]
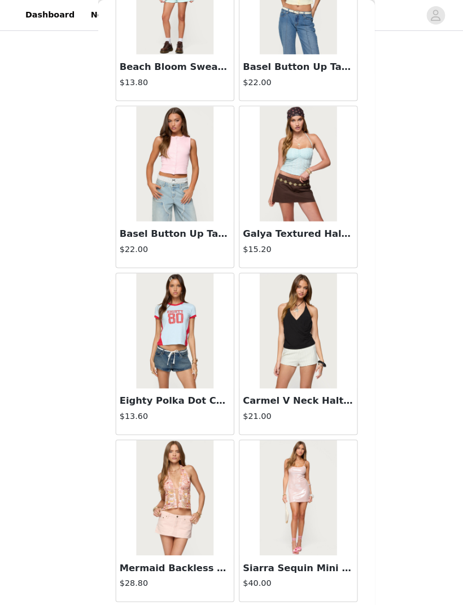
click at [182, 402] on button "Load More" at bounding box center [231, 609] width 237 height 27
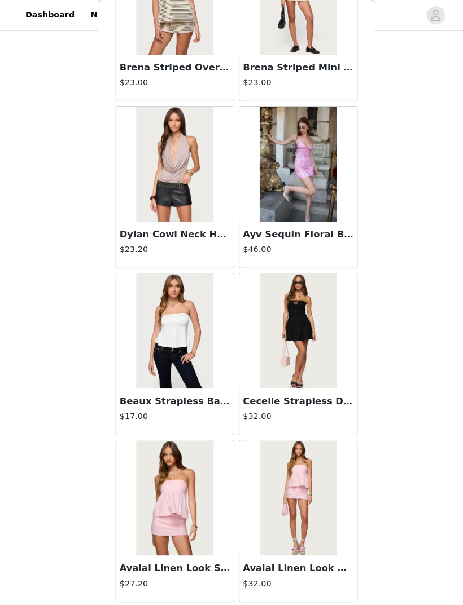
scroll to position [4371, 0]
click at [311, 402] on button "Load More" at bounding box center [231, 609] width 237 height 27
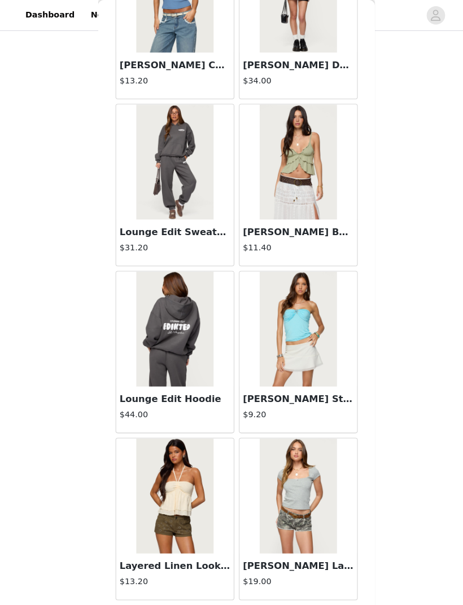
scroll to position [6007, 0]
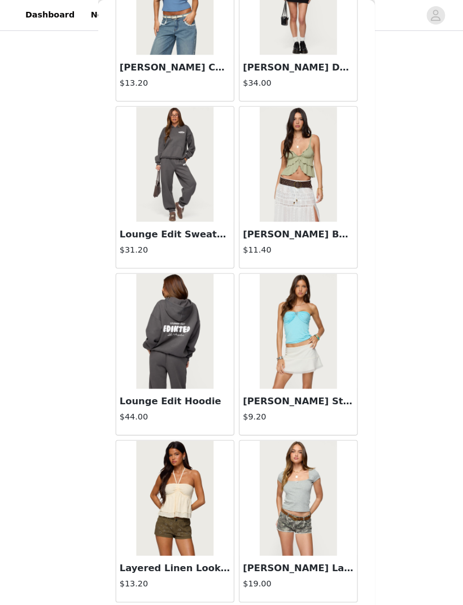
click at [288, 402] on button "Load More" at bounding box center [231, 609] width 237 height 27
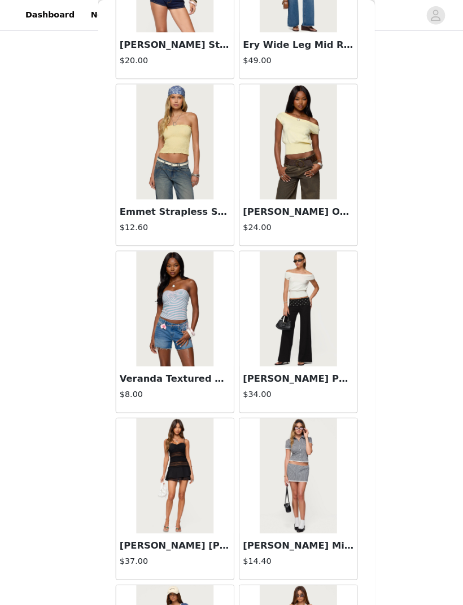
scroll to position [7338, 0]
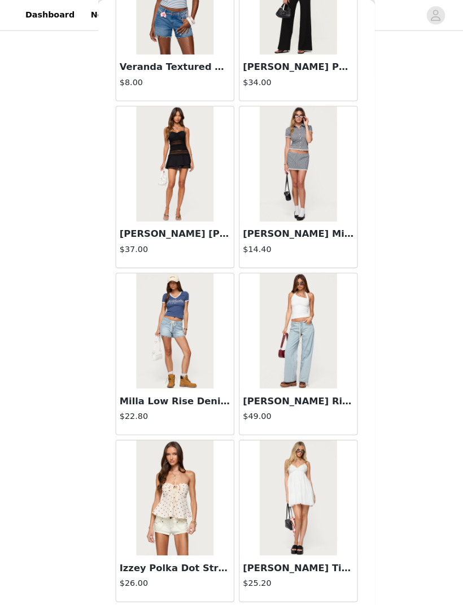
click at [297, 402] on button "Load More" at bounding box center [231, 609] width 237 height 27
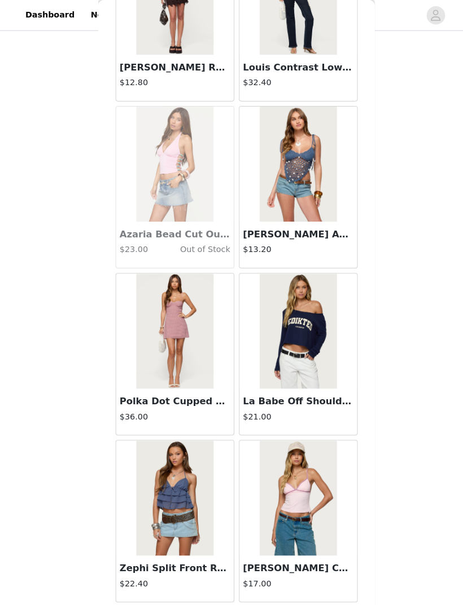
click at [275, 402] on button "Load More" at bounding box center [231, 609] width 237 height 27
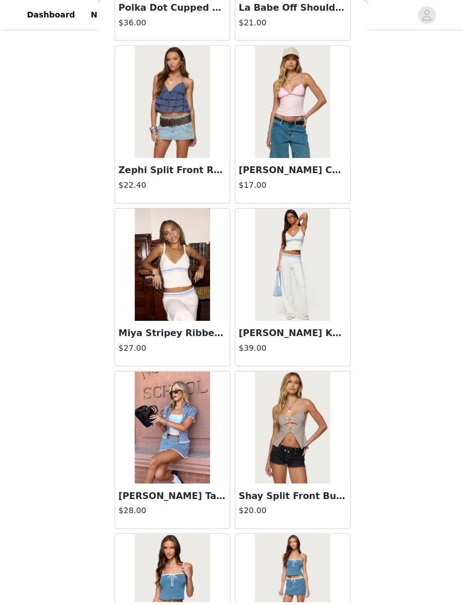
scroll to position [241, 0]
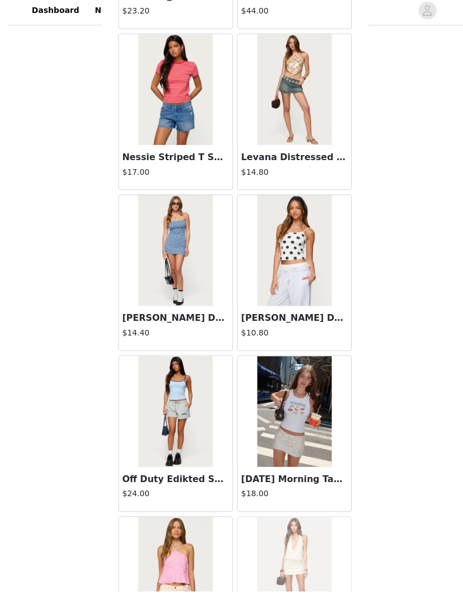
scroll to position [232, 0]
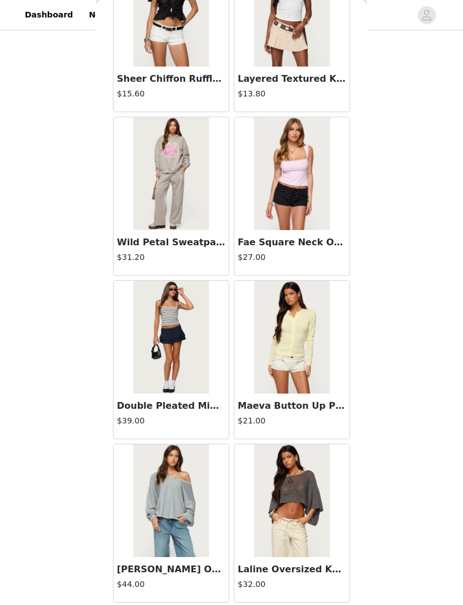
scroll to position [14175, 0]
click at [272, 402] on div "Laline Oversized Knit Crop Top $32.00" at bounding box center [291, 579] width 115 height 45
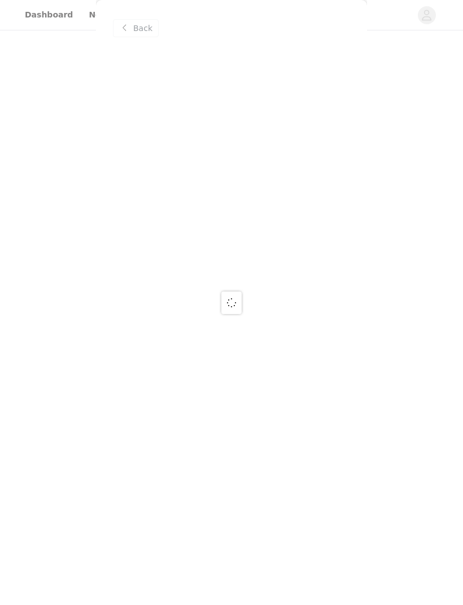
scroll to position [0, 0]
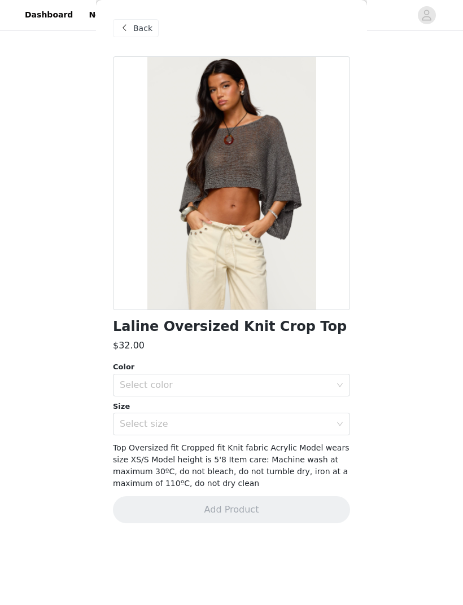
click at [148, 29] on span "Back" at bounding box center [142, 29] width 19 height 12
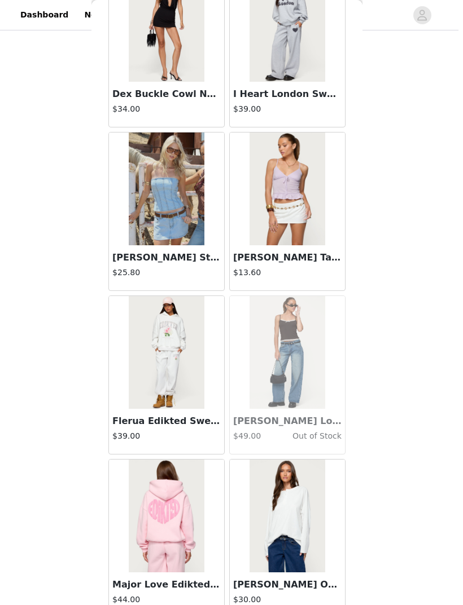
scroll to position [72, 0]
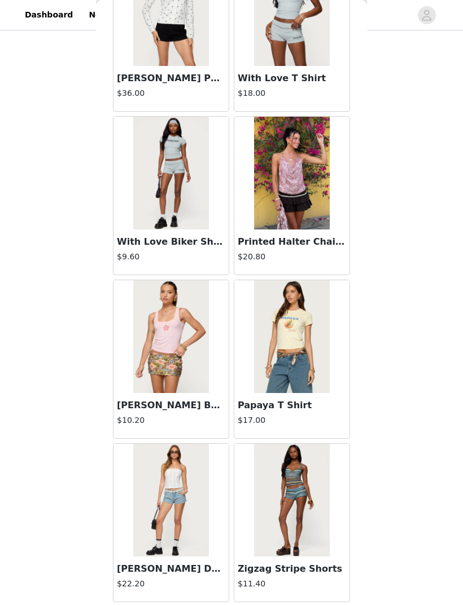
scroll to position [20720, 0]
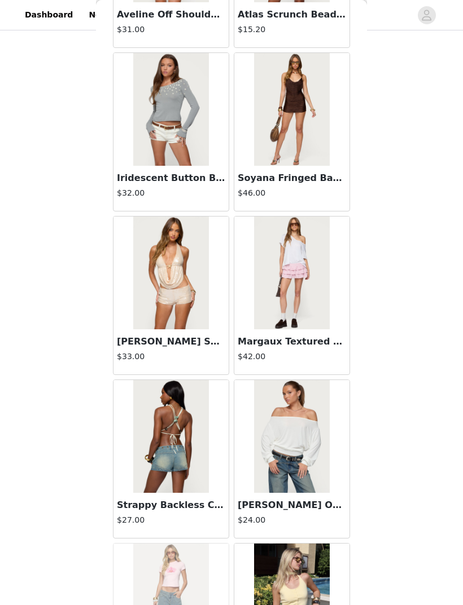
scroll to position [23404, 0]
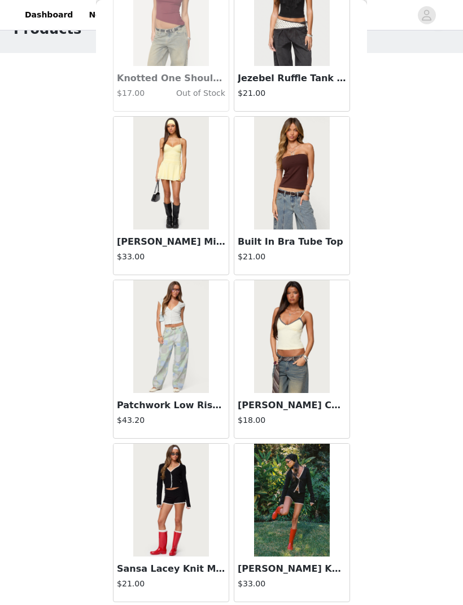
scroll to position [32174, 0]
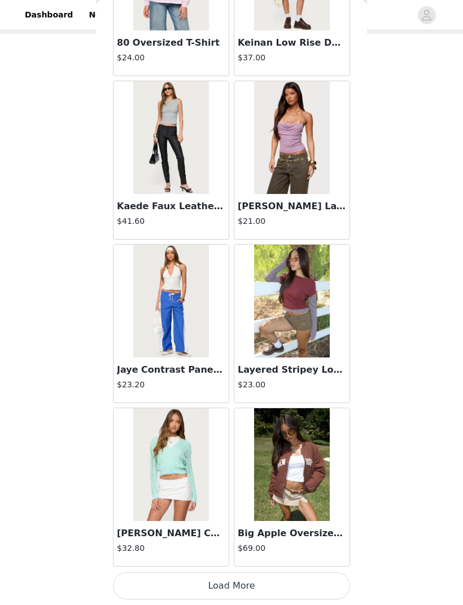
scroll to position [33847, 0]
click at [249, 402] on button "Load More" at bounding box center [231, 586] width 237 height 27
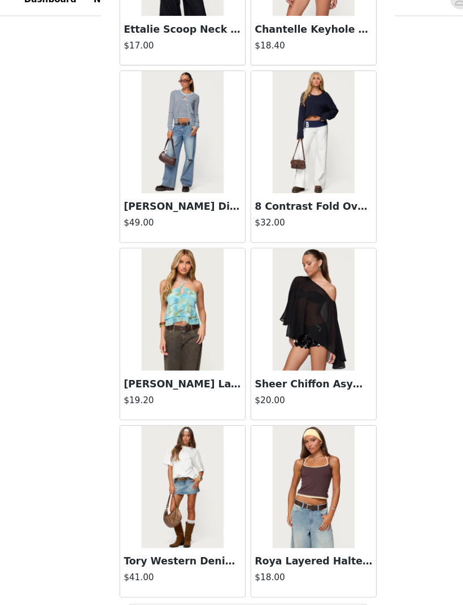
scroll to position [307, 0]
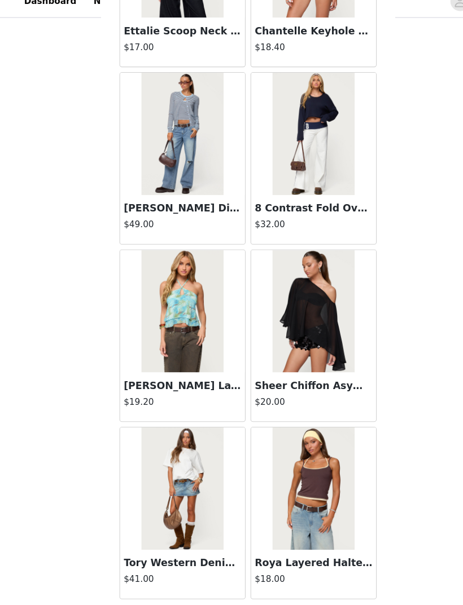
click at [245, 402] on button "Load More" at bounding box center [231, 586] width 237 height 27
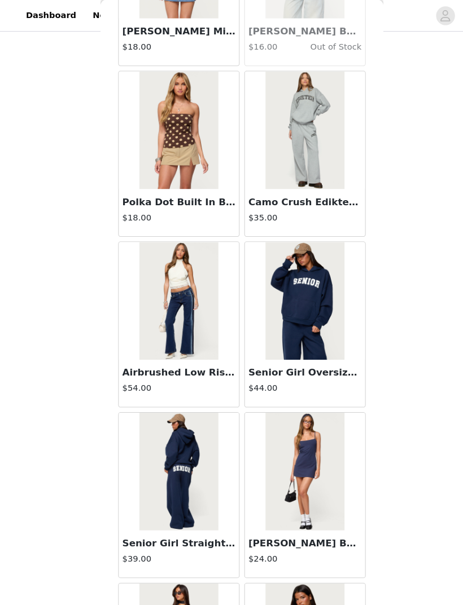
scroll to position [297, 0]
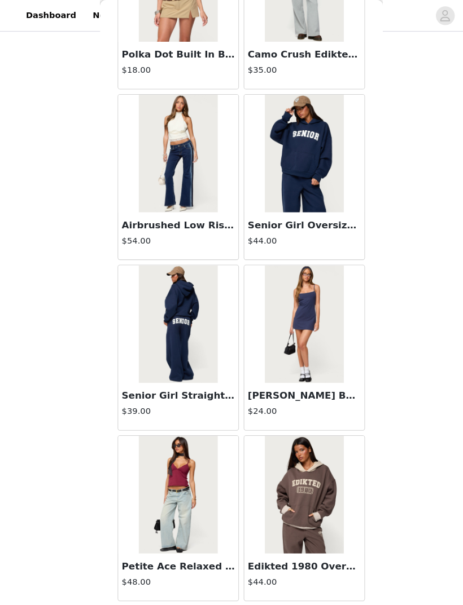
click at [254, 402] on button "Load More" at bounding box center [231, 595] width 237 height 27
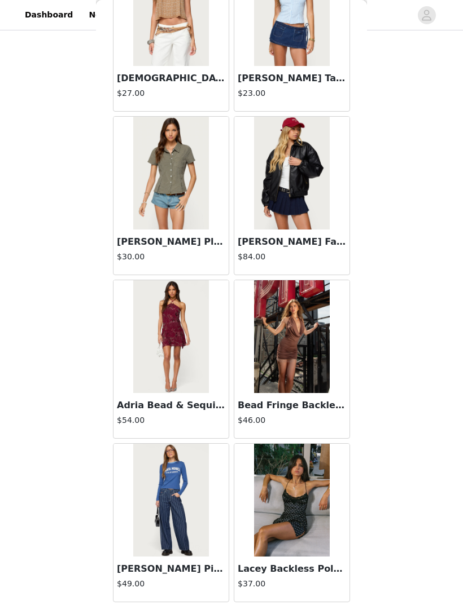
scroll to position [38719, 0]
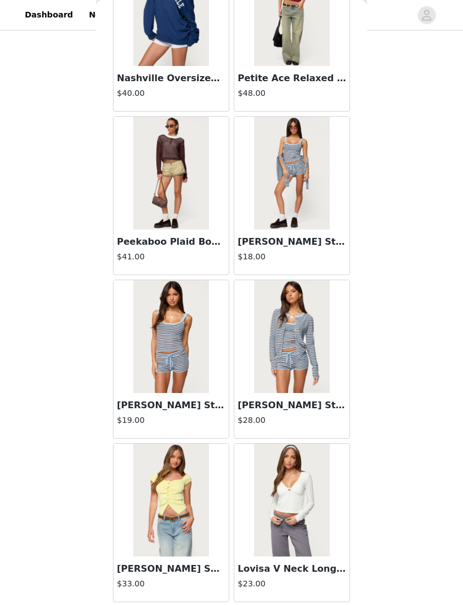
scroll to position [40356, 0]
click at [260, 402] on div "Lovisa V Neck Long Sleeve Top $23.00" at bounding box center [291, 579] width 115 height 45
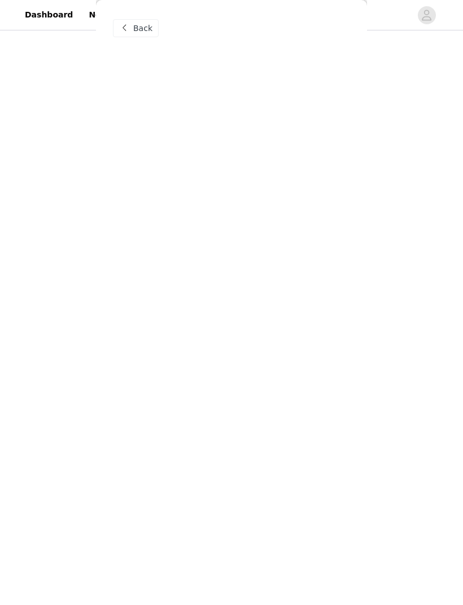
scroll to position [0, 0]
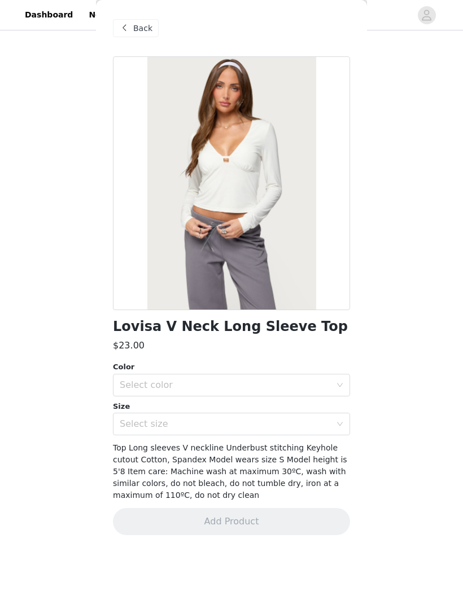
click at [132, 37] on div "Back" at bounding box center [136, 28] width 46 height 18
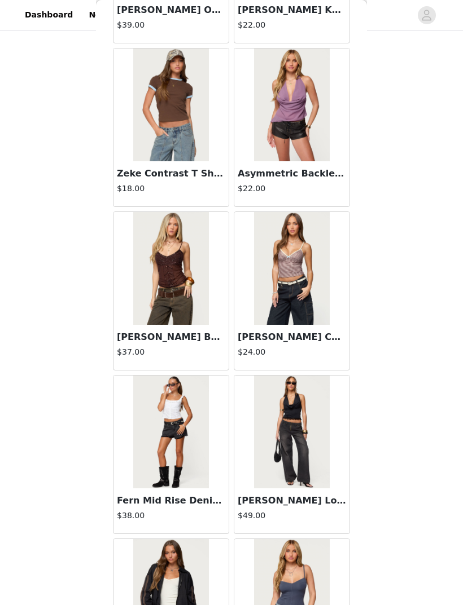
scroll to position [41243, 0]
click at [207, 276] on img at bounding box center [170, 268] width 75 height 113
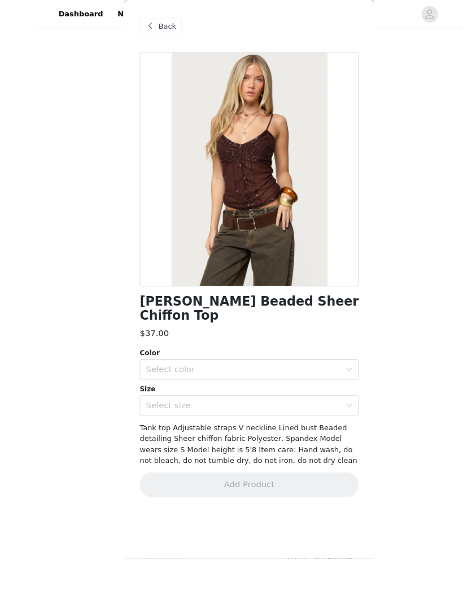
scroll to position [162, 0]
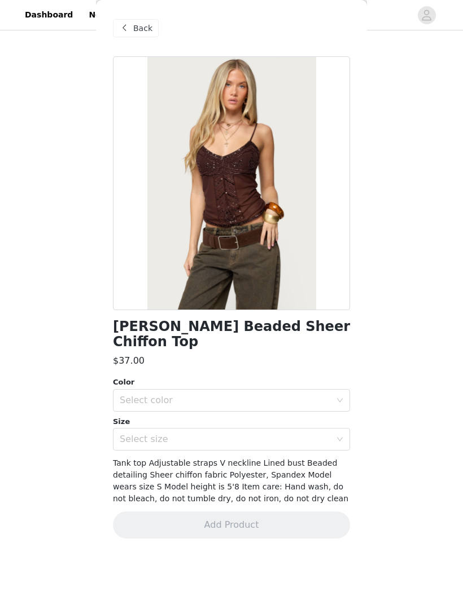
click at [293, 395] on div "Select color" at bounding box center [225, 400] width 211 height 11
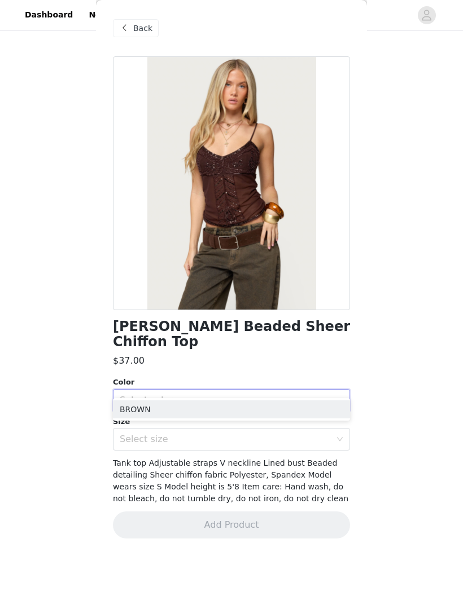
click at [269, 402] on li "BROWN" at bounding box center [231, 410] width 237 height 18
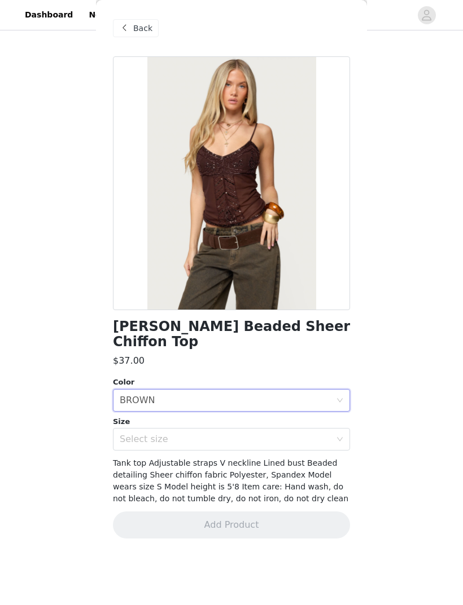
click at [289, 402] on div "Select size" at bounding box center [225, 439] width 211 height 11
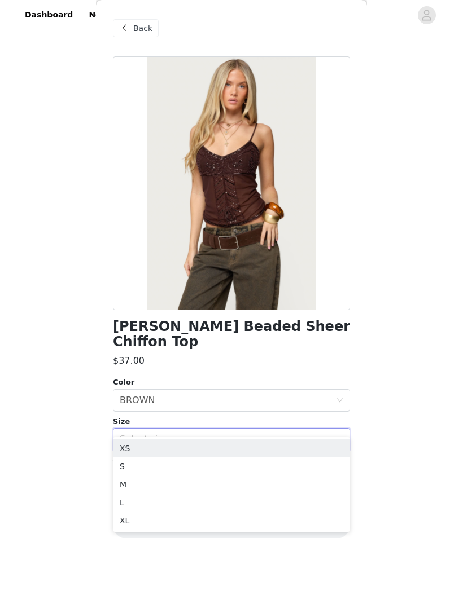
click at [238, 402] on li "XS" at bounding box center [231, 449] width 237 height 18
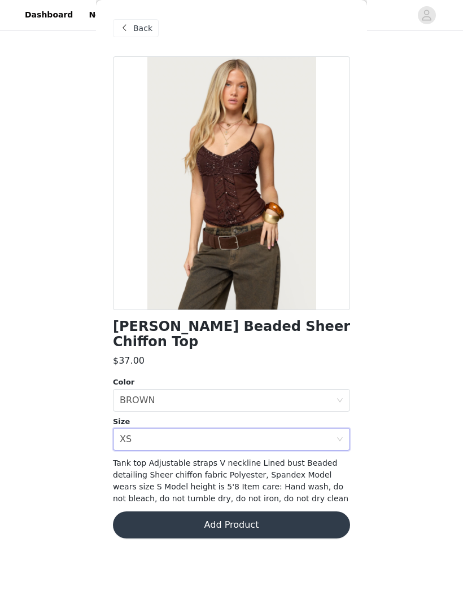
click at [254, 402] on button "Add Product" at bounding box center [231, 525] width 237 height 27
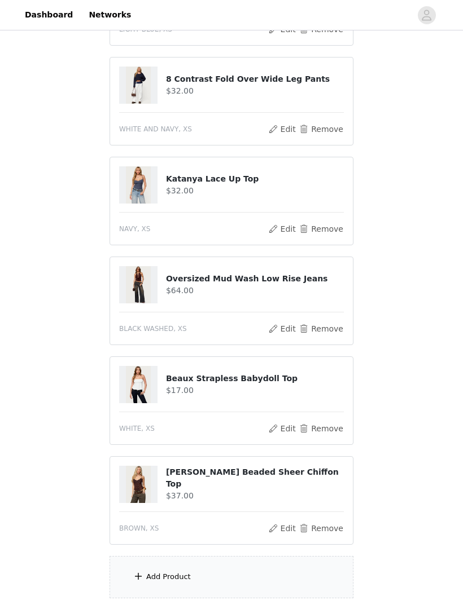
scroll to position [371, 0]
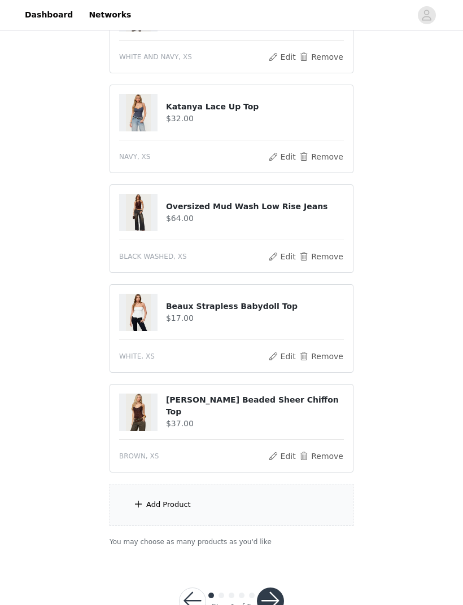
click at [151, 402] on div "Add Product" at bounding box center [168, 504] width 45 height 11
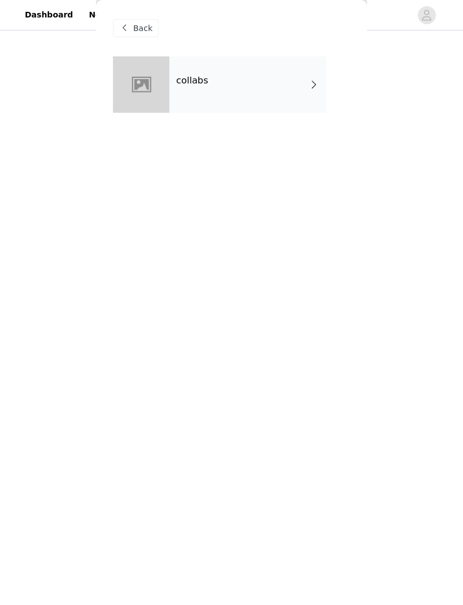
click at [287, 93] on div "collabs" at bounding box center [247, 84] width 157 height 56
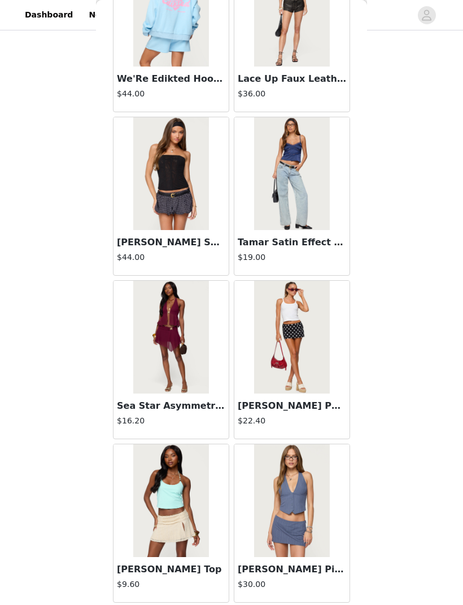
scroll to position [1085, 0]
click at [250, 402] on article "[PERSON_NAME] Pinstripe Button Up Halter Top $30.00" at bounding box center [292, 523] width 116 height 159
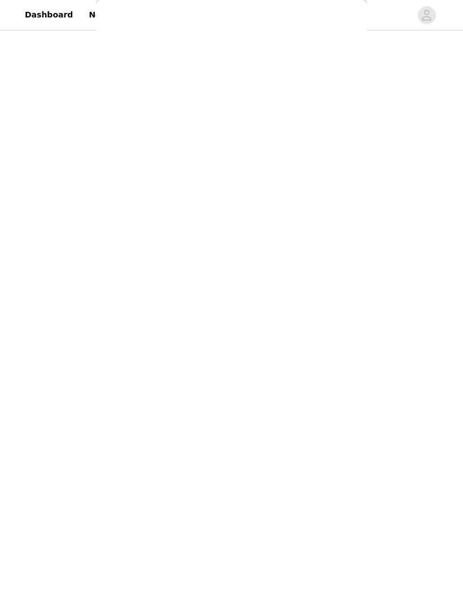
scroll to position [0, 0]
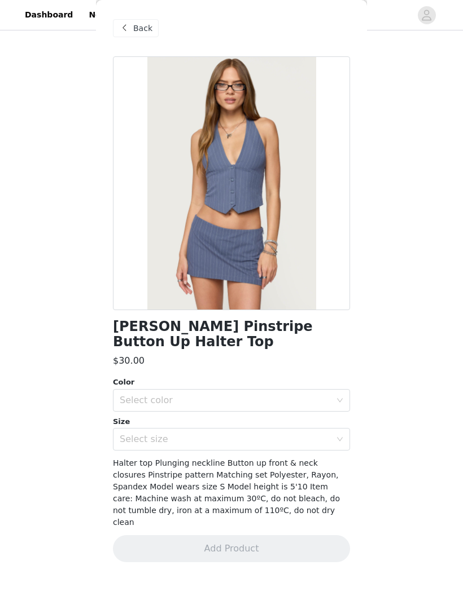
click at [146, 29] on span "Back" at bounding box center [142, 29] width 19 height 12
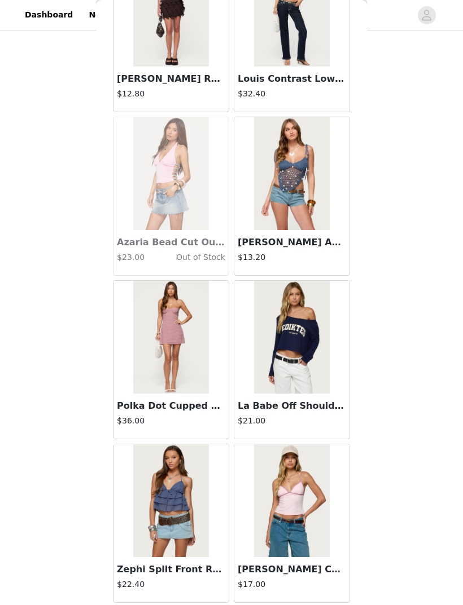
scroll to position [9266, 0]
click at [307, 402] on div "[PERSON_NAME] Contrast Tank Top $17.00" at bounding box center [291, 579] width 115 height 45
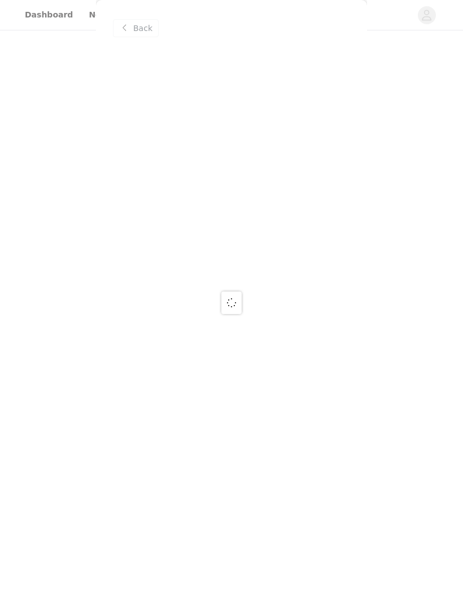
scroll to position [0, 0]
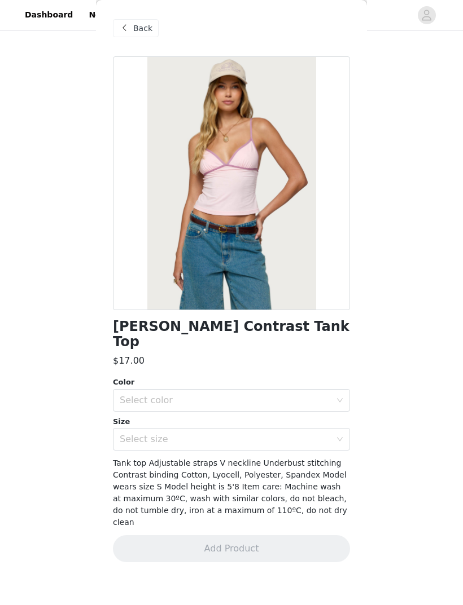
click at [143, 26] on span "Back" at bounding box center [142, 29] width 19 height 12
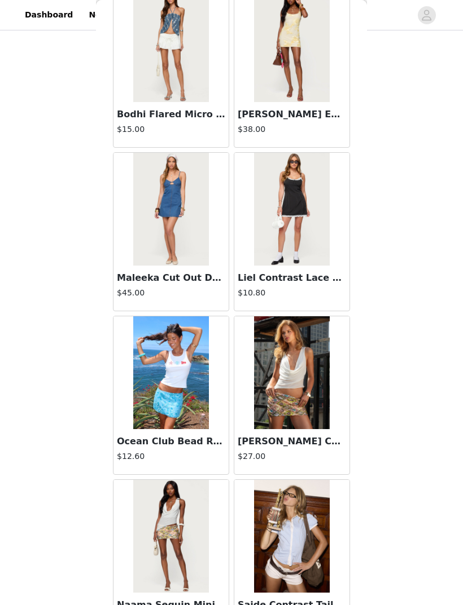
scroll to position [10869, 0]
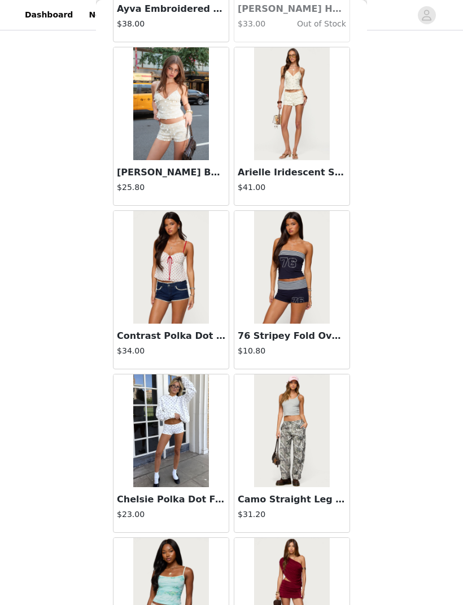
scroll to position [13136, 0]
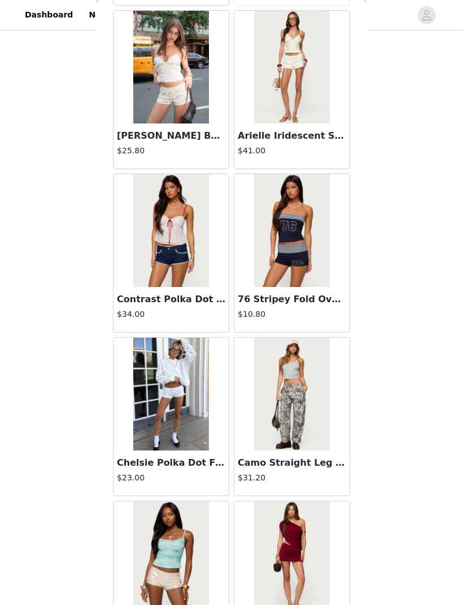
click at [309, 248] on img at bounding box center [291, 230] width 75 height 113
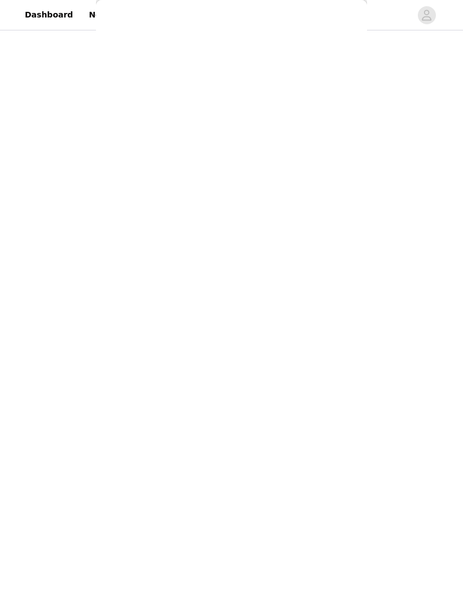
scroll to position [0, 0]
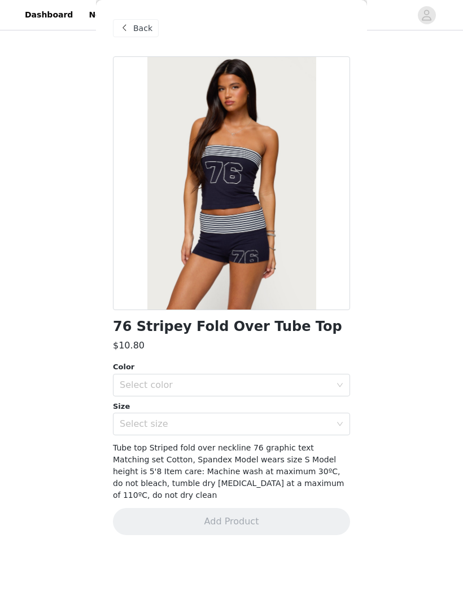
click at [338, 374] on div "Select color" at bounding box center [231, 385] width 237 height 23
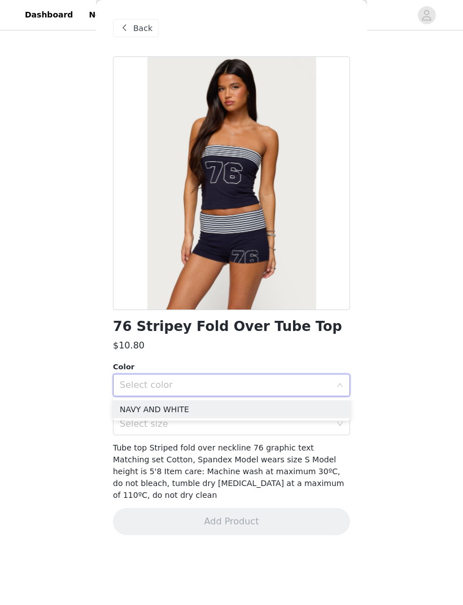
click at [317, 402] on li "NAVY AND WHITE" at bounding box center [231, 410] width 237 height 18
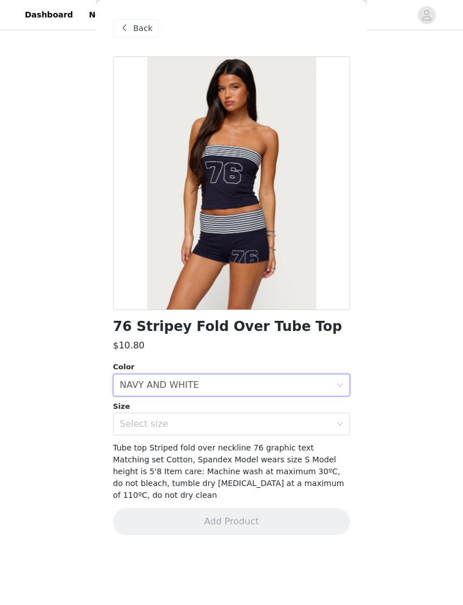
click at [321, 402] on div "Select size" at bounding box center [225, 424] width 211 height 11
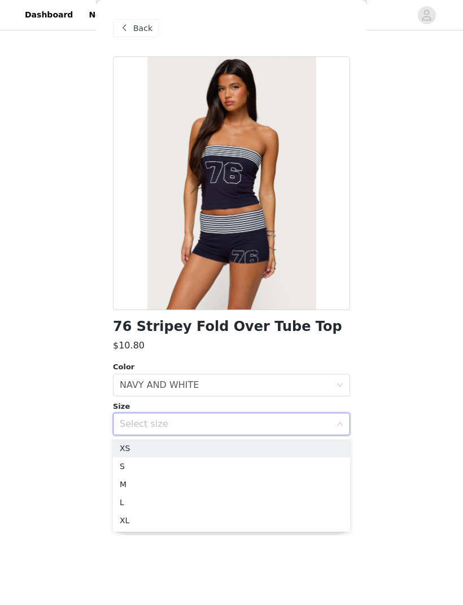
click at [292, 402] on li "XS" at bounding box center [231, 449] width 237 height 18
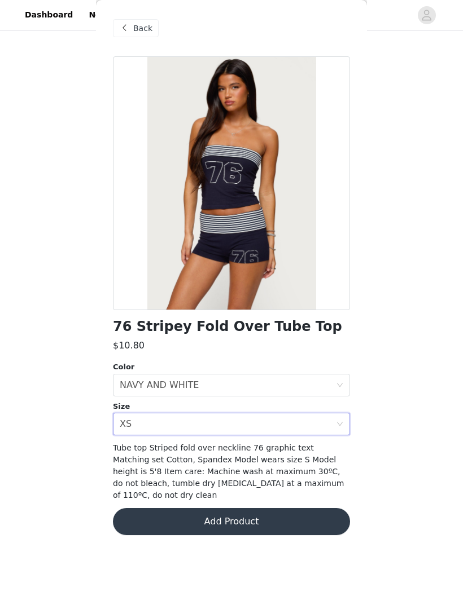
click at [300, 402] on button "Add Product" at bounding box center [231, 521] width 237 height 27
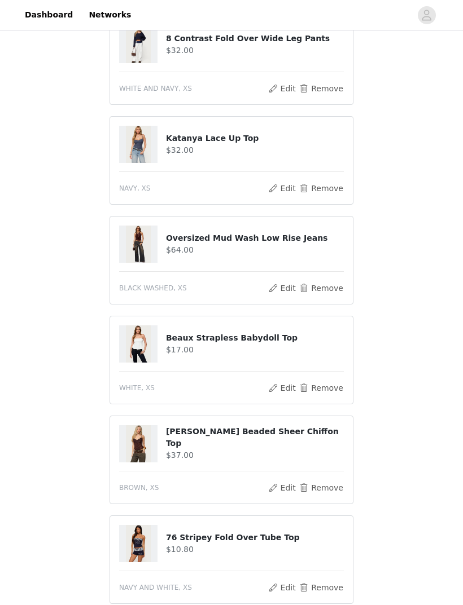
scroll to position [471, 0]
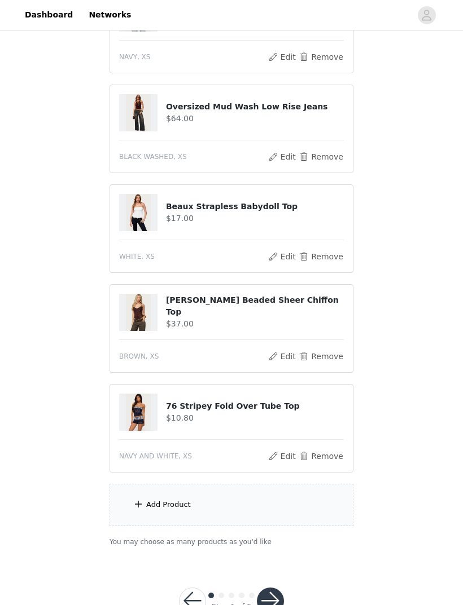
click at [135, 402] on div "Add Product" at bounding box center [231, 505] width 244 height 42
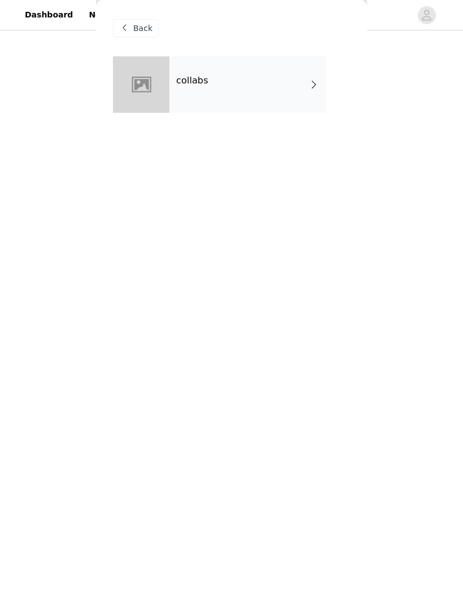
click at [320, 90] on div "collabs" at bounding box center [247, 84] width 157 height 56
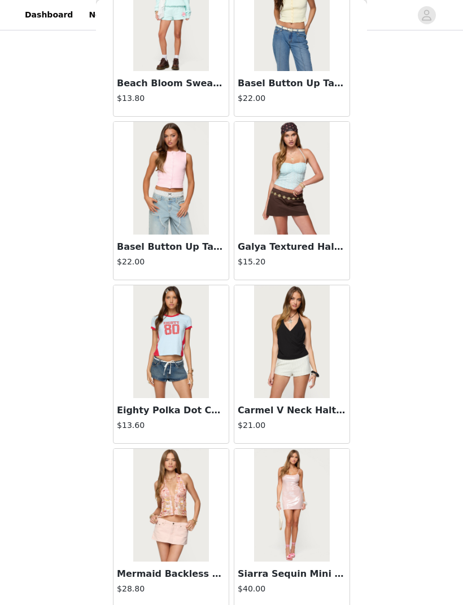
scroll to position [382, 0]
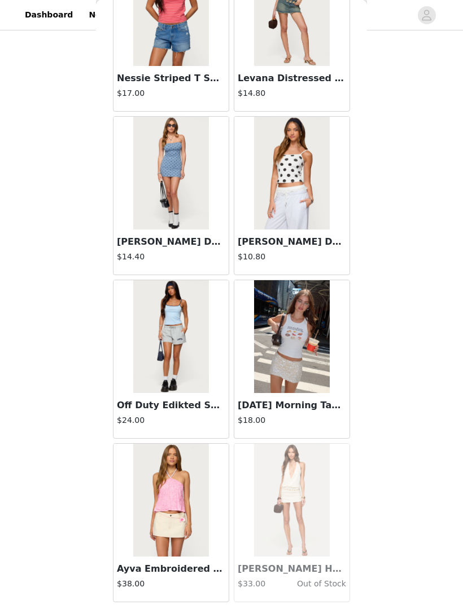
scroll to position [471, 0]
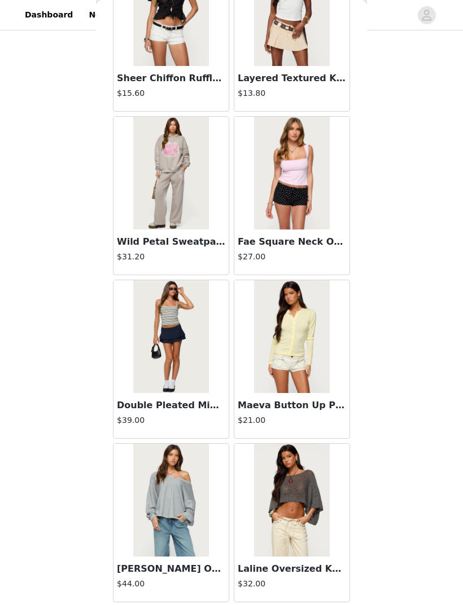
scroll to position [14175, 0]
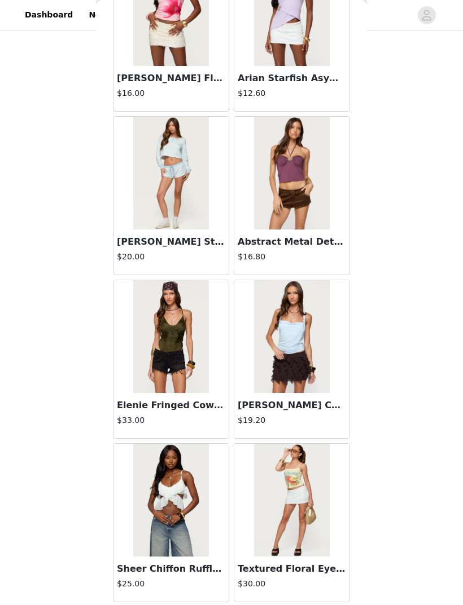
scroll to position [17448, 0]
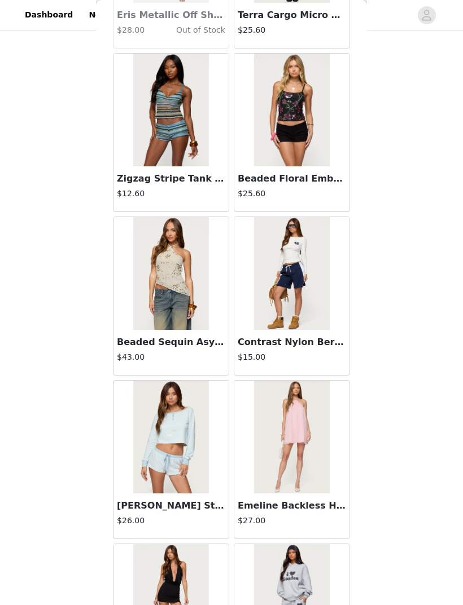
scroll to position [18494, 0]
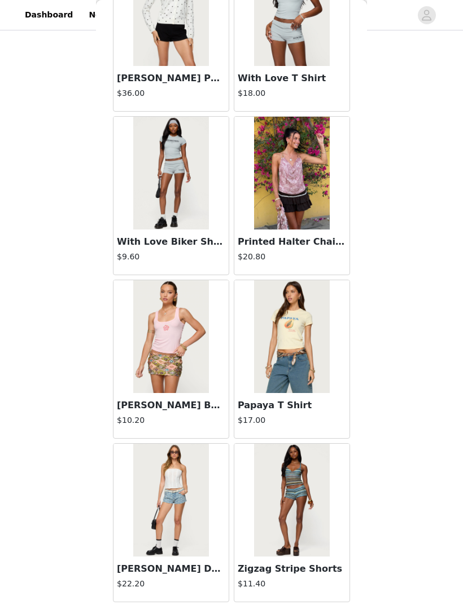
scroll to position [20720, 0]
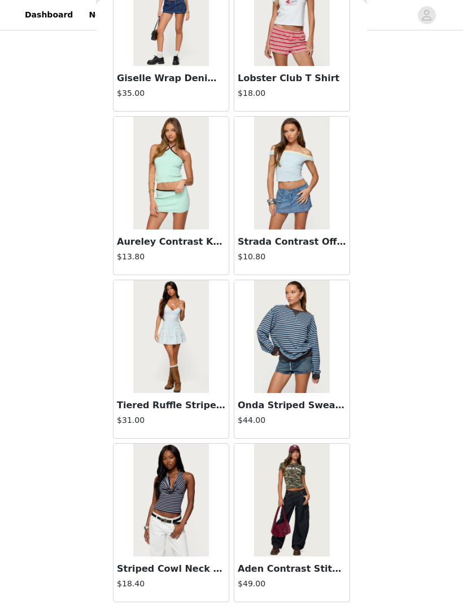
scroll to position [22357, 0]
click at [260, 402] on div "Aden Contrast Stitch Barrel Jeans $49.00" at bounding box center [291, 579] width 115 height 45
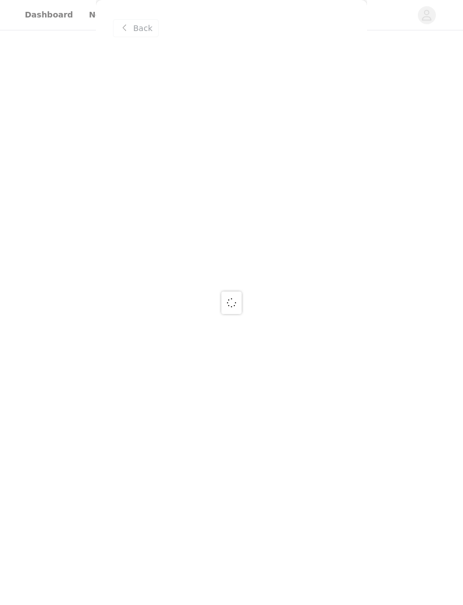
scroll to position [0, 0]
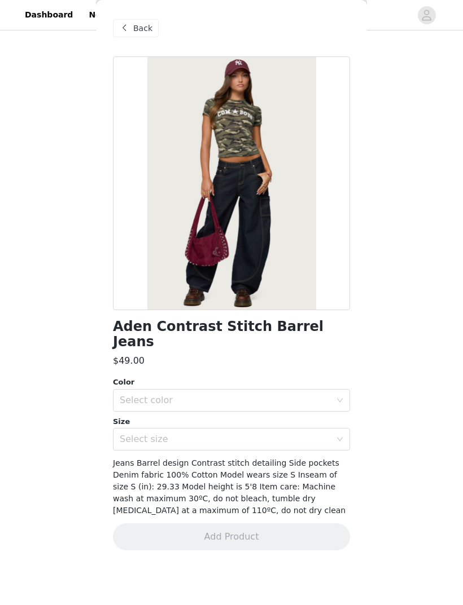
click at [146, 34] on div "Back" at bounding box center [136, 28] width 46 height 18
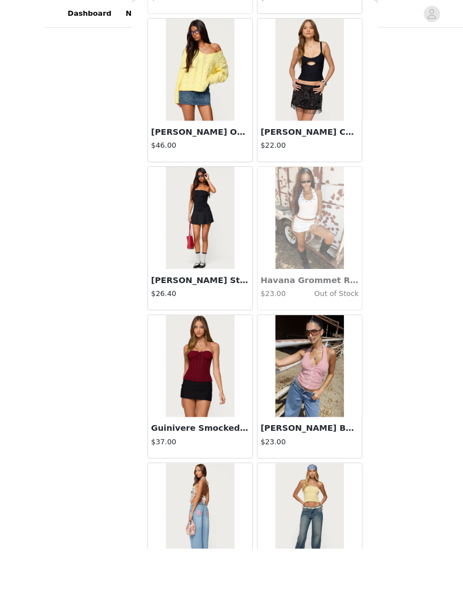
scroll to position [398, 0]
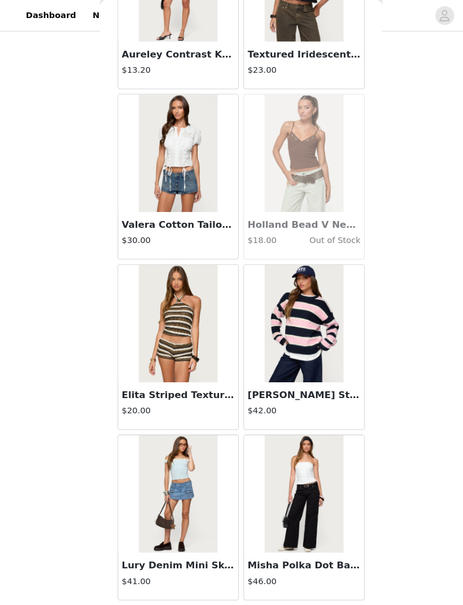
scroll to position [28928, 0]
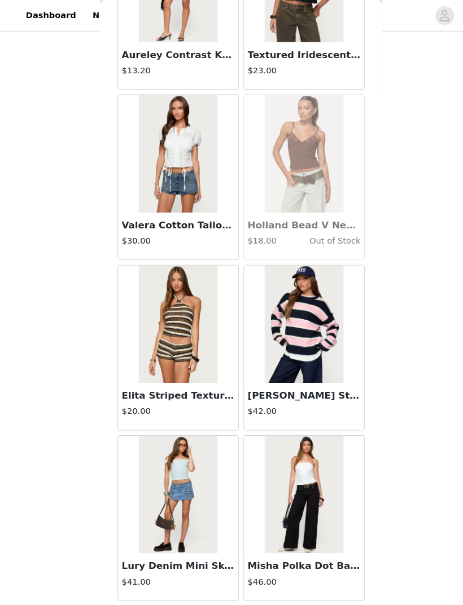
click at [254, 402] on button "Load More" at bounding box center [231, 596] width 237 height 27
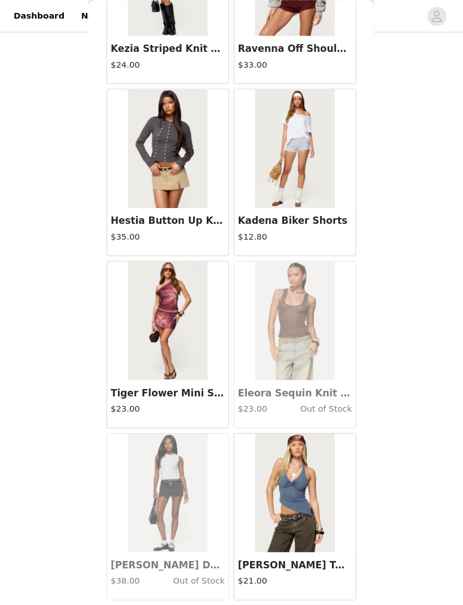
scroll to position [30570, 0]
click at [280, 402] on button "Load More" at bounding box center [231, 590] width 237 height 27
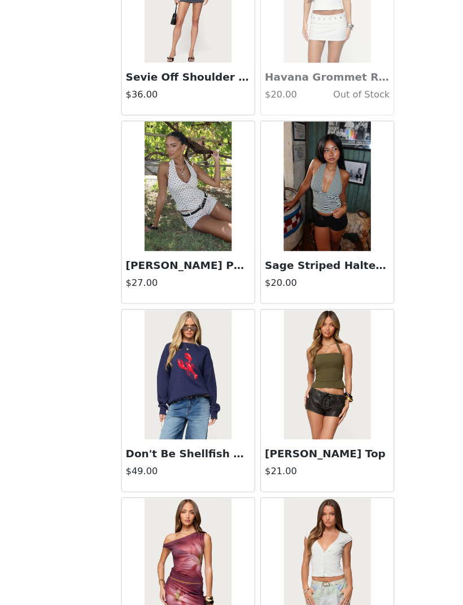
scroll to position [31155, 0]
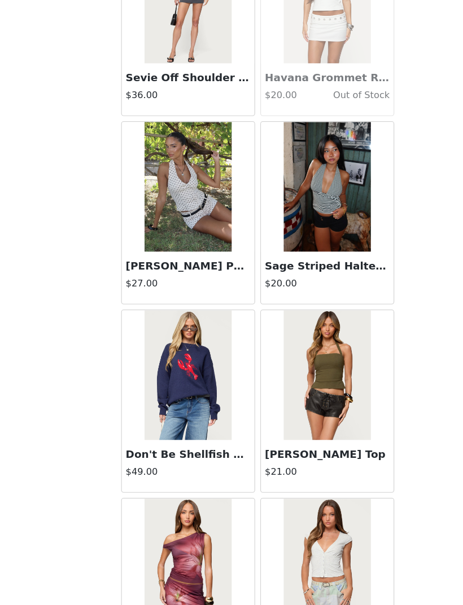
click at [285, 155] on img at bounding box center [291, 211] width 75 height 113
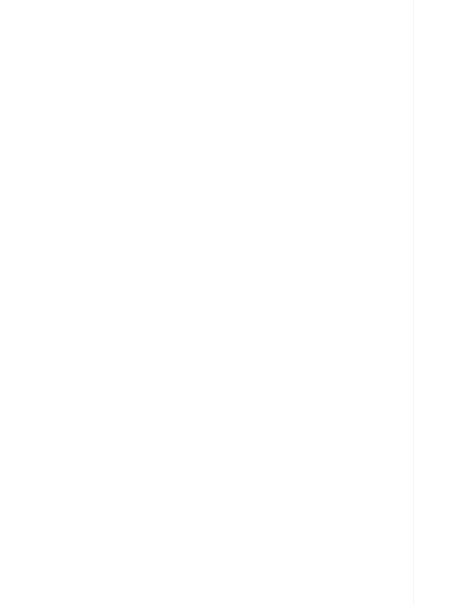
scroll to position [0, 0]
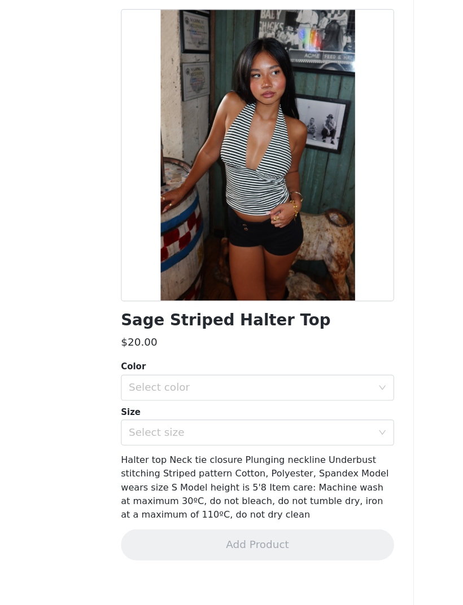
click at [279, 136] on div at bounding box center [231, 183] width 237 height 254
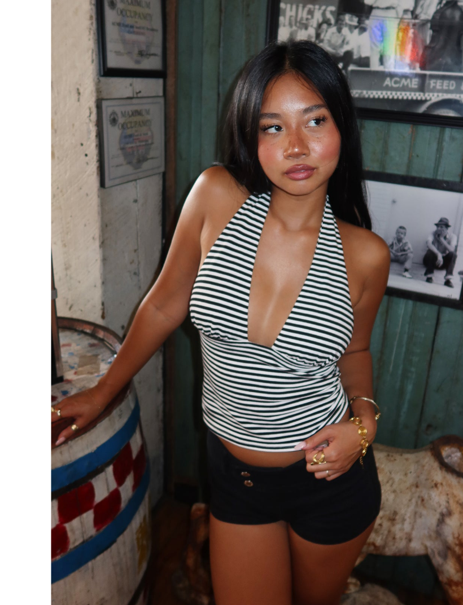
scroll to position [164, 0]
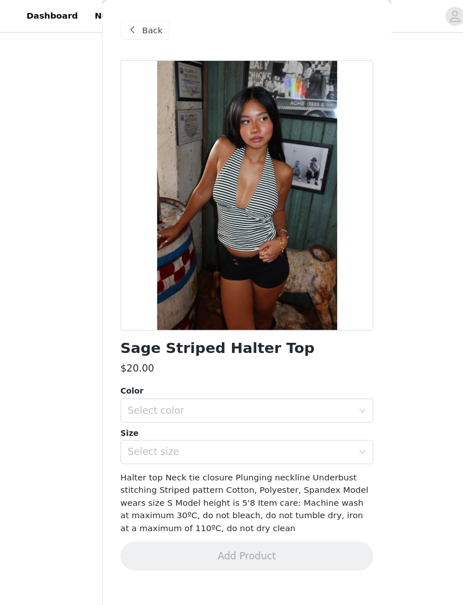
click at [333, 377] on div "Select color" at bounding box center [228, 385] width 216 height 21
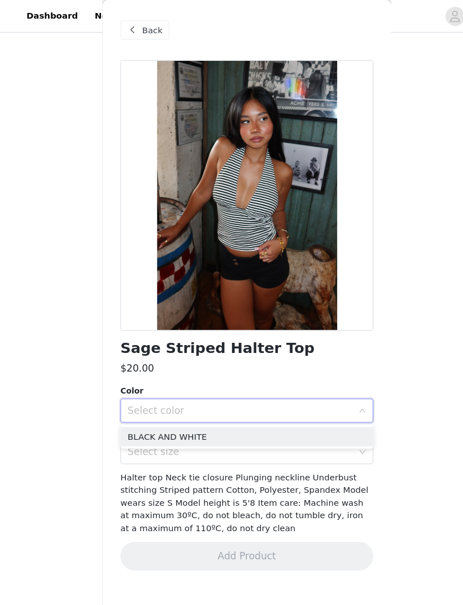
click at [306, 402] on li "BLACK AND WHITE" at bounding box center [231, 410] width 237 height 18
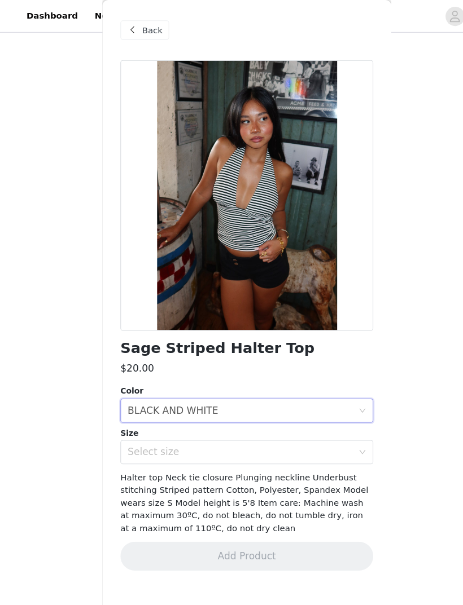
click at [320, 402] on div "Select size" at bounding box center [225, 424] width 211 height 11
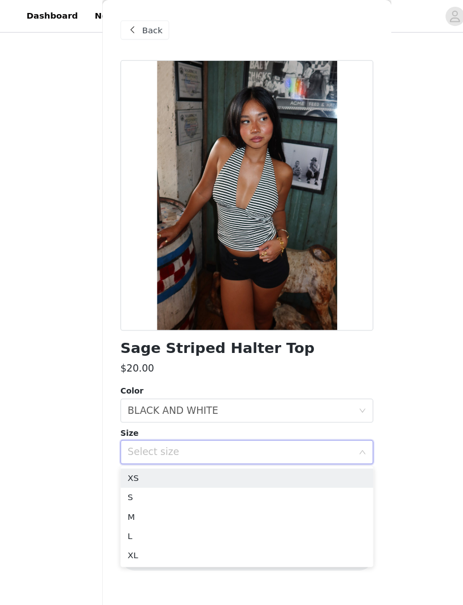
click at [297, 402] on li "XS" at bounding box center [231, 449] width 237 height 18
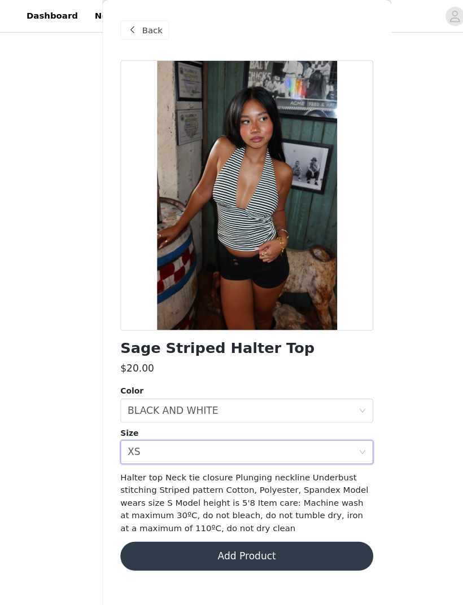
click at [296, 402] on button "Add Product" at bounding box center [231, 521] width 237 height 27
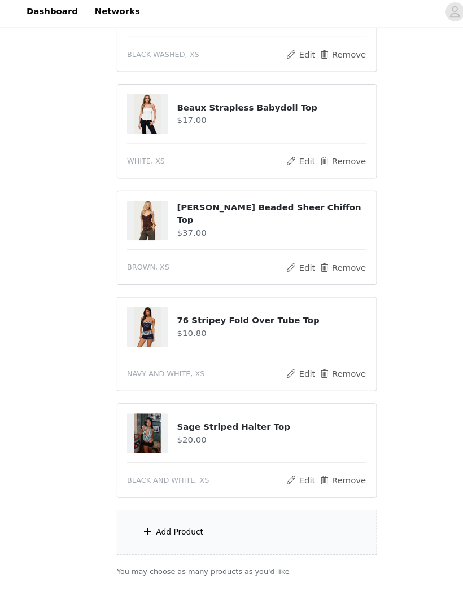
scroll to position [607, 0]
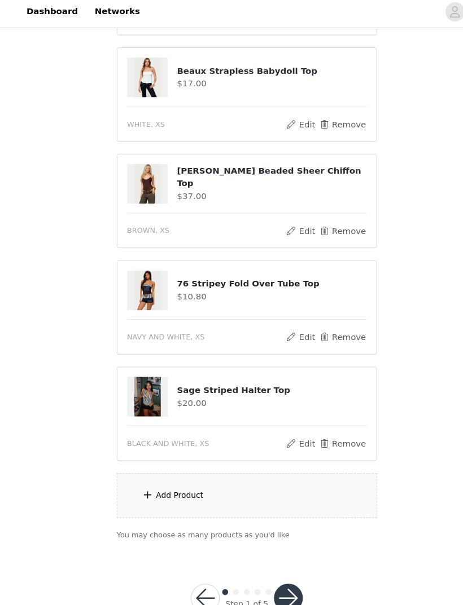
click at [133, 402] on span at bounding box center [138, 469] width 11 height 14
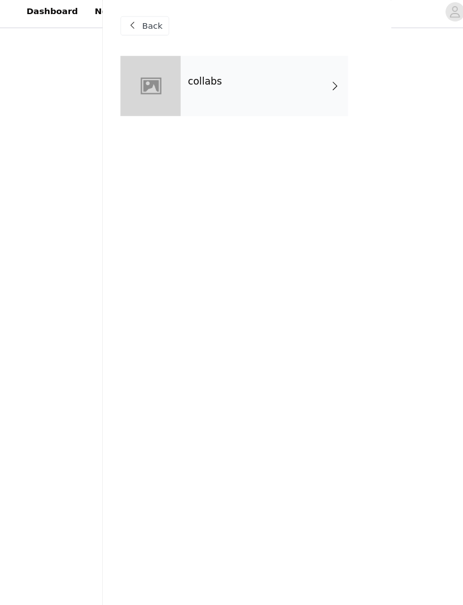
click at [306, 85] on div "collabs" at bounding box center [247, 84] width 157 height 56
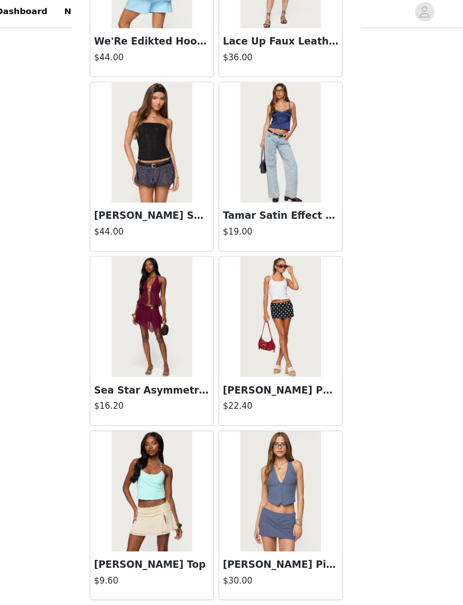
click at [256, 402] on button "Load More" at bounding box center [231, 586] width 237 height 27
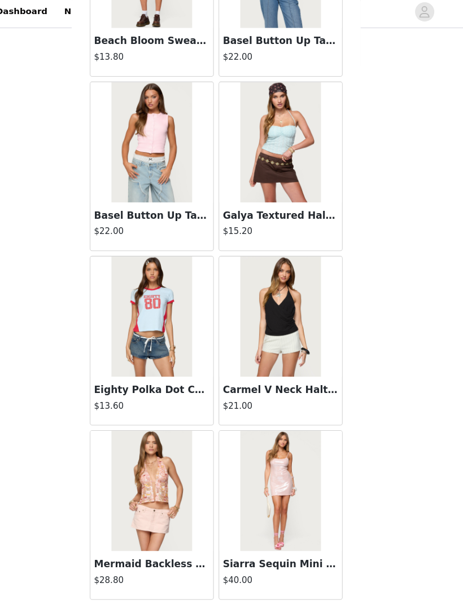
click at [283, 402] on button "Load More" at bounding box center [231, 586] width 237 height 27
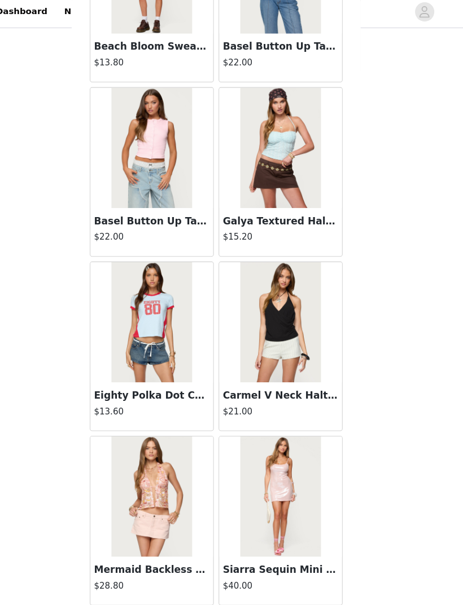
scroll to position [2752, 0]
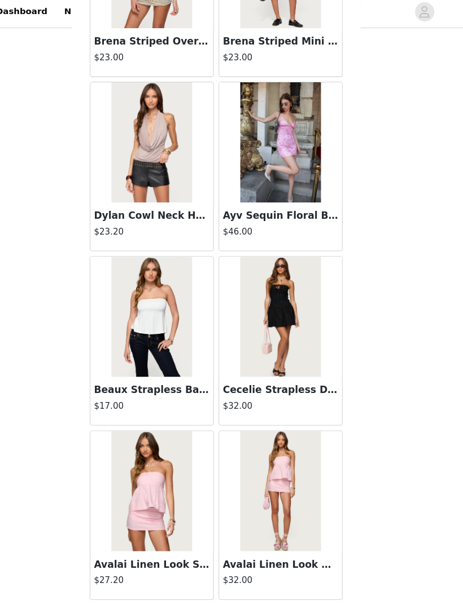
click at [284, 402] on button "Load More" at bounding box center [231, 586] width 237 height 27
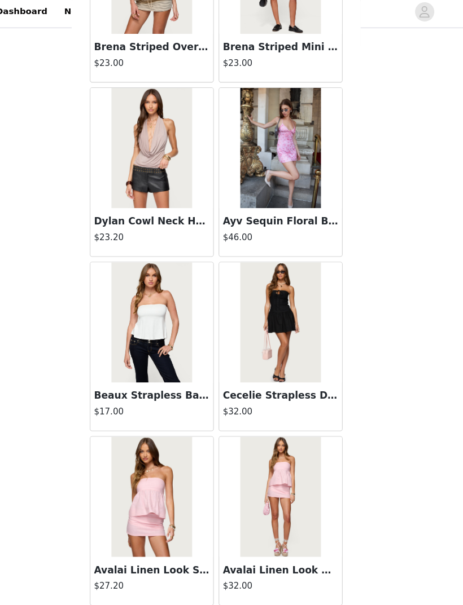
scroll to position [4389, 0]
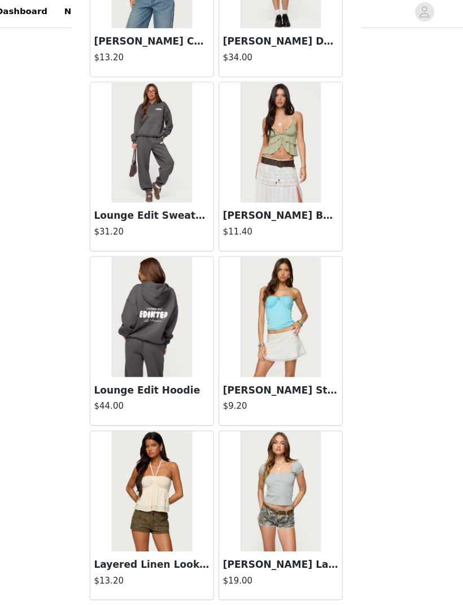
click at [297, 402] on button "Load More" at bounding box center [231, 586] width 237 height 27
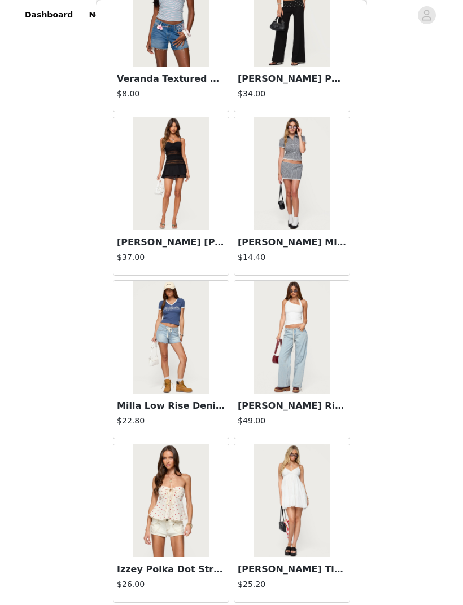
scroll to position [555, 0]
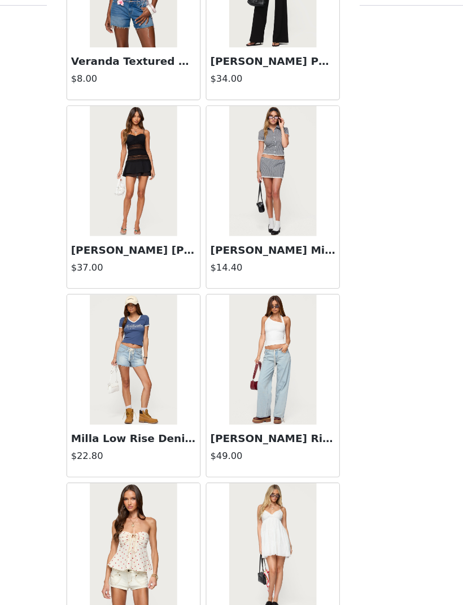
click at [254, 335] on img at bounding box center [291, 337] width 75 height 113
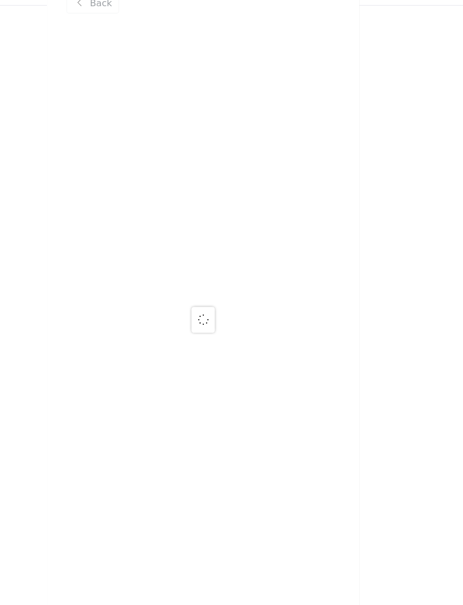
scroll to position [0, 0]
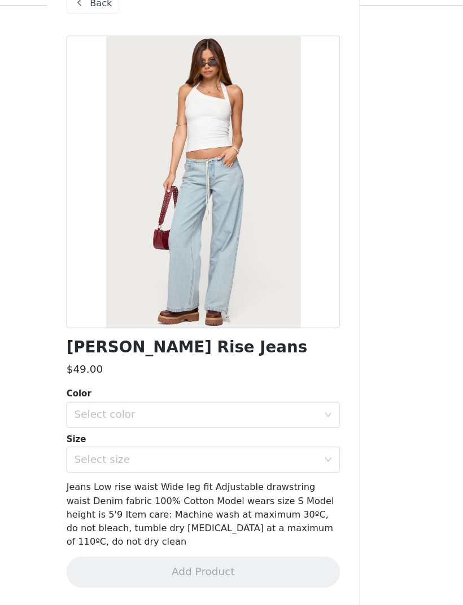
click at [258, 380] on div "Select color" at bounding box center [225, 385] width 211 height 11
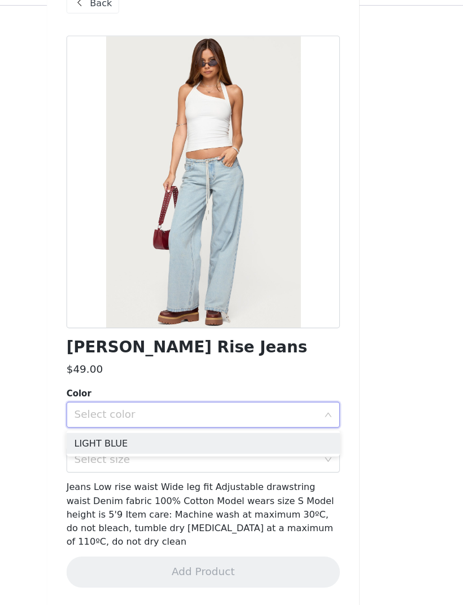
click at [229, 401] on li "LIGHT BLUE" at bounding box center [231, 410] width 237 height 18
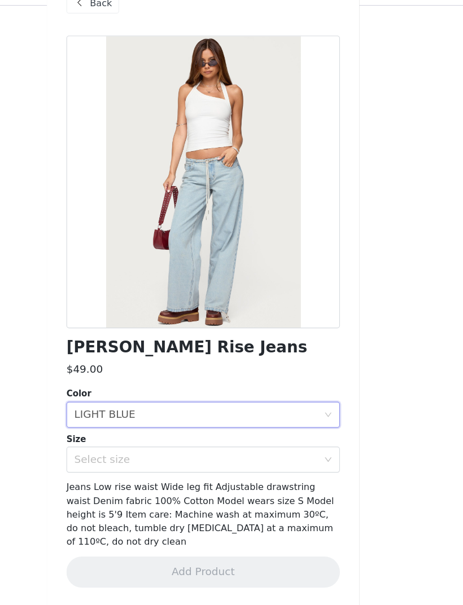
click at [247, 402] on div "Select size" at bounding box center [225, 424] width 211 height 11
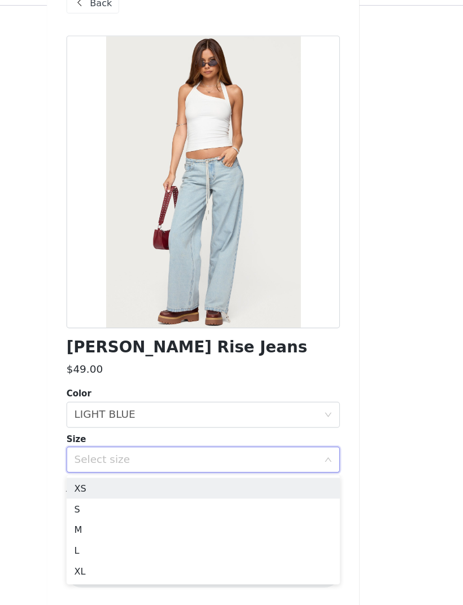
click at [229, 402] on li "XS" at bounding box center [231, 449] width 237 height 18
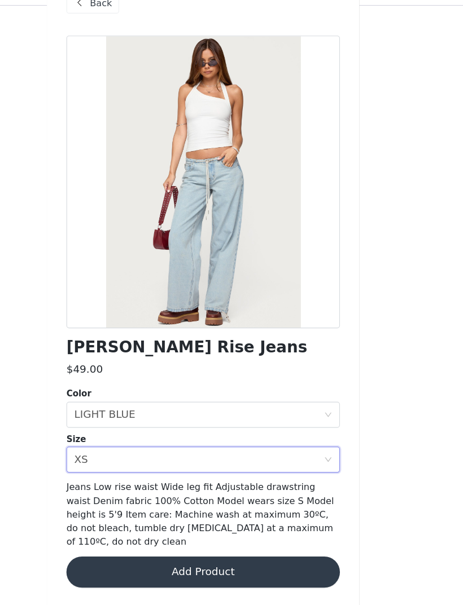
click at [232, 402] on button "Add Product" at bounding box center [231, 521] width 237 height 27
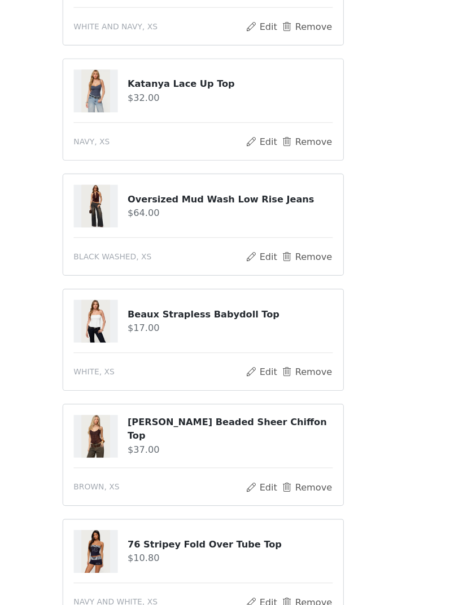
scroll to position [706, 0]
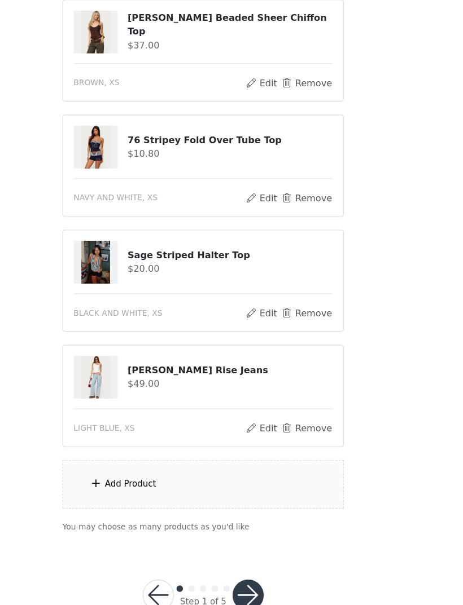
click at [133, 402] on span at bounding box center [138, 469] width 11 height 14
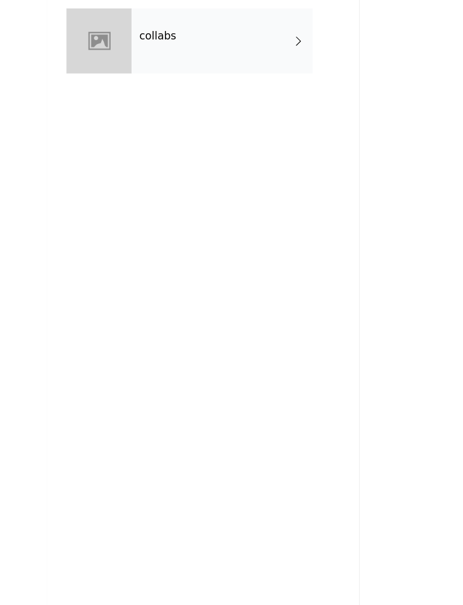
click at [308, 78] on span at bounding box center [313, 85] width 11 height 14
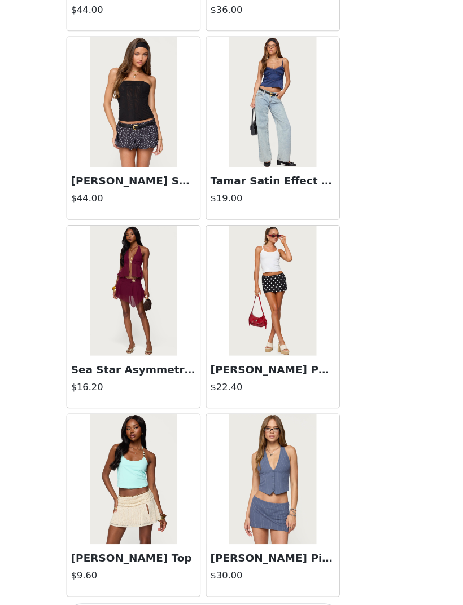
click at [242, 402] on button "Load More" at bounding box center [231, 586] width 237 height 27
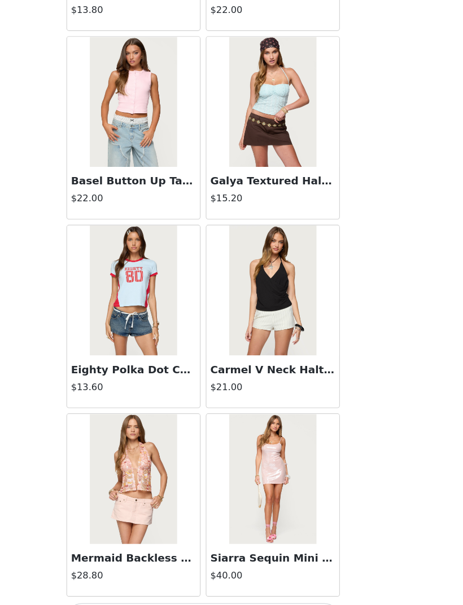
click at [241, 402] on button "Load More" at bounding box center [231, 586] width 237 height 27
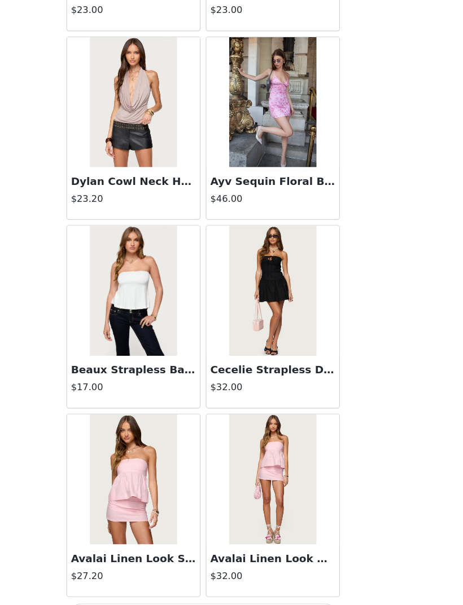
click at [243, 402] on button "Load More" at bounding box center [231, 586] width 237 height 27
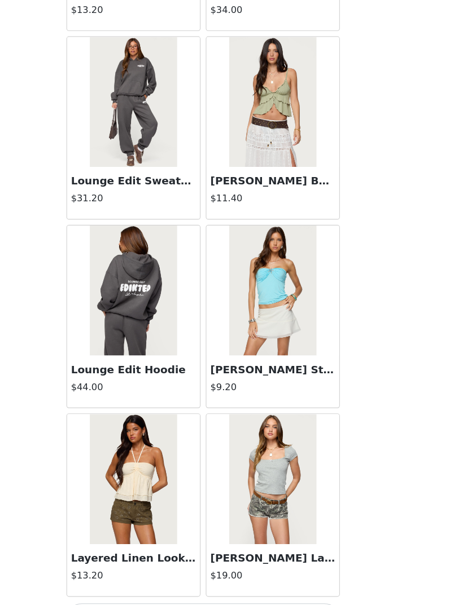
click at [223, 402] on button "Load More" at bounding box center [231, 586] width 237 height 27
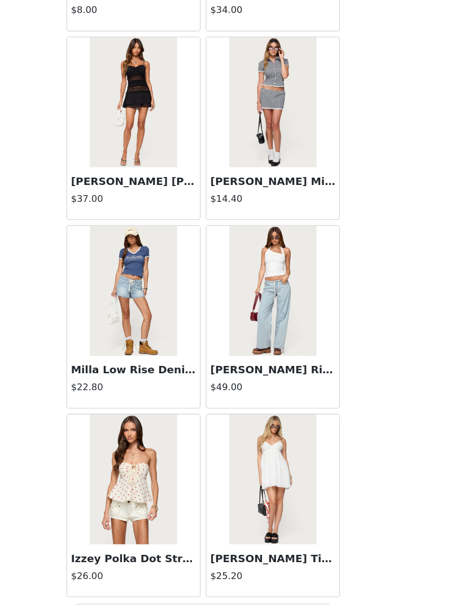
scroll to position [7666, 0]
click at [227, 402] on button "Load More" at bounding box center [231, 586] width 237 height 27
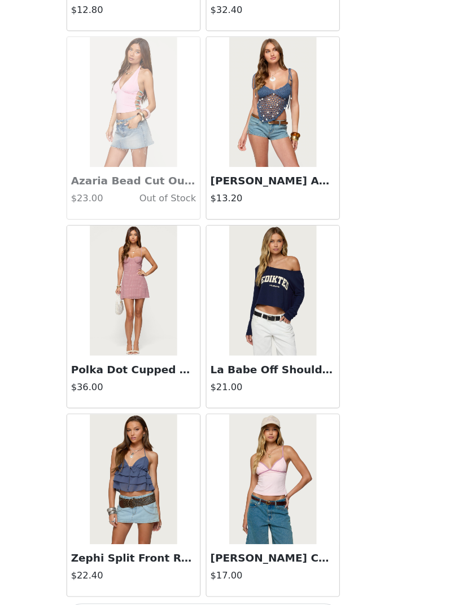
scroll to position [9297, 0]
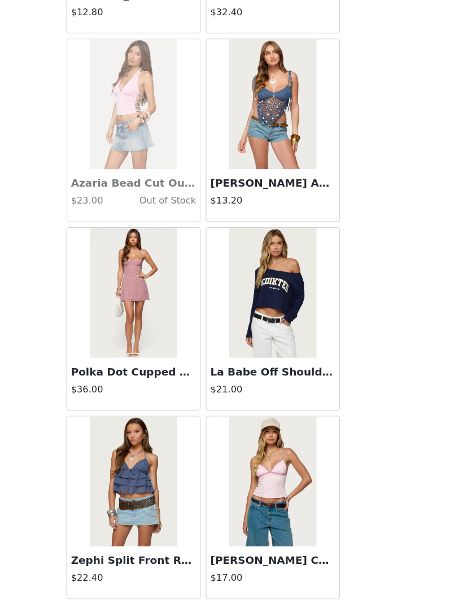
click at [232, 402] on button "Load More" at bounding box center [231, 587] width 237 height 27
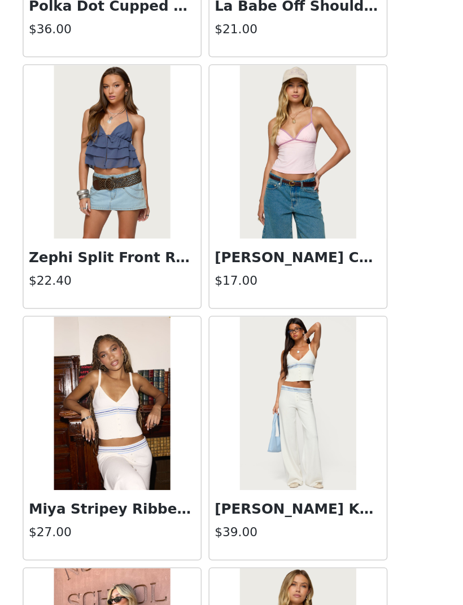
scroll to position [9576, 0]
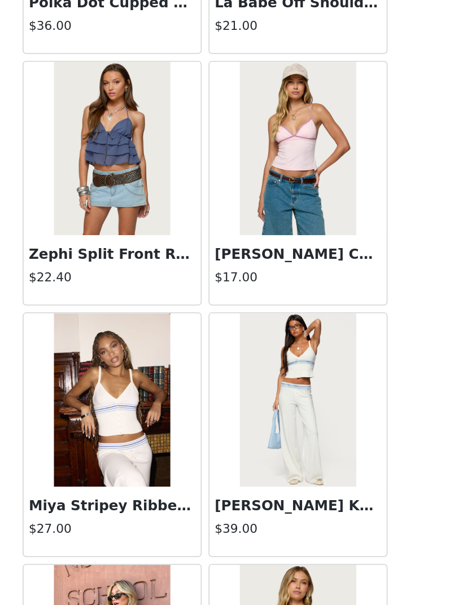
click at [254, 298] on img at bounding box center [291, 354] width 75 height 113
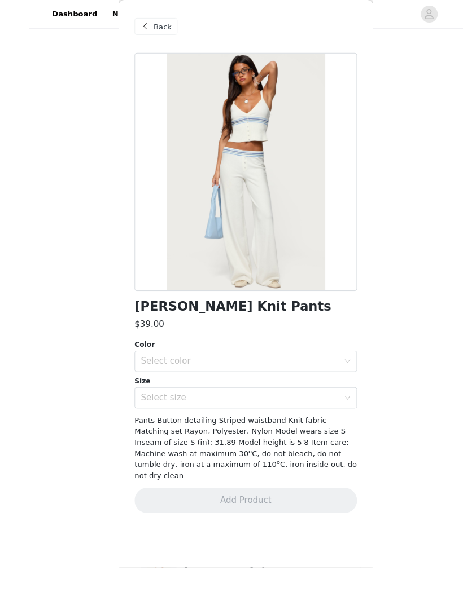
scroll to position [517, 0]
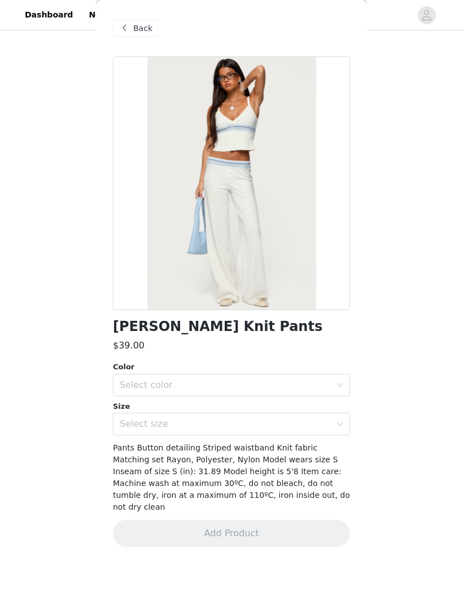
click at [327, 381] on div "Select color" at bounding box center [225, 385] width 211 height 11
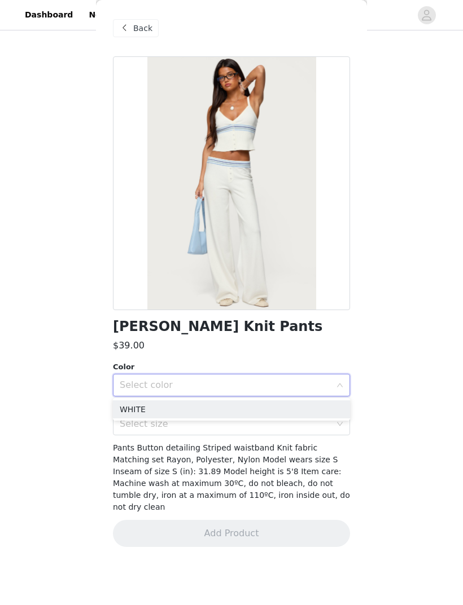
click at [308, 402] on li "WHITE" at bounding box center [231, 410] width 237 height 18
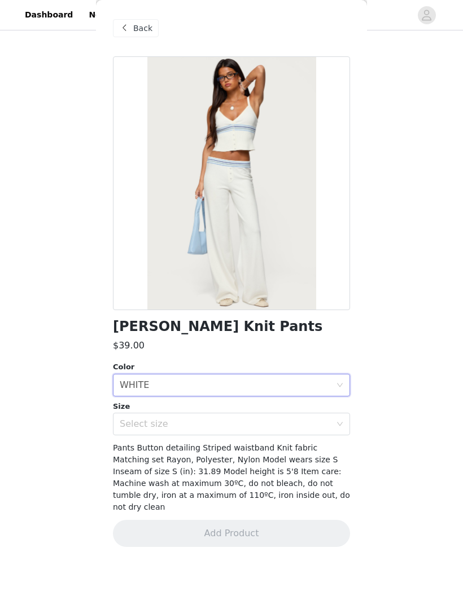
click at [296, 402] on div "Select size" at bounding box center [228, 424] width 216 height 21
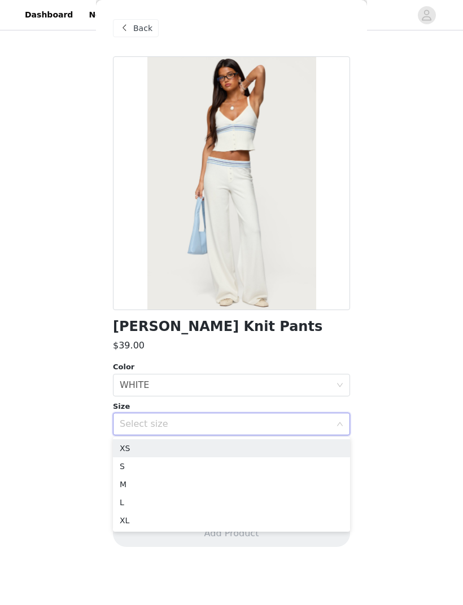
click at [265, 402] on li "XS" at bounding box center [231, 449] width 237 height 18
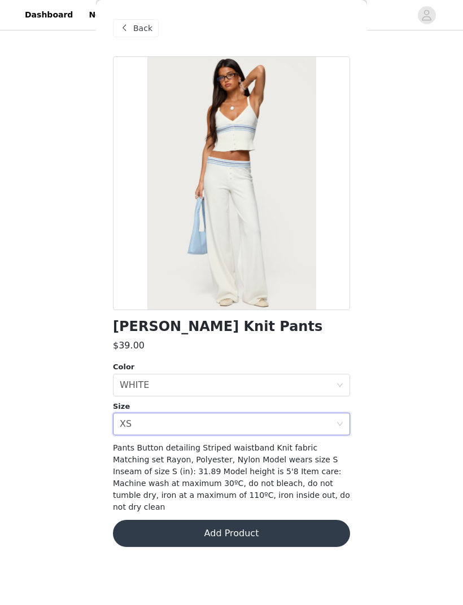
click at [263, 402] on button "Add Product" at bounding box center [231, 533] width 237 height 27
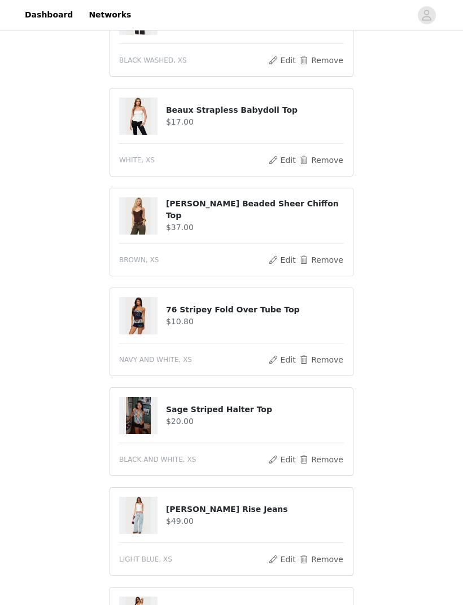
scroll to position [770, 0]
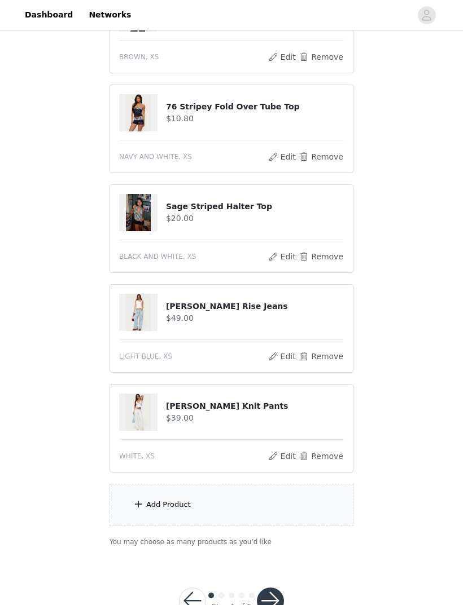
click at [147, 402] on div "Add Product" at bounding box center [231, 505] width 244 height 42
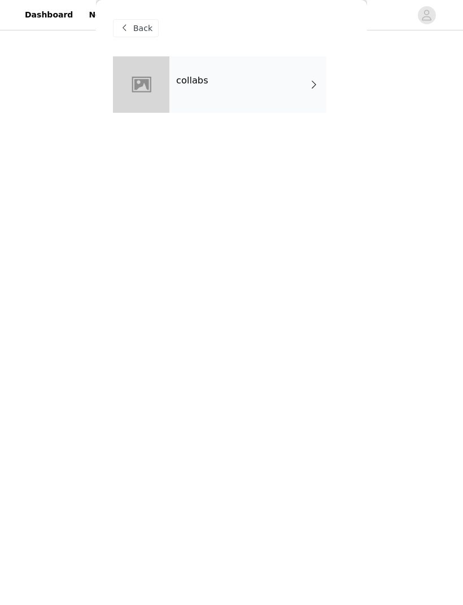
click at [310, 96] on div "collabs" at bounding box center [247, 84] width 157 height 56
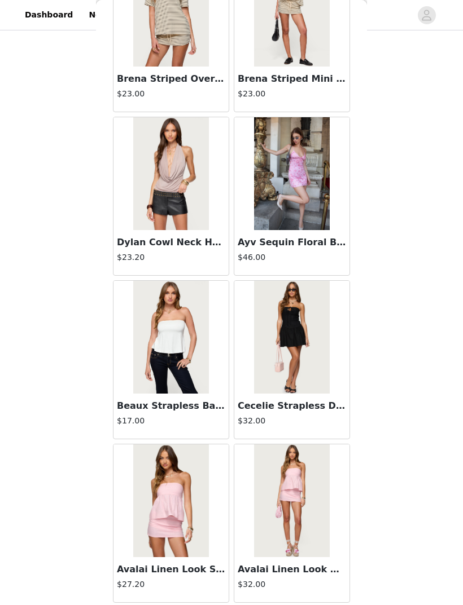
scroll to position [4358, 0]
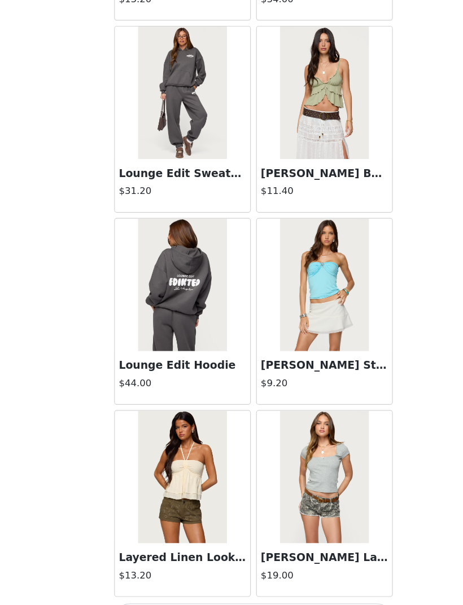
scroll to position [6025, 0]
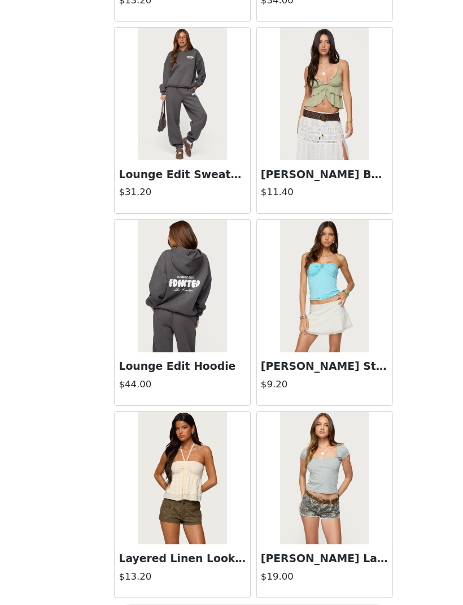
click at [246, 402] on button "Load More" at bounding box center [231, 587] width 237 height 27
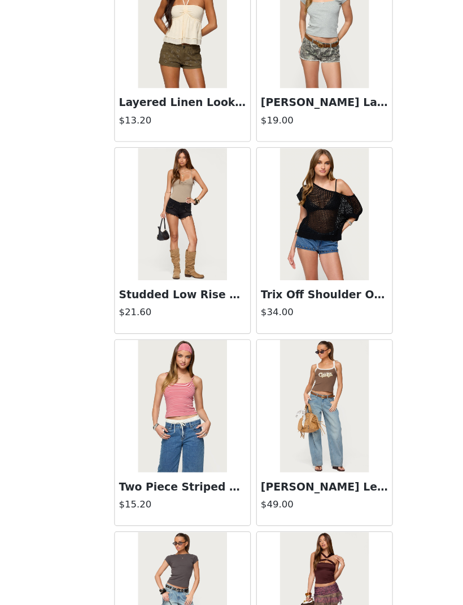
scroll to position [6423, 0]
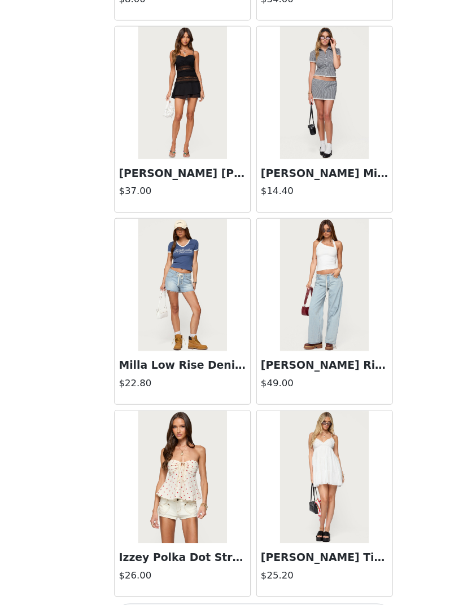
click at [223, 402] on button "Load More" at bounding box center [231, 586] width 237 height 27
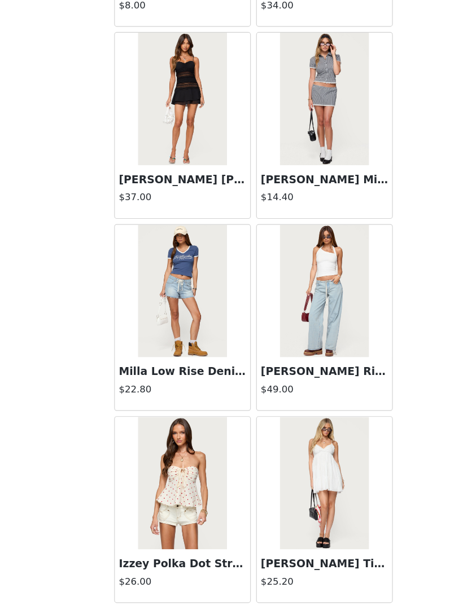
scroll to position [7661, 0]
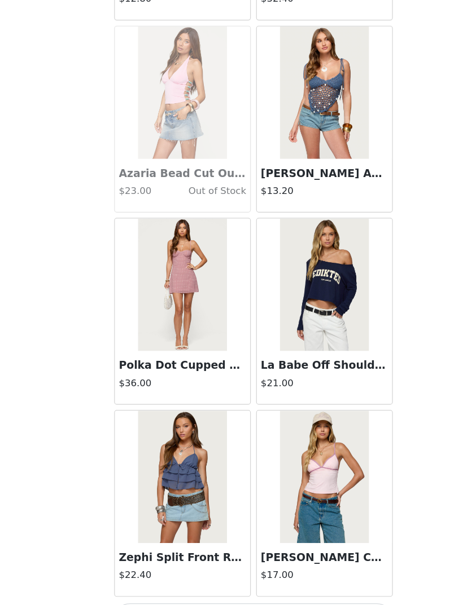
click at [245, 402] on button "Load More" at bounding box center [231, 586] width 237 height 27
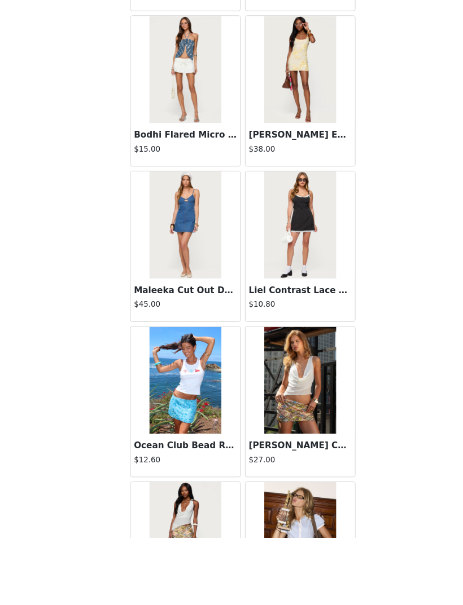
scroll to position [765, 0]
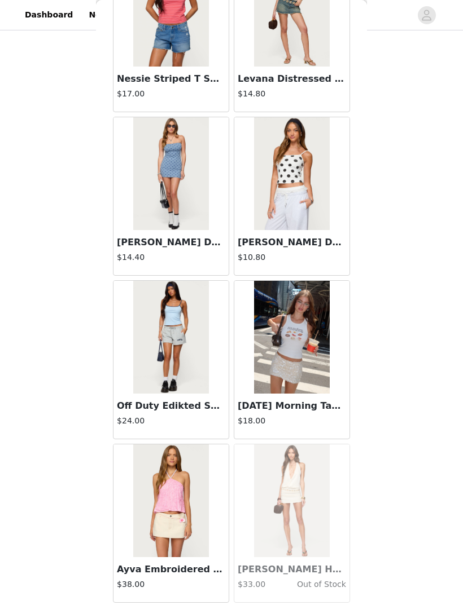
scroll to position [12539, 0]
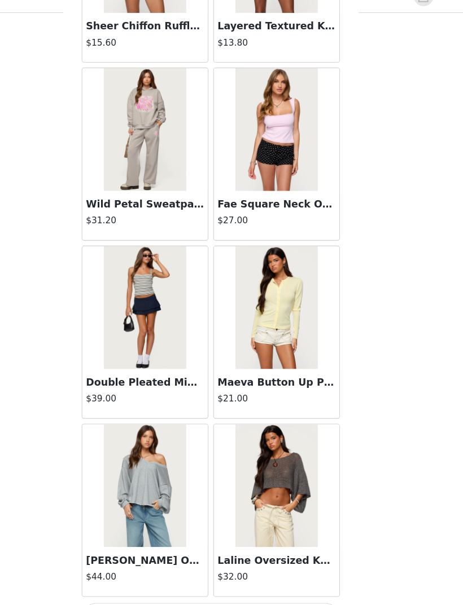
scroll to position [806, 0]
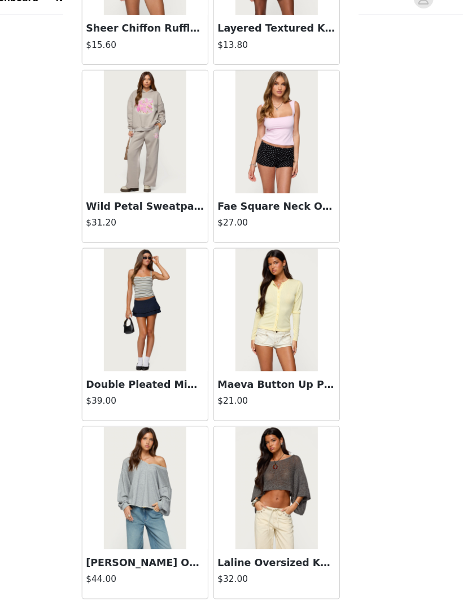
click at [205, 402] on button "Load More" at bounding box center [231, 586] width 237 height 27
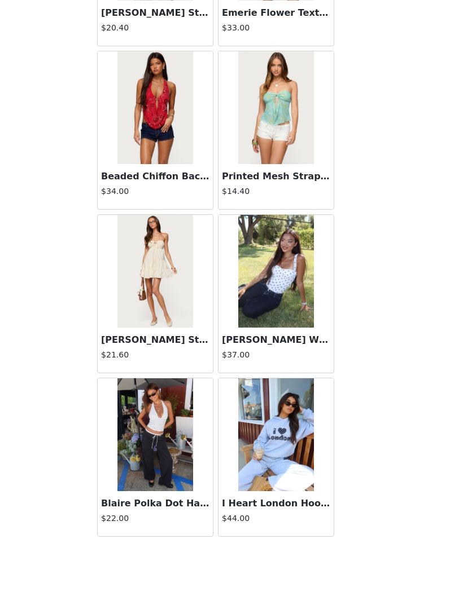
scroll to position [770, 0]
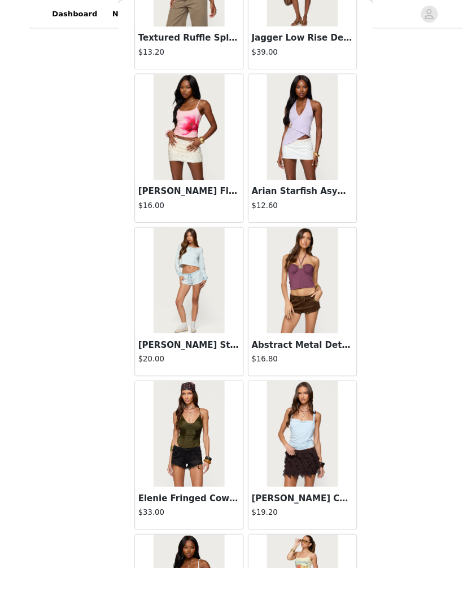
scroll to position [622, 0]
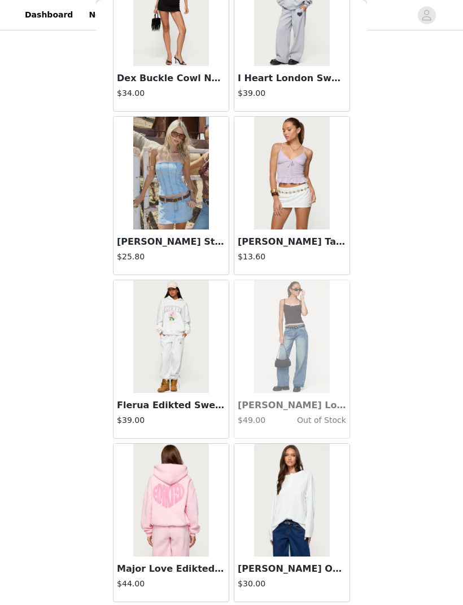
scroll to position [19084, 0]
click at [279, 402] on article "[PERSON_NAME] Oversized Top $30.00" at bounding box center [292, 523] width 116 height 159
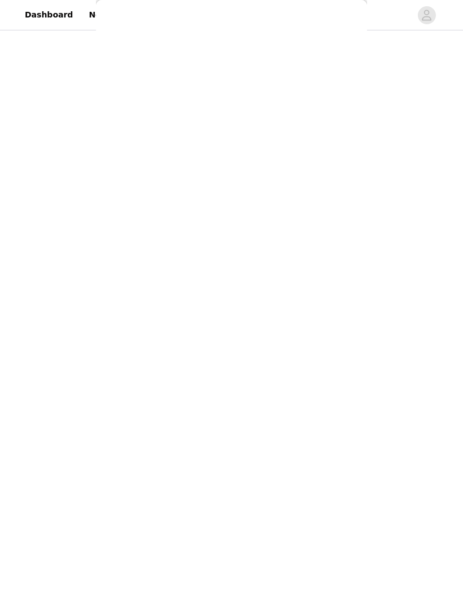
scroll to position [0, 0]
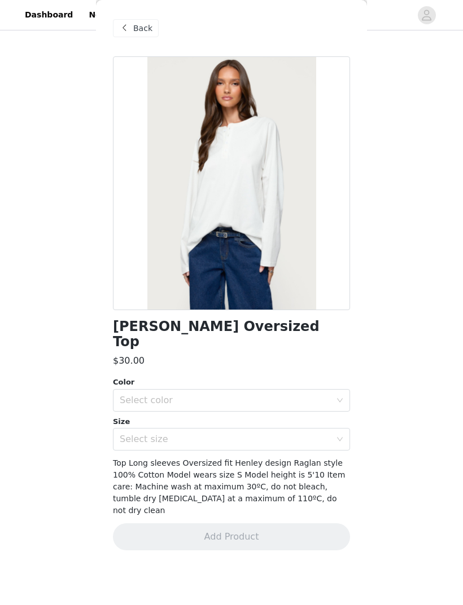
click at [142, 27] on span "Back" at bounding box center [142, 29] width 19 height 12
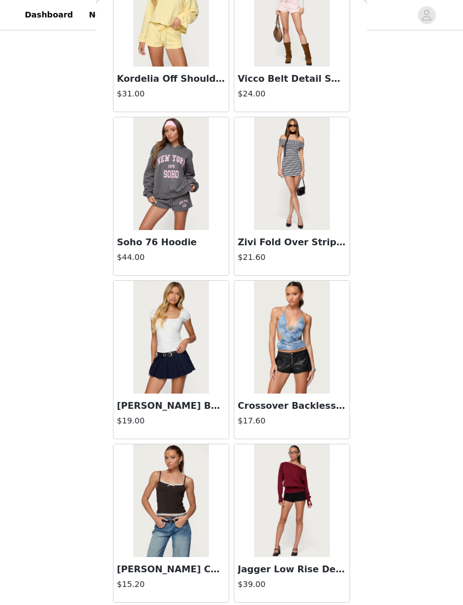
scroll to position [770, 0]
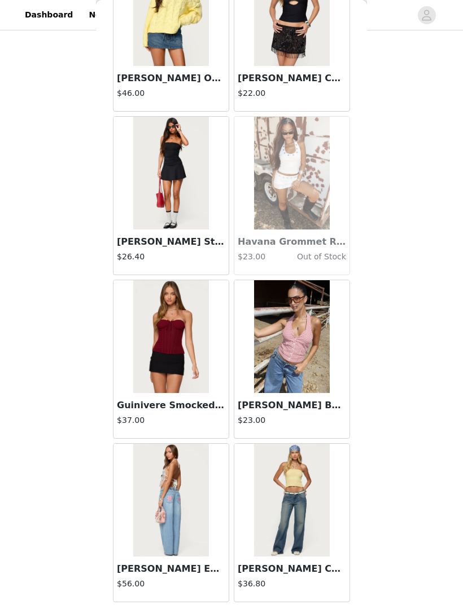
scroll to position [27265, 0]
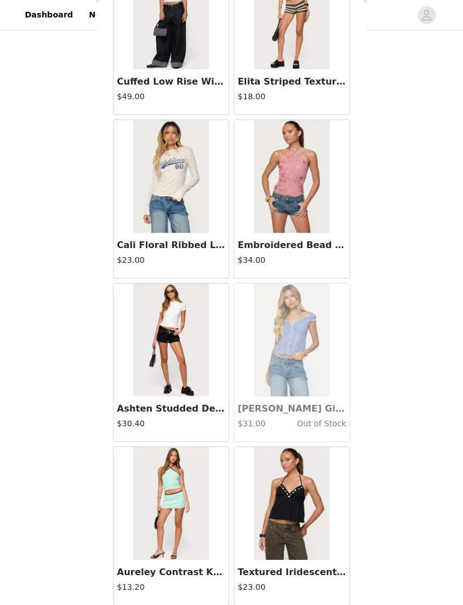
scroll to position [28444, 0]
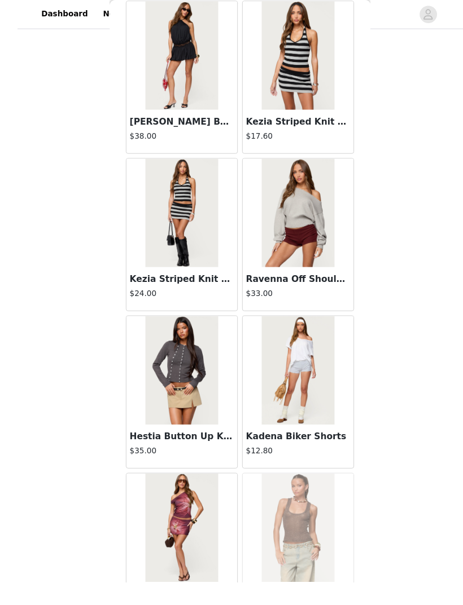
scroll to position [681, 0]
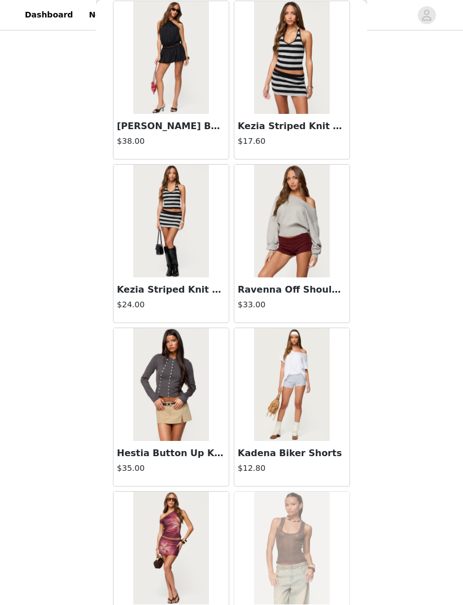
click at [303, 230] on img at bounding box center [291, 221] width 75 height 113
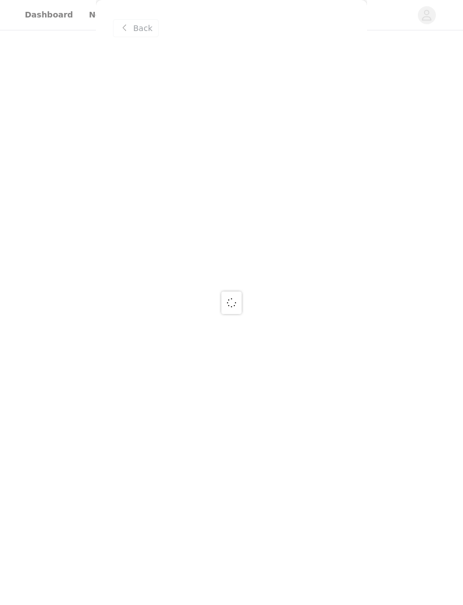
scroll to position [0, 0]
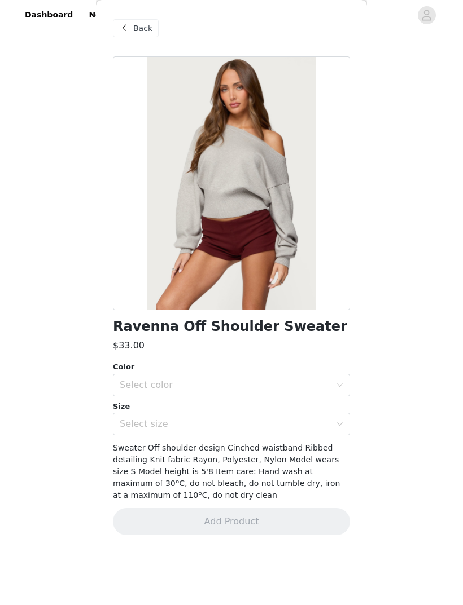
click at [296, 236] on div at bounding box center [231, 183] width 237 height 254
click at [298, 386] on div "Select color" at bounding box center [225, 385] width 211 height 11
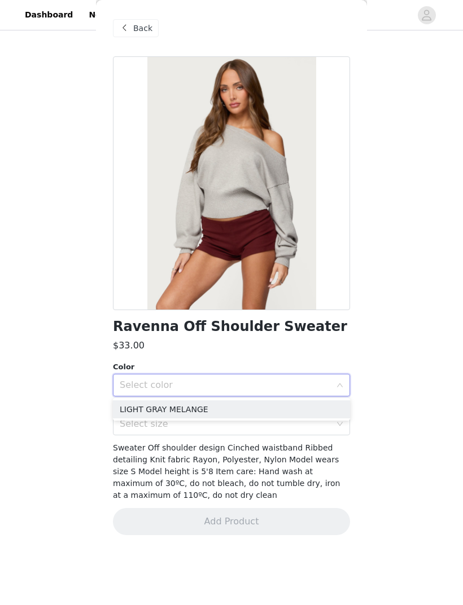
click at [252, 402] on li "LIGHT GRAY MELANGE" at bounding box center [231, 410] width 237 height 18
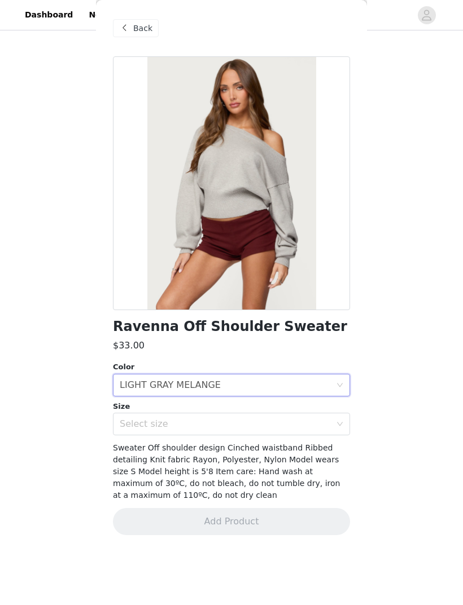
click at [262, 402] on div "Select size" at bounding box center [225, 424] width 211 height 11
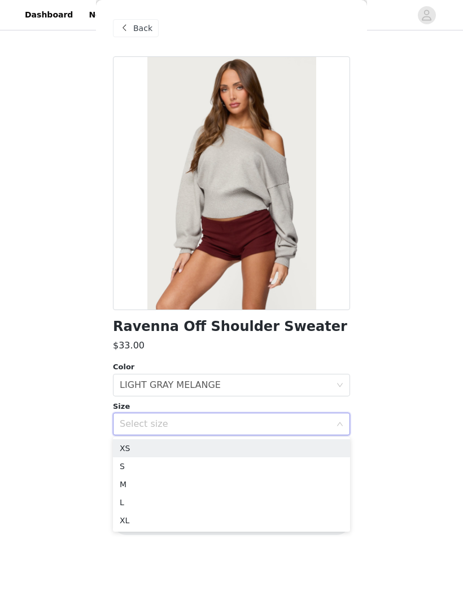
click at [236, 402] on li "XS" at bounding box center [231, 449] width 237 height 18
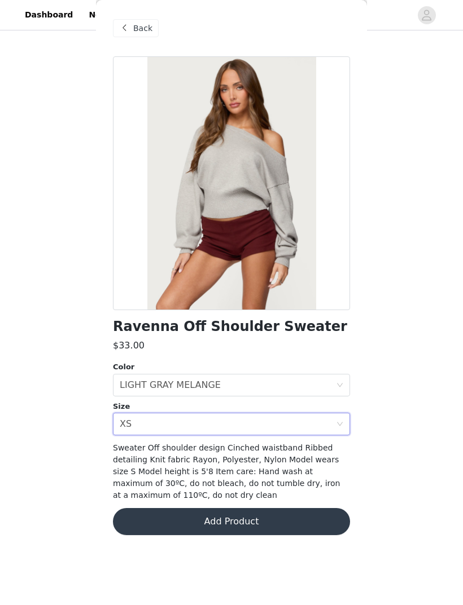
click at [235, 402] on button "Add Product" at bounding box center [231, 521] width 237 height 27
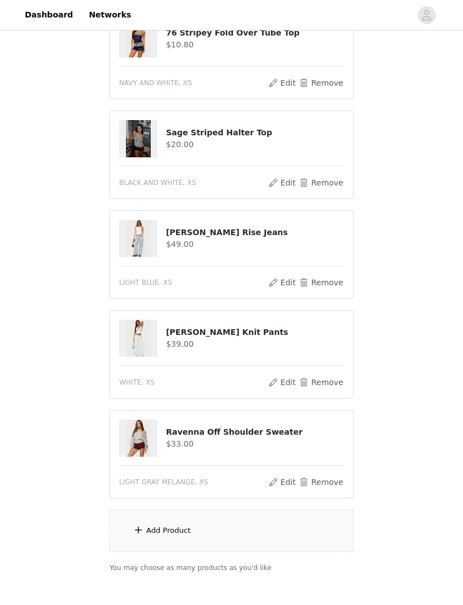
scroll to position [870, 0]
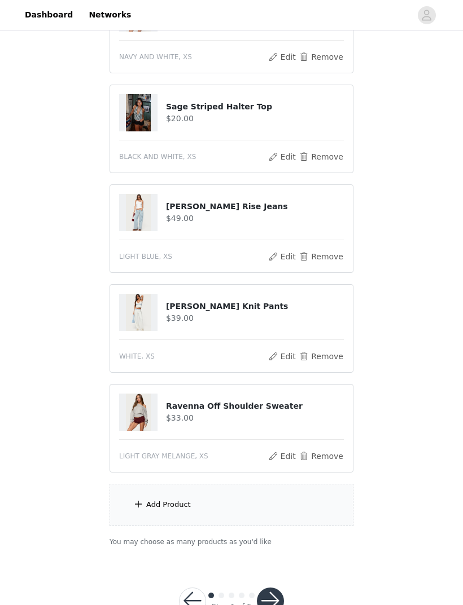
click at [148, 402] on div "Add Product" at bounding box center [168, 504] width 45 height 11
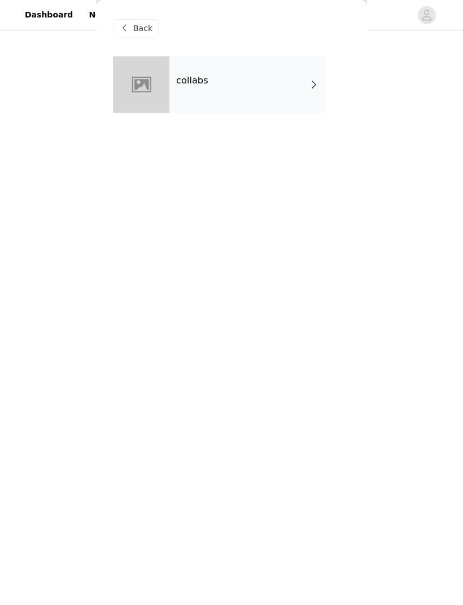
click at [289, 87] on div "collabs" at bounding box center [247, 84] width 157 height 56
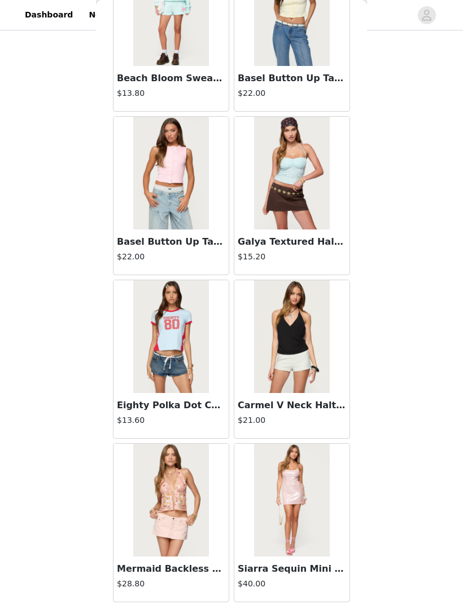
scroll to position [2721, 0]
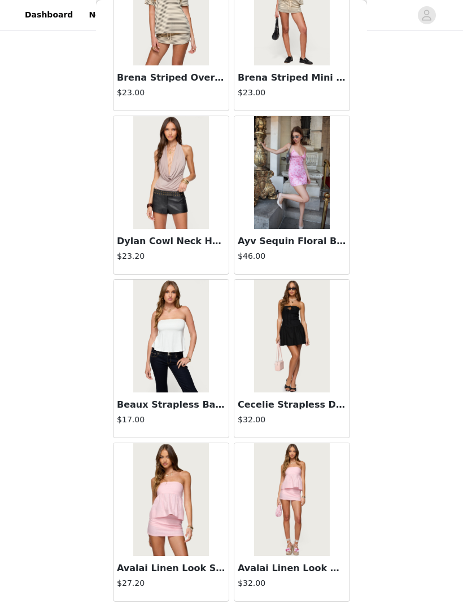
scroll to position [4358, 0]
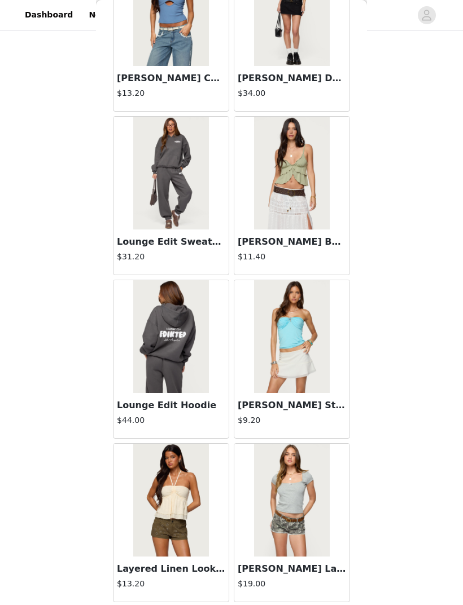
scroll to position [5994, 0]
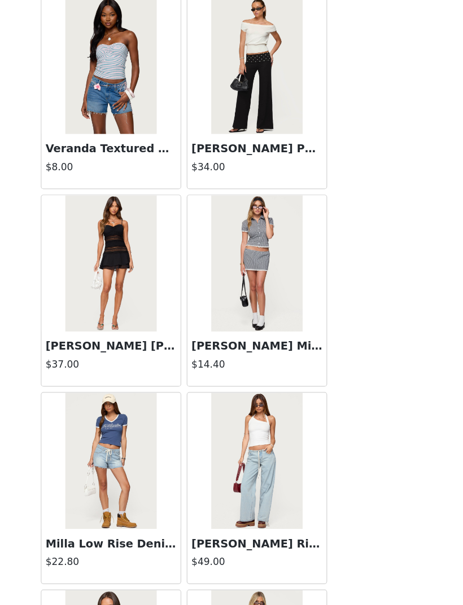
scroll to position [7499, 0]
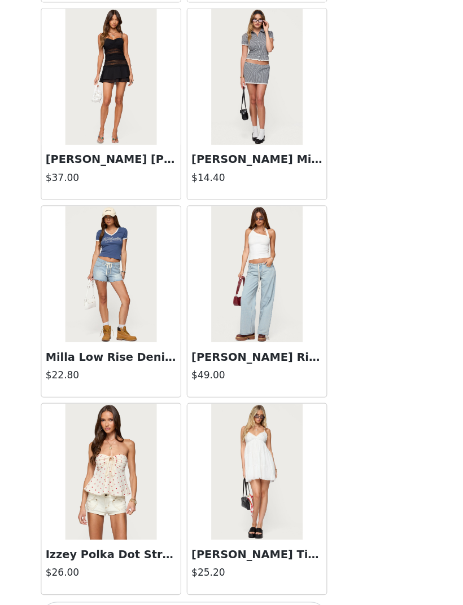
click at [222, 402] on button "Load More" at bounding box center [231, 586] width 237 height 27
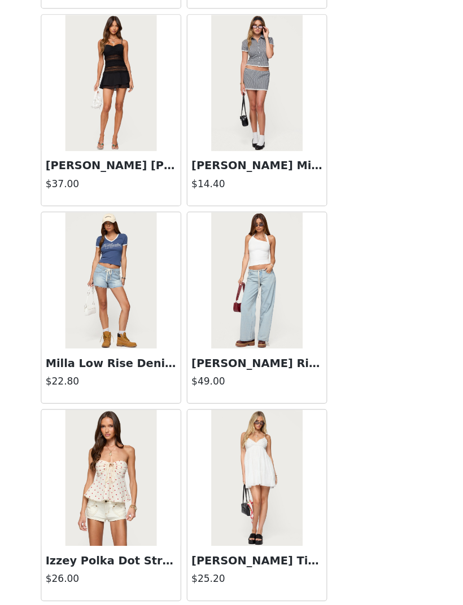
scroll to position [7661, 0]
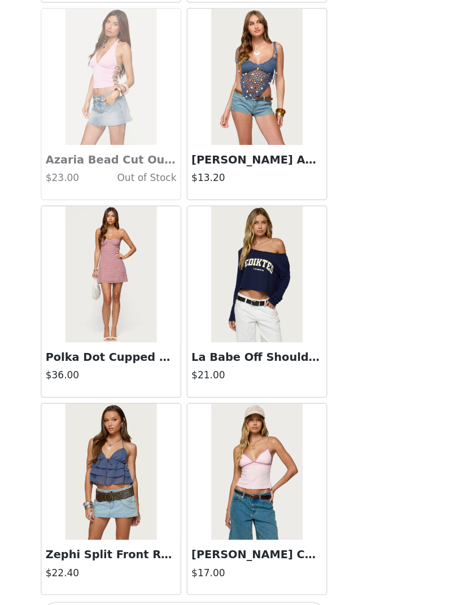
click at [196, 402] on button "Load More" at bounding box center [231, 586] width 237 height 27
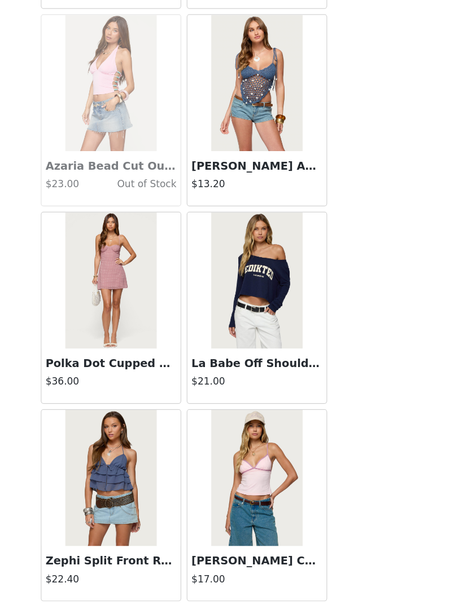
scroll to position [9297, 0]
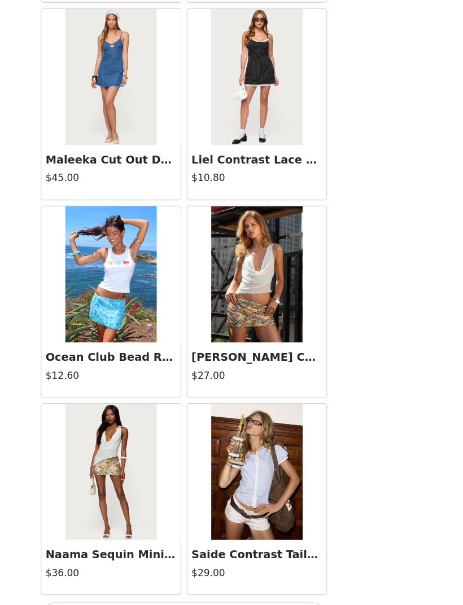
click at [204, 402] on button "Load More" at bounding box center [231, 586] width 237 height 27
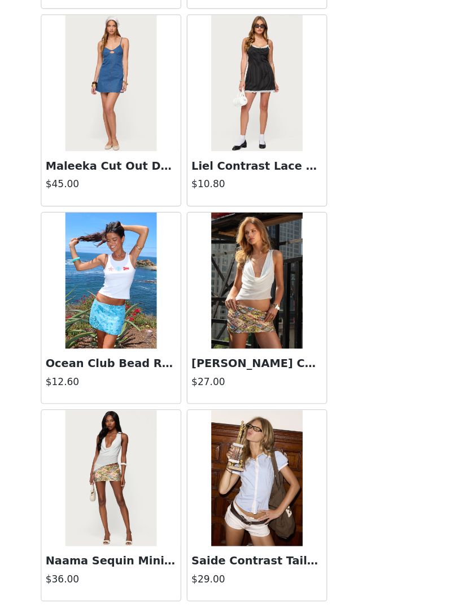
scroll to position [10934, 0]
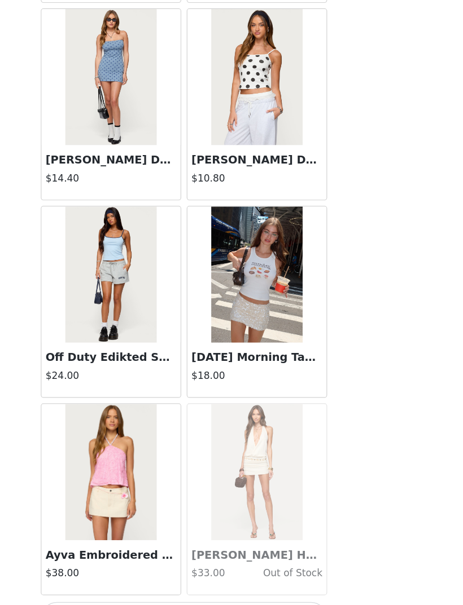
click at [210, 402] on button "Load More" at bounding box center [231, 586] width 237 height 27
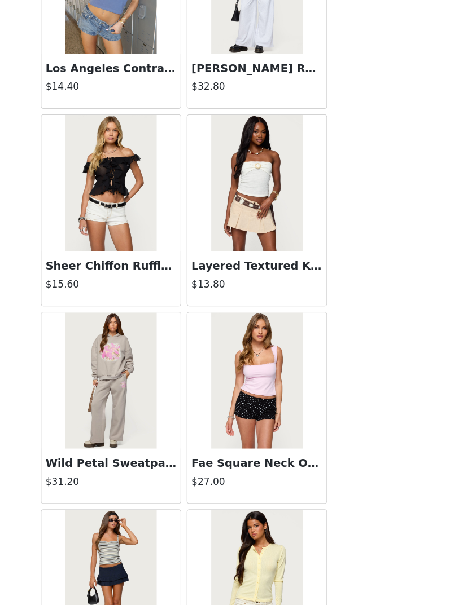
scroll to position [13957, 0]
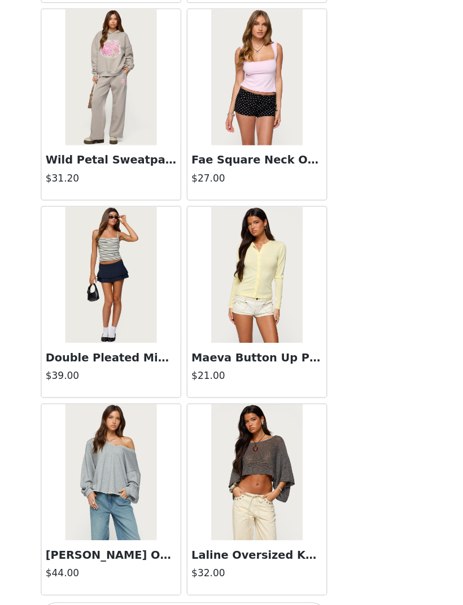
click at [207, 402] on button "Load More" at bounding box center [231, 586] width 237 height 27
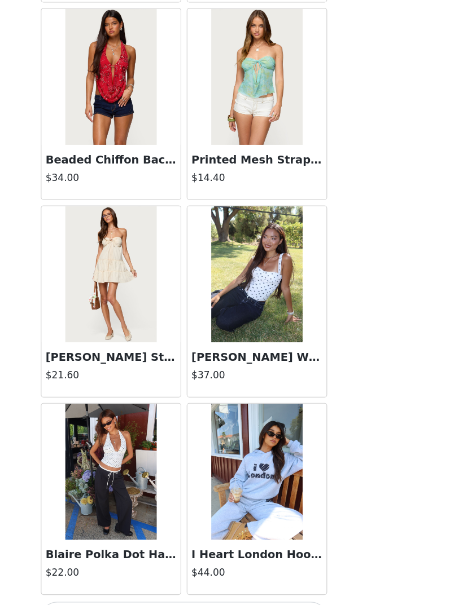
click at [190, 402] on button "Load More" at bounding box center [231, 586] width 237 height 27
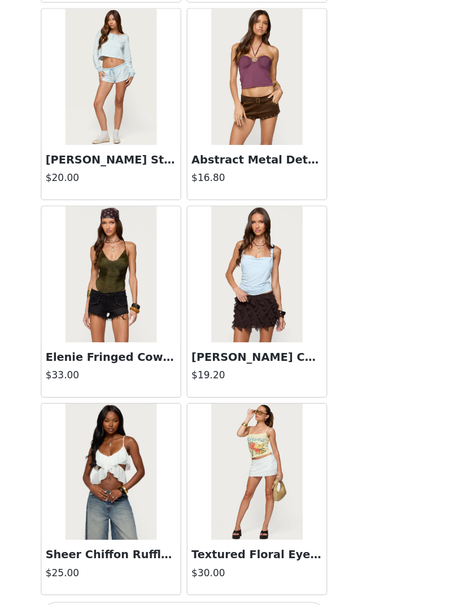
scroll to position [17484, 0]
click at [178, 402] on button "Load More" at bounding box center [231, 586] width 237 height 27
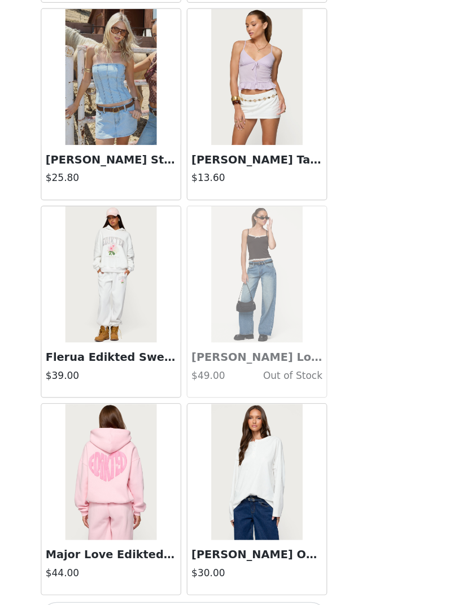
scroll to position [19120, 0]
click at [187, 402] on button "Load More" at bounding box center [231, 586] width 237 height 27
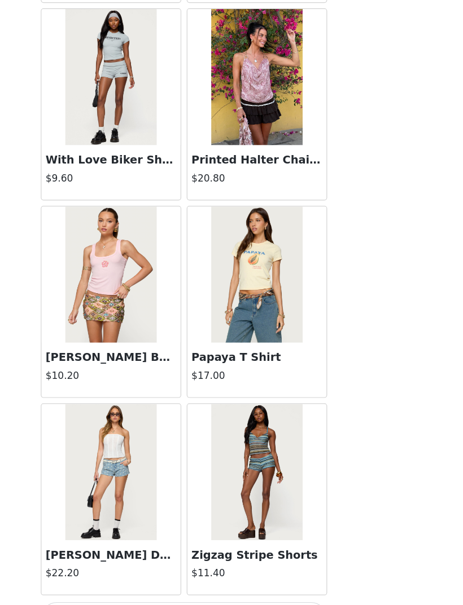
scroll to position [20756, 0]
click at [191, 402] on button "Load More" at bounding box center [231, 586] width 237 height 27
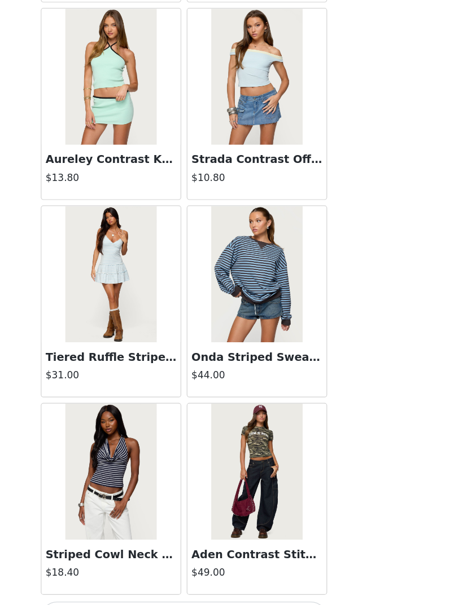
click at [185, 402] on button "Load More" at bounding box center [231, 586] width 237 height 27
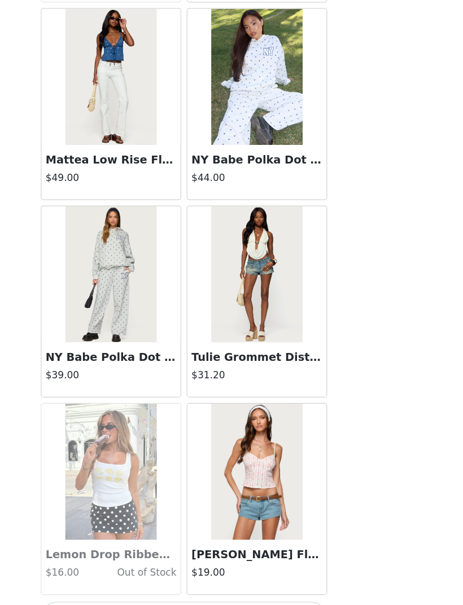
click at [186, 402] on button "Load More" at bounding box center [231, 586] width 237 height 27
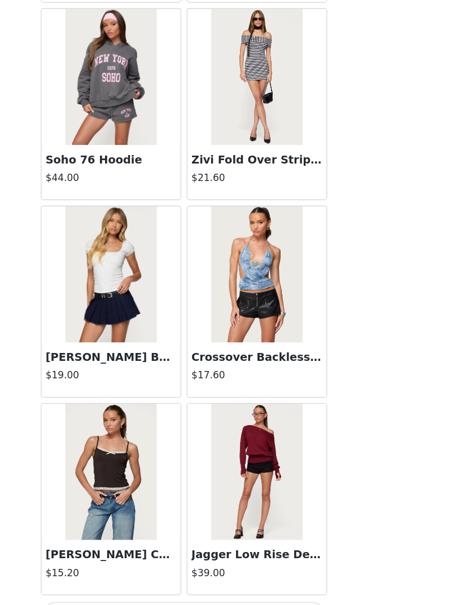
scroll to position [25665, 0]
click at [197, 402] on button "Load More" at bounding box center [231, 586] width 237 height 27
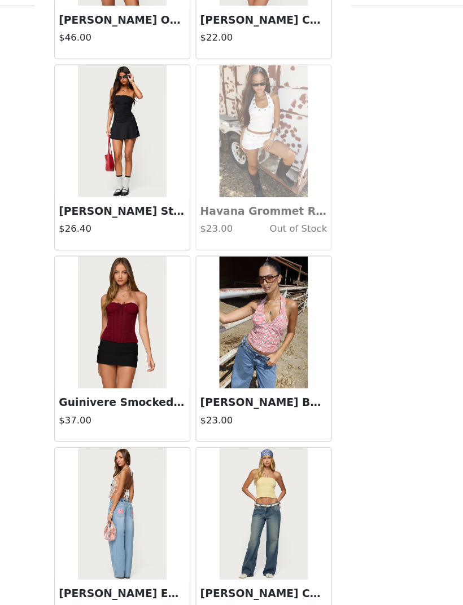
scroll to position [27302, 0]
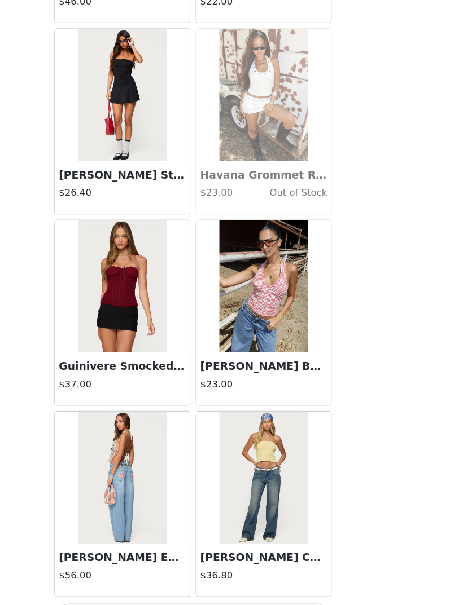
click at [207, 402] on button "Load More" at bounding box center [231, 586] width 237 height 27
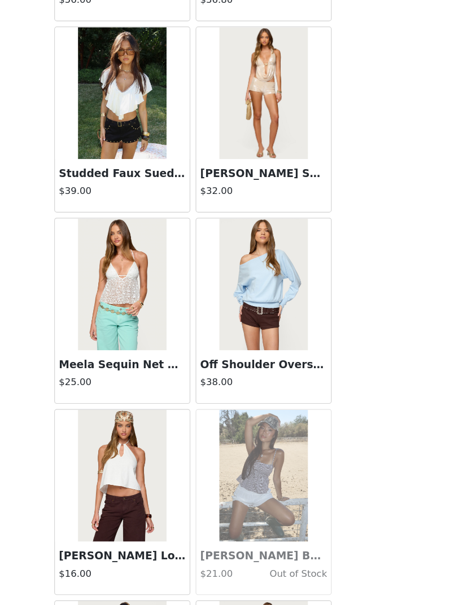
scroll to position [27795, 0]
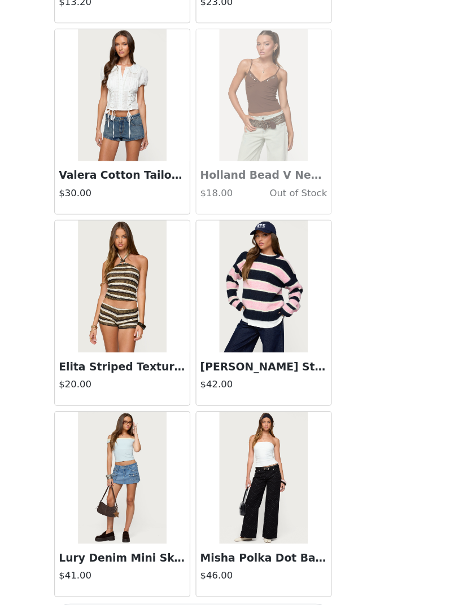
click at [191, 402] on button "Load More" at bounding box center [231, 586] width 237 height 27
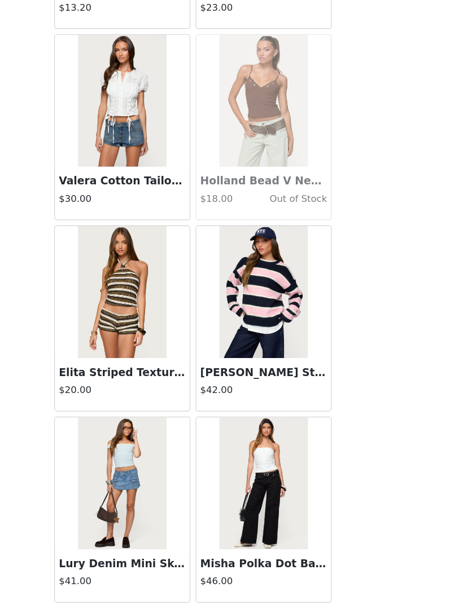
scroll to position [28933, 0]
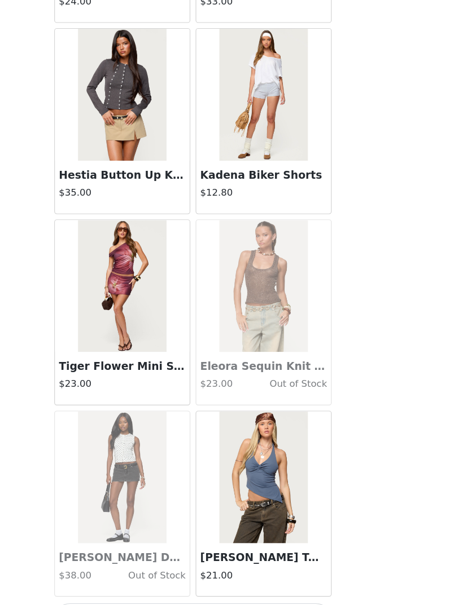
click at [196, 402] on button "Load More" at bounding box center [231, 586] width 237 height 27
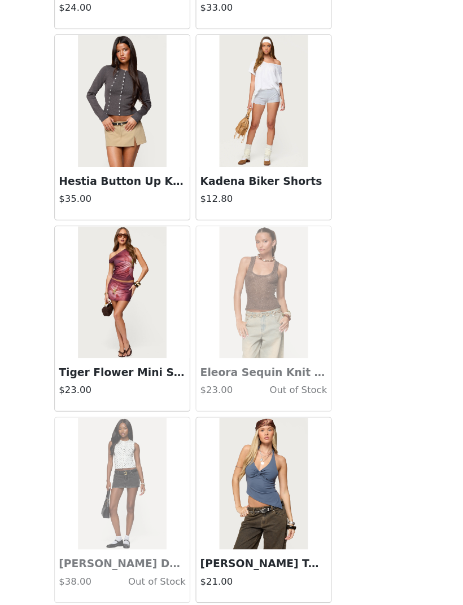
scroll to position [30569, 0]
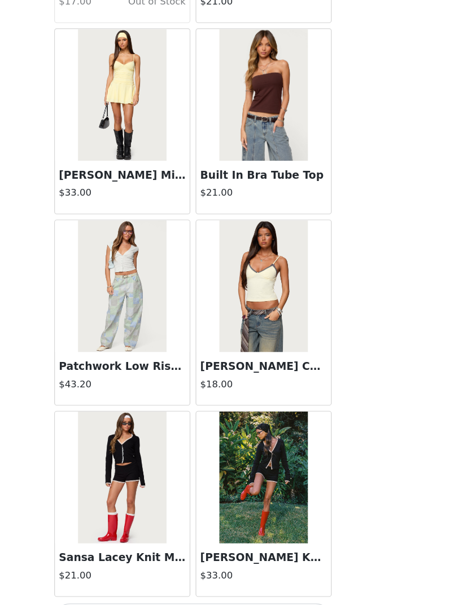
click at [185, 402] on button "Load More" at bounding box center [231, 586] width 237 height 27
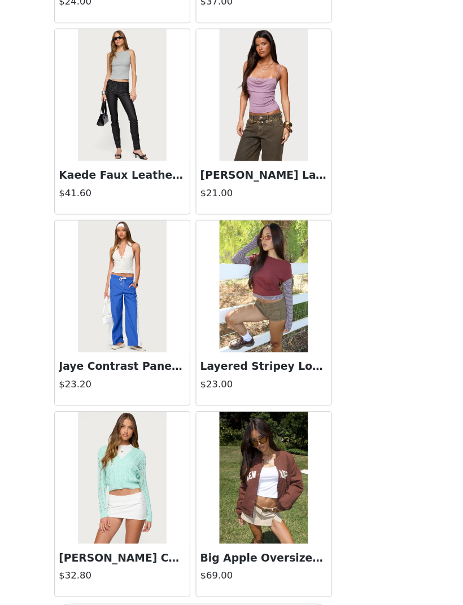
click at [182, 402] on button "Load More" at bounding box center [231, 586] width 237 height 27
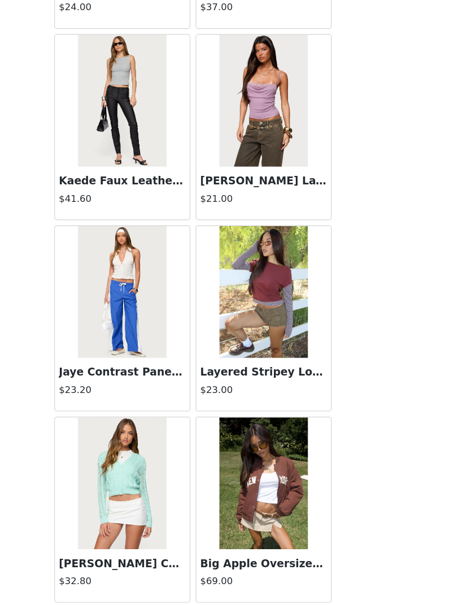
scroll to position [33842, 0]
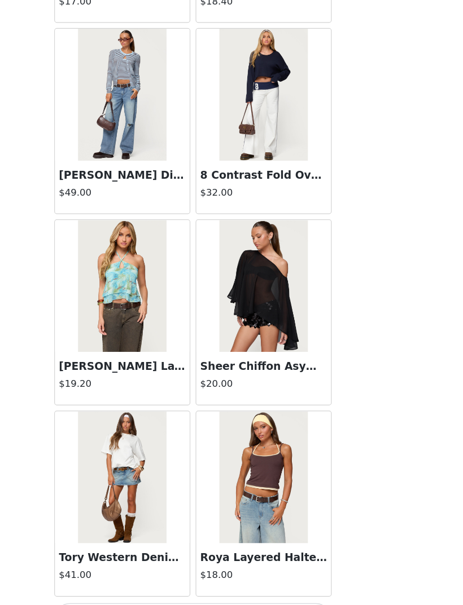
click at [185, 402] on button "Load More" at bounding box center [231, 586] width 237 height 27
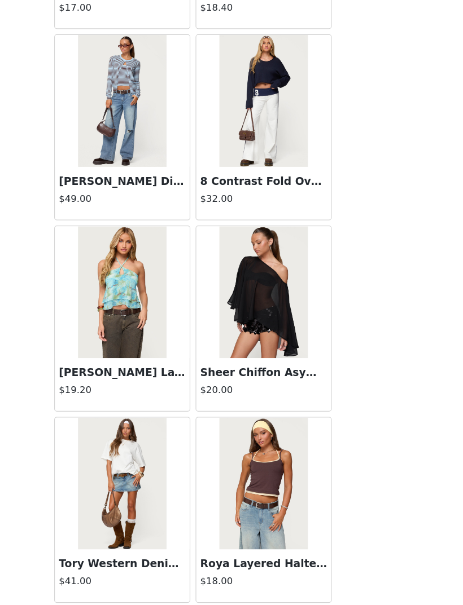
scroll to position [35478, 0]
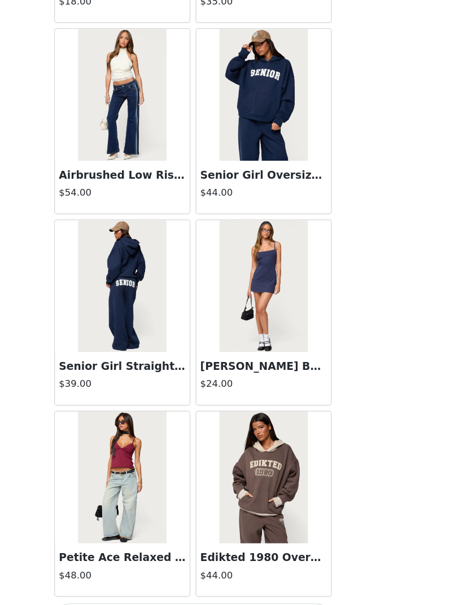
click at [190, 402] on button "Load More" at bounding box center [231, 586] width 237 height 27
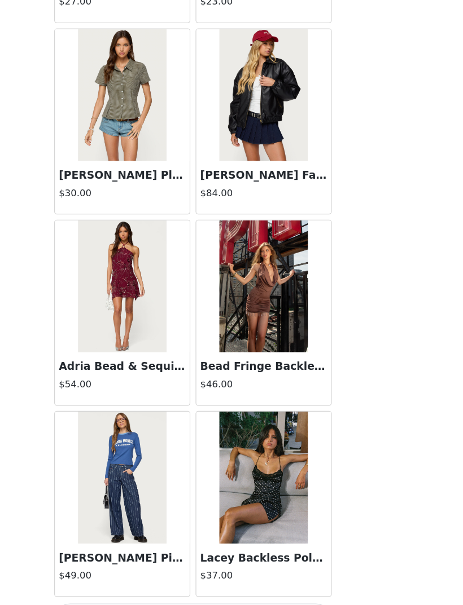
click at [194, 402] on button "Load More" at bounding box center [231, 586] width 237 height 27
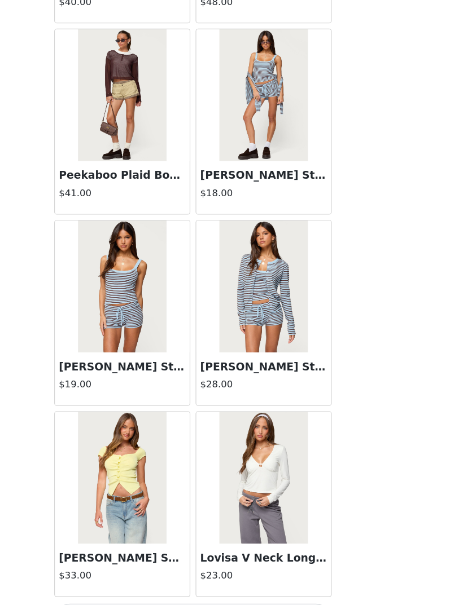
click at [188, 402] on button "Load More" at bounding box center [231, 586] width 237 height 27
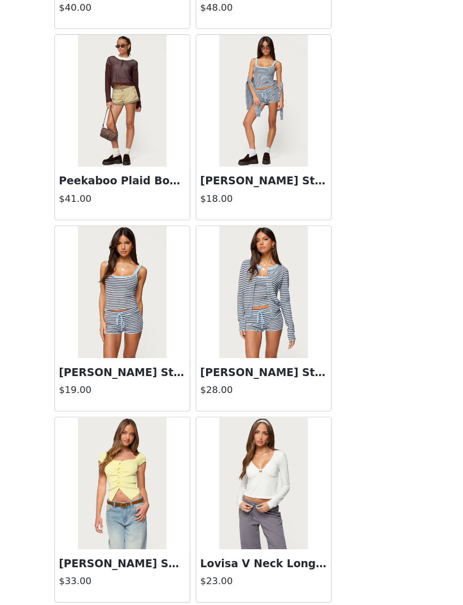
scroll to position [40387, 0]
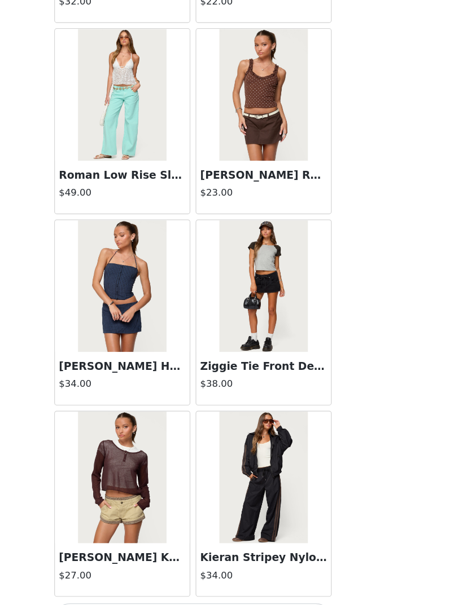
click at [190, 402] on button "Load More" at bounding box center [231, 586] width 237 height 27
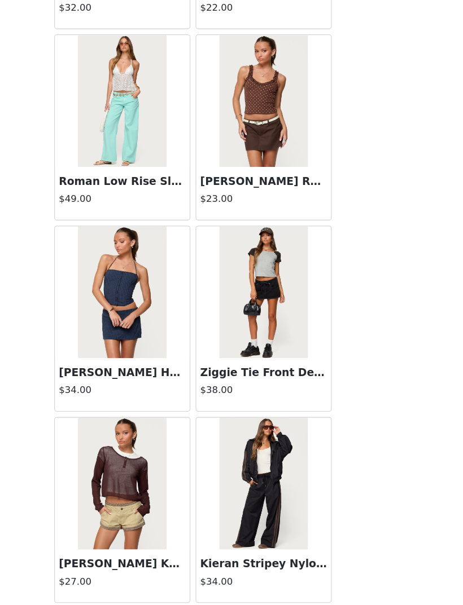
scroll to position [42023, 0]
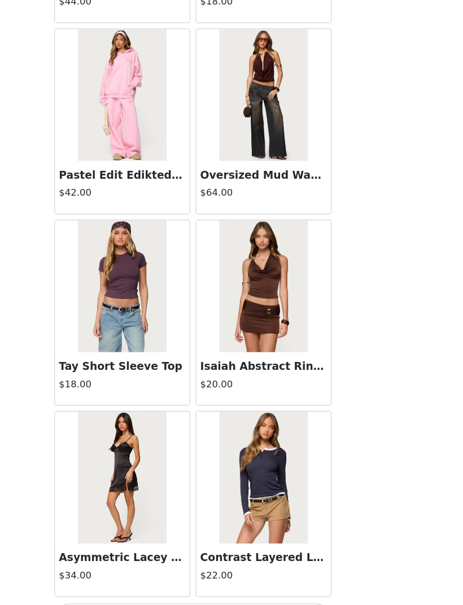
click at [177, 402] on button "Load More" at bounding box center [231, 586] width 237 height 27
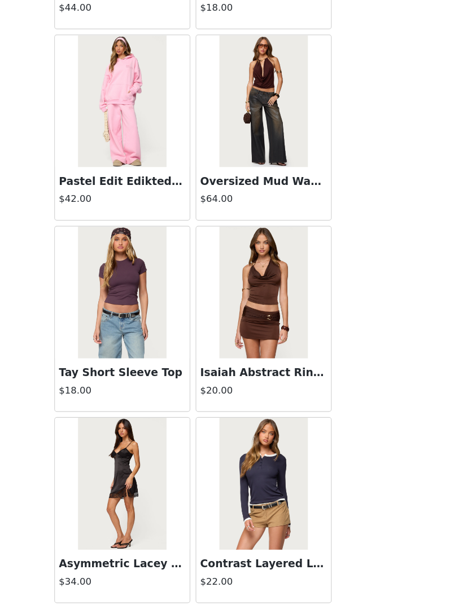
scroll to position [43659, 0]
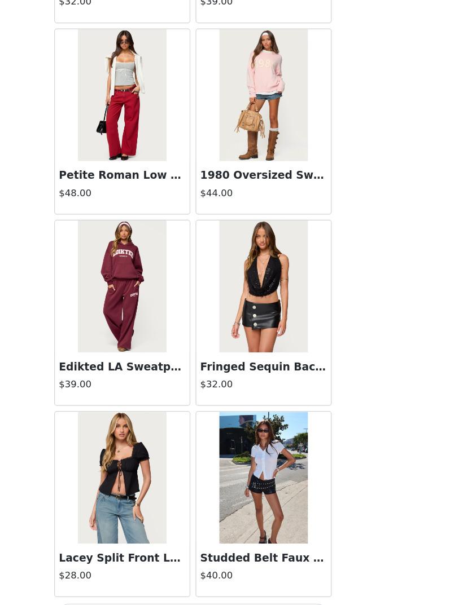
click at [188, 402] on button "Load More" at bounding box center [231, 586] width 237 height 27
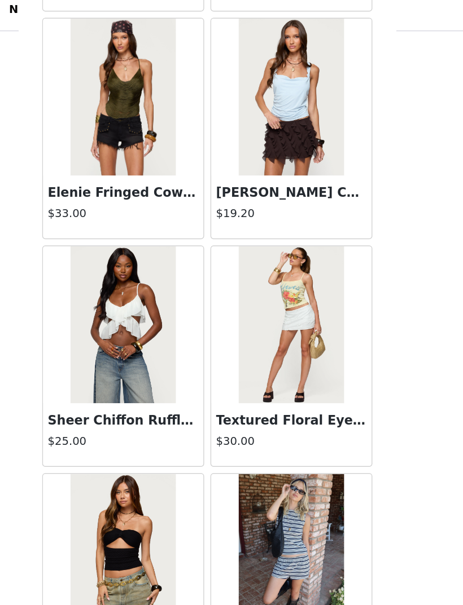
scroll to position [17690, 0]
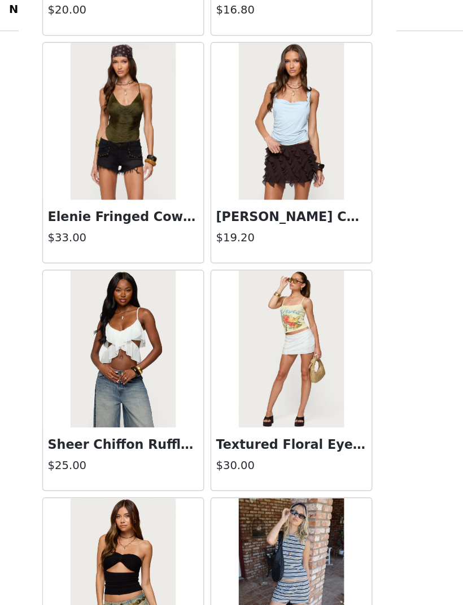
click at [133, 253] on img at bounding box center [170, 259] width 75 height 113
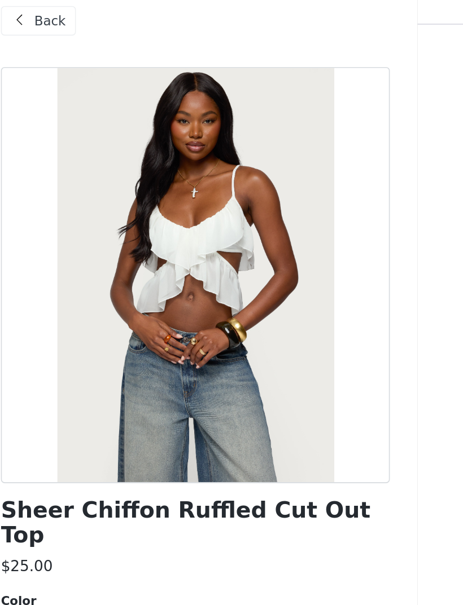
scroll to position [111, 0]
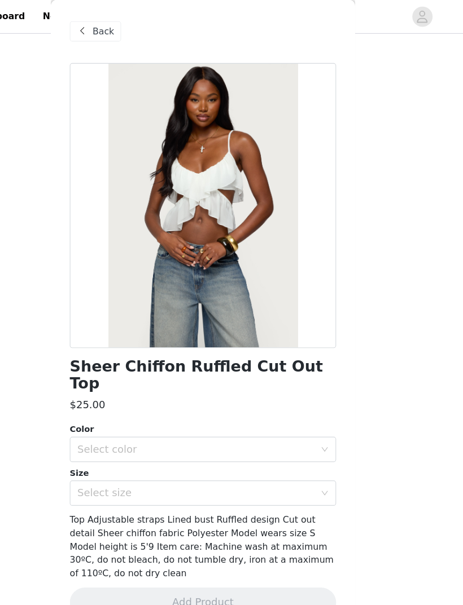
click at [245, 395] on div "Select color" at bounding box center [225, 400] width 211 height 11
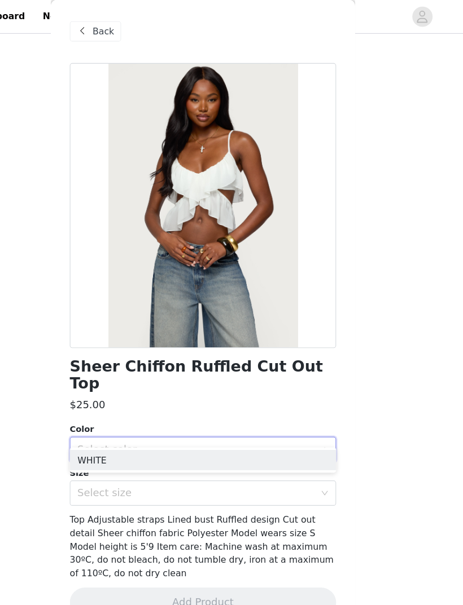
click at [212, 402] on li "WHITE" at bounding box center [231, 410] width 237 height 18
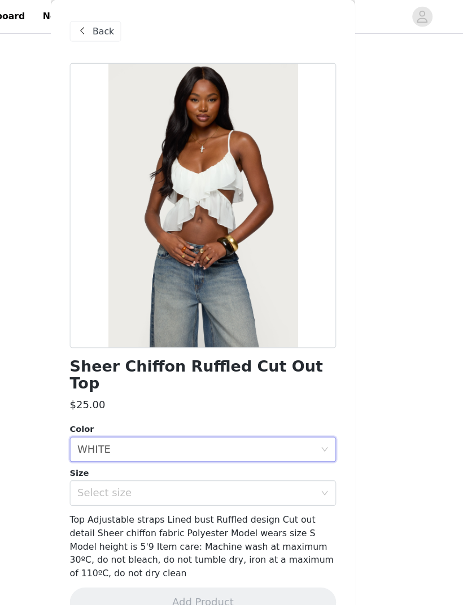
click at [229, 402] on div "Select size" at bounding box center [225, 439] width 211 height 11
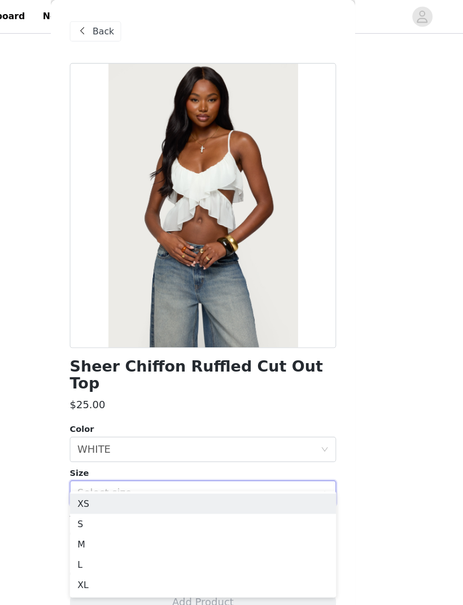
click at [205, 402] on li "XS" at bounding box center [231, 449] width 237 height 18
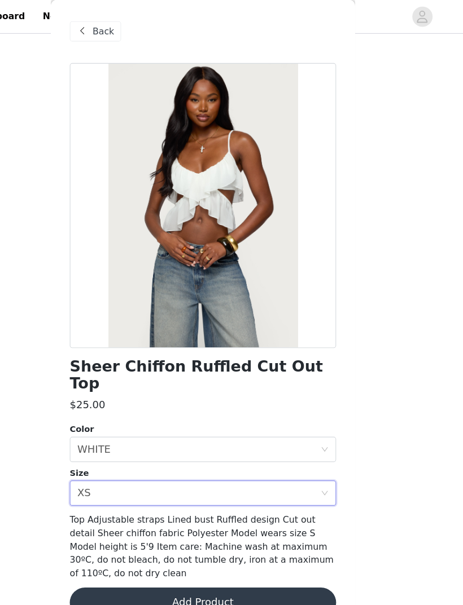
click at [215, 402] on button "Add Product" at bounding box center [231, 537] width 237 height 27
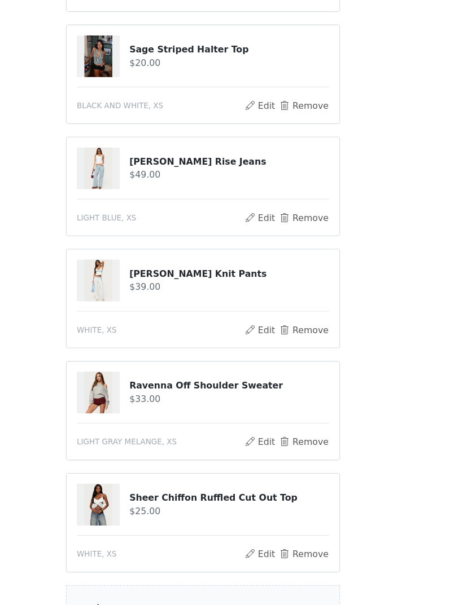
scroll to position [1006, 0]
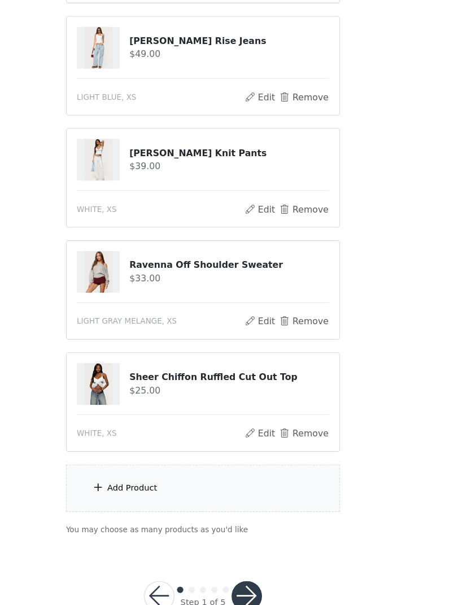
click at [109, 402] on div "Add Product" at bounding box center [231, 469] width 244 height 42
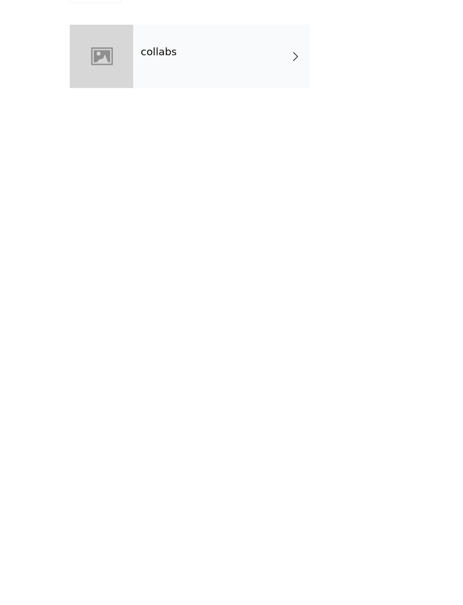
click at [255, 56] on div "collabs" at bounding box center [247, 84] width 157 height 56
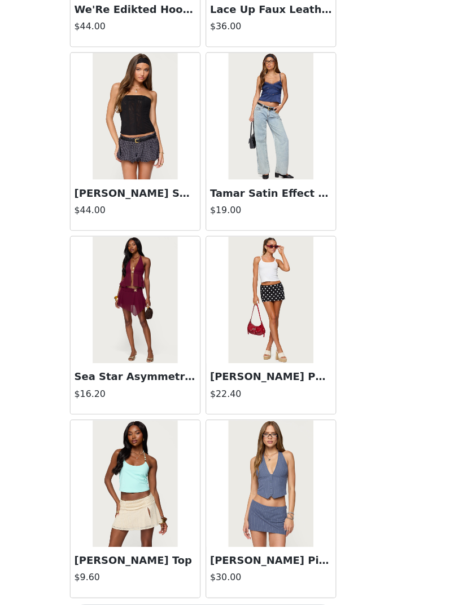
click at [209, 402] on button "Load More" at bounding box center [231, 586] width 237 height 27
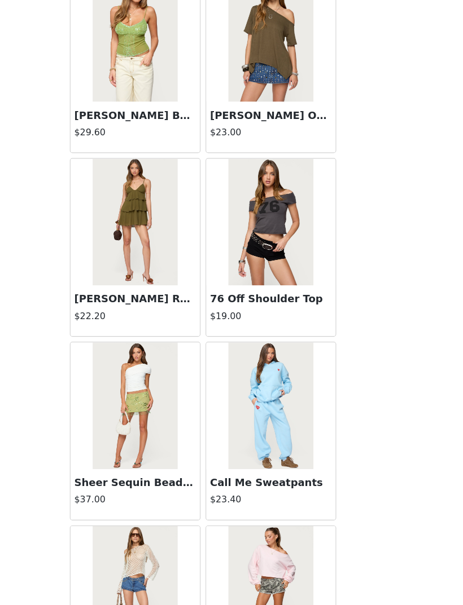
scroll to position [1844, 0]
click at [254, 200] on img at bounding box center [291, 232] width 75 height 113
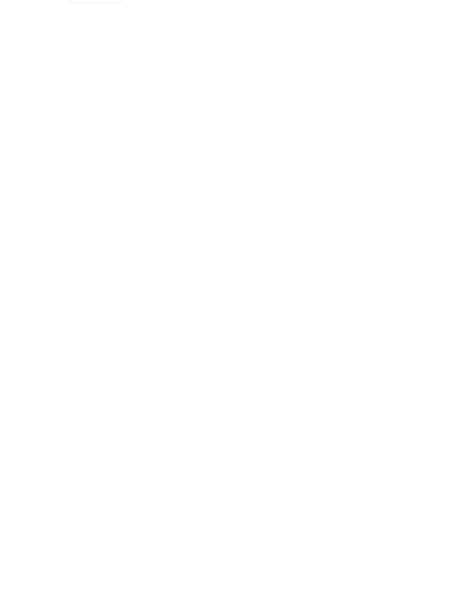
scroll to position [0, 0]
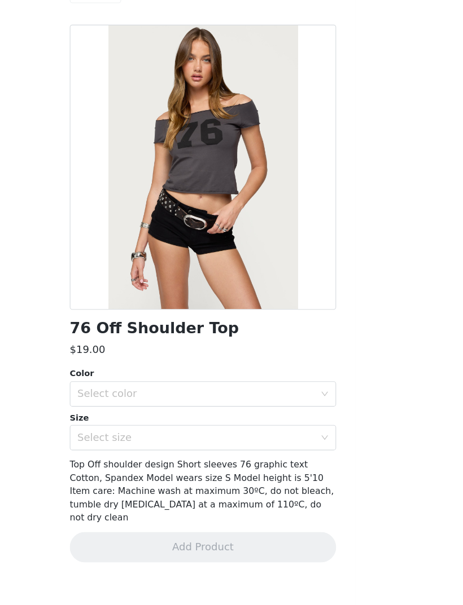
click at [227, 380] on div "Select color" at bounding box center [225, 385] width 211 height 11
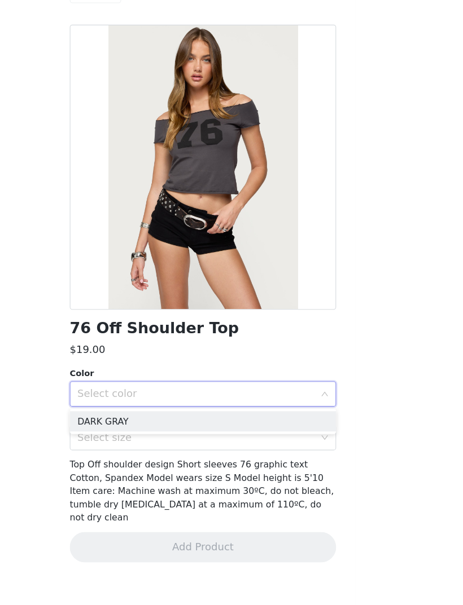
click at [264, 401] on li "DARK GRAY" at bounding box center [231, 410] width 237 height 18
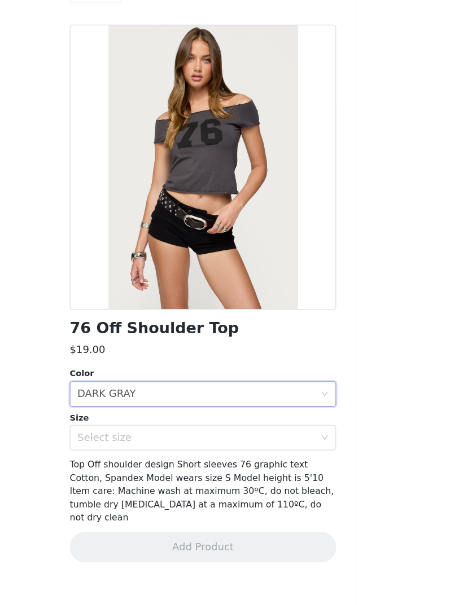
click at [270, 402] on div "Select size" at bounding box center [225, 424] width 211 height 11
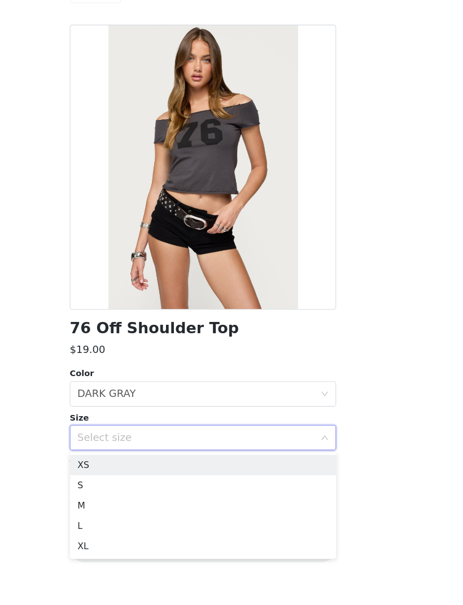
click at [247, 402] on li "S" at bounding box center [231, 467] width 237 height 18
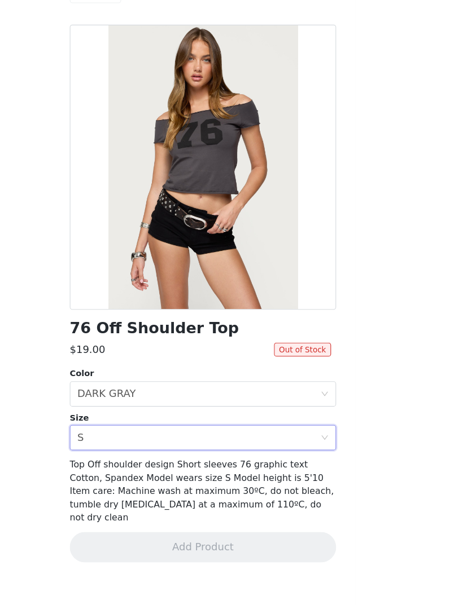
click at [257, 402] on div "Select size S" at bounding box center [228, 424] width 216 height 21
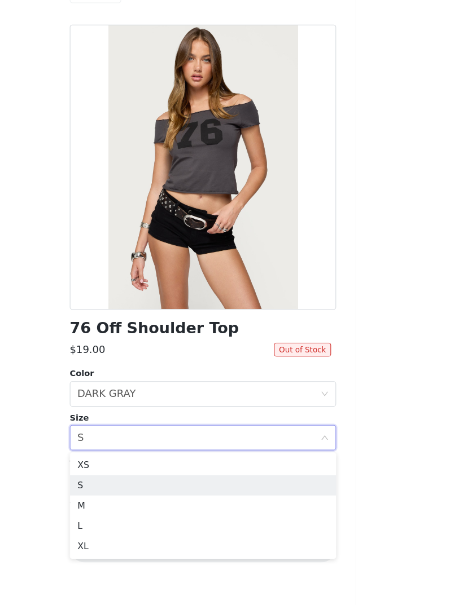
click at [283, 402] on div "Select size S" at bounding box center [231, 424] width 237 height 23
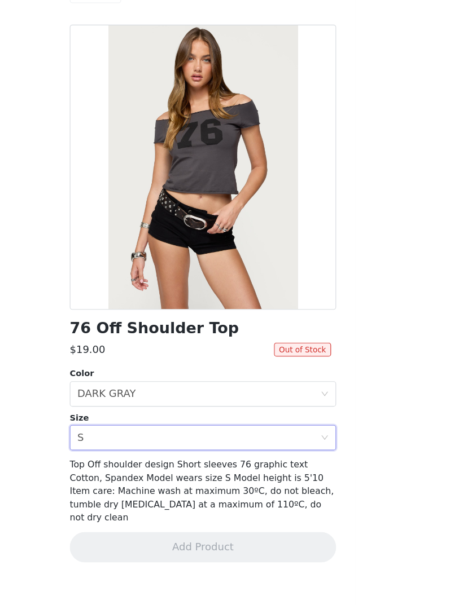
click at [243, 402] on span "Top Off shoulder design Short sleeves 76 graphic text Cotton, Spandex Model wea…" at bounding box center [230, 471] width 235 height 56
click at [251, 402] on div "Select size S" at bounding box center [228, 424] width 216 height 21
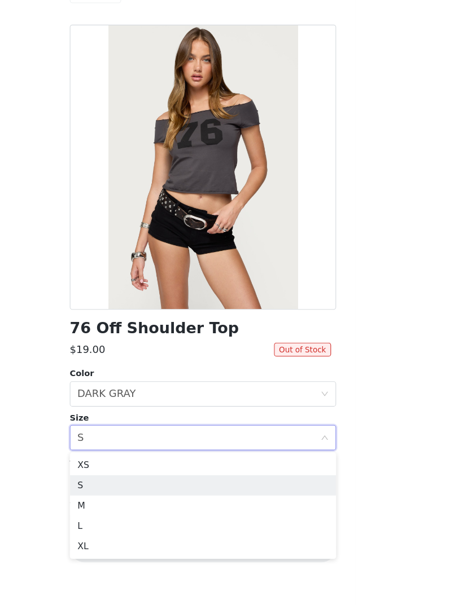
click at [231, 402] on li "XS" at bounding box center [231, 449] width 237 height 18
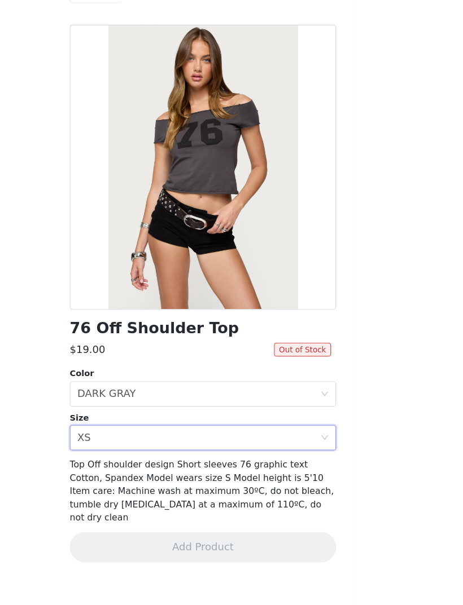
click at [275, 402] on div "Select size XS" at bounding box center [228, 424] width 216 height 21
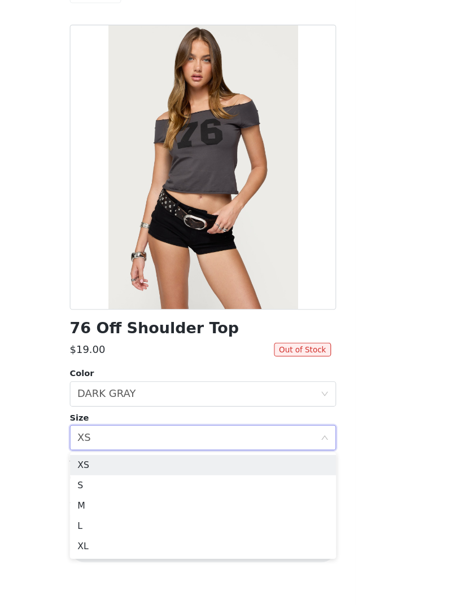
click at [245, 402] on li "S" at bounding box center [231, 467] width 237 height 18
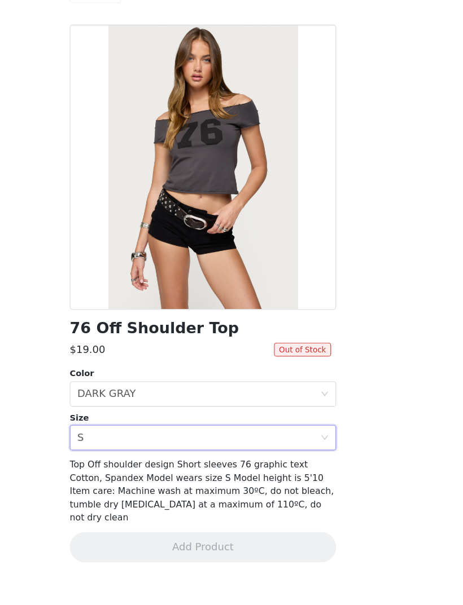
click at [280, 402] on div "Select size S" at bounding box center [228, 424] width 216 height 21
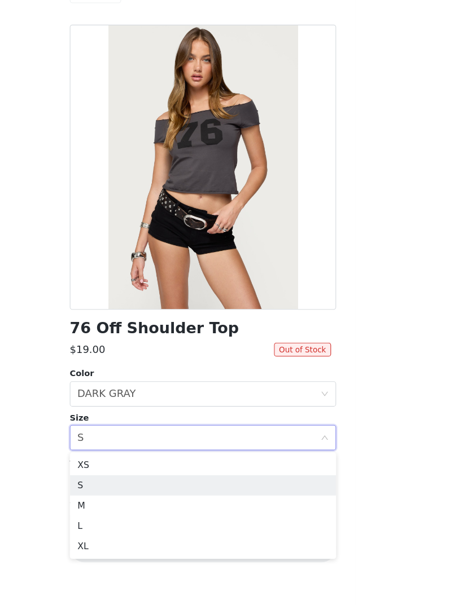
click at [238, 402] on li "M" at bounding box center [231, 485] width 237 height 18
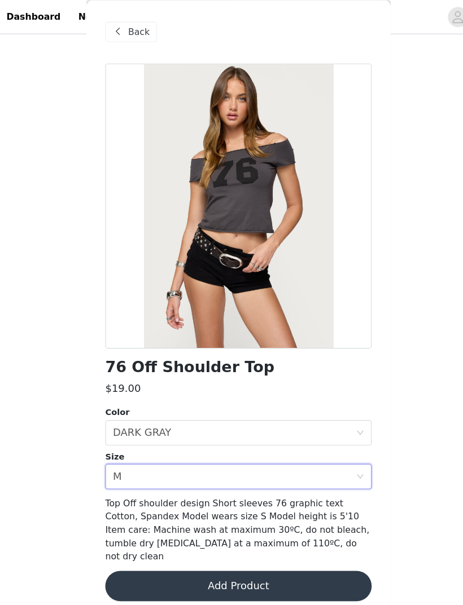
scroll to position [809, 0]
